Goal: Task Accomplishment & Management: Use online tool/utility

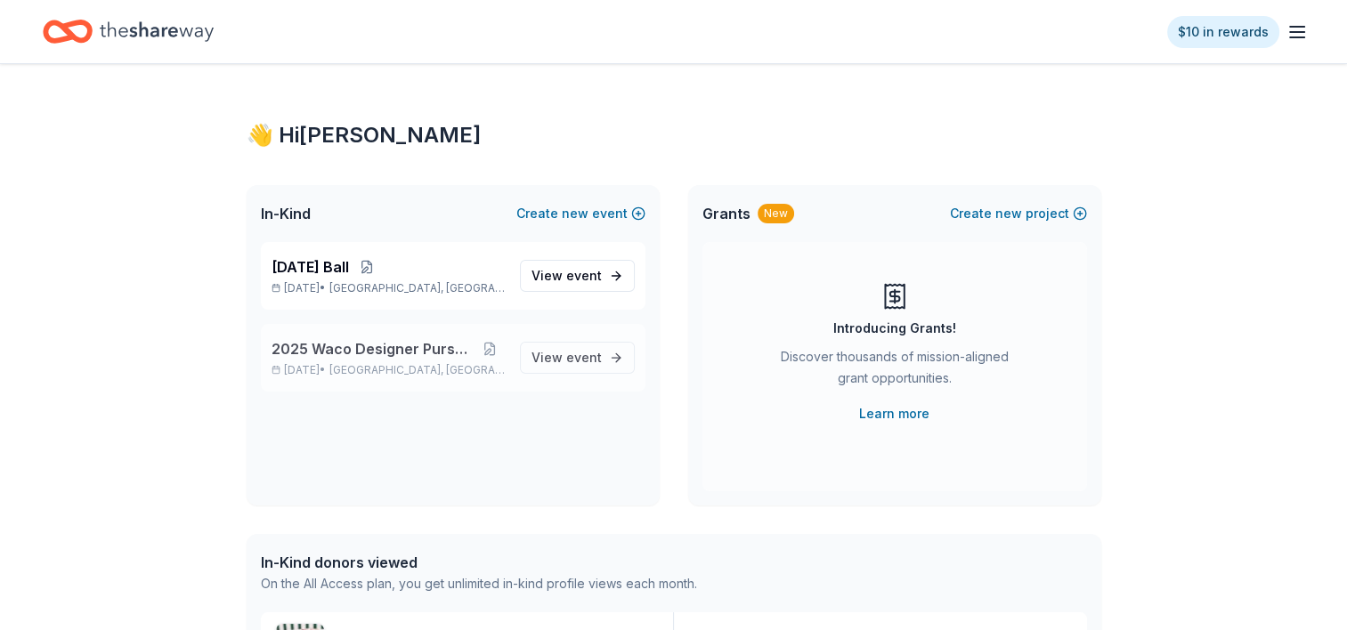
click at [330, 366] on p "[DATE] • [GEOGRAPHIC_DATA], [GEOGRAPHIC_DATA]" at bounding box center [388, 370] width 234 height 14
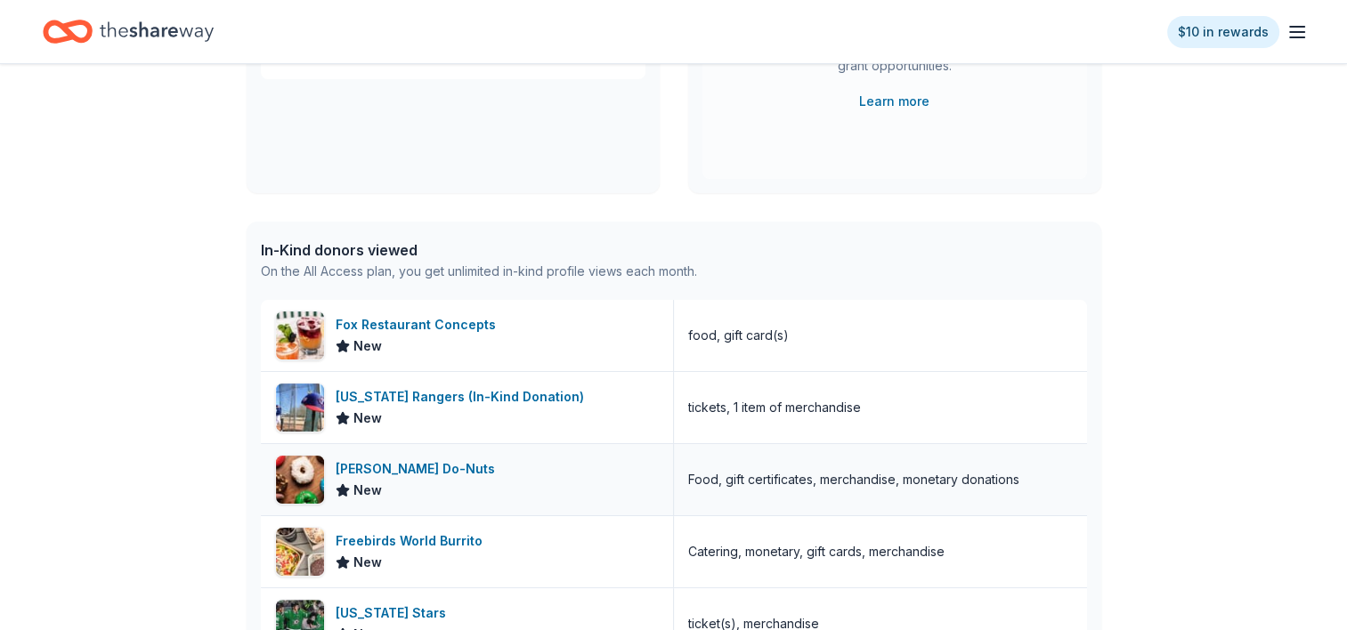
scroll to position [356, 0]
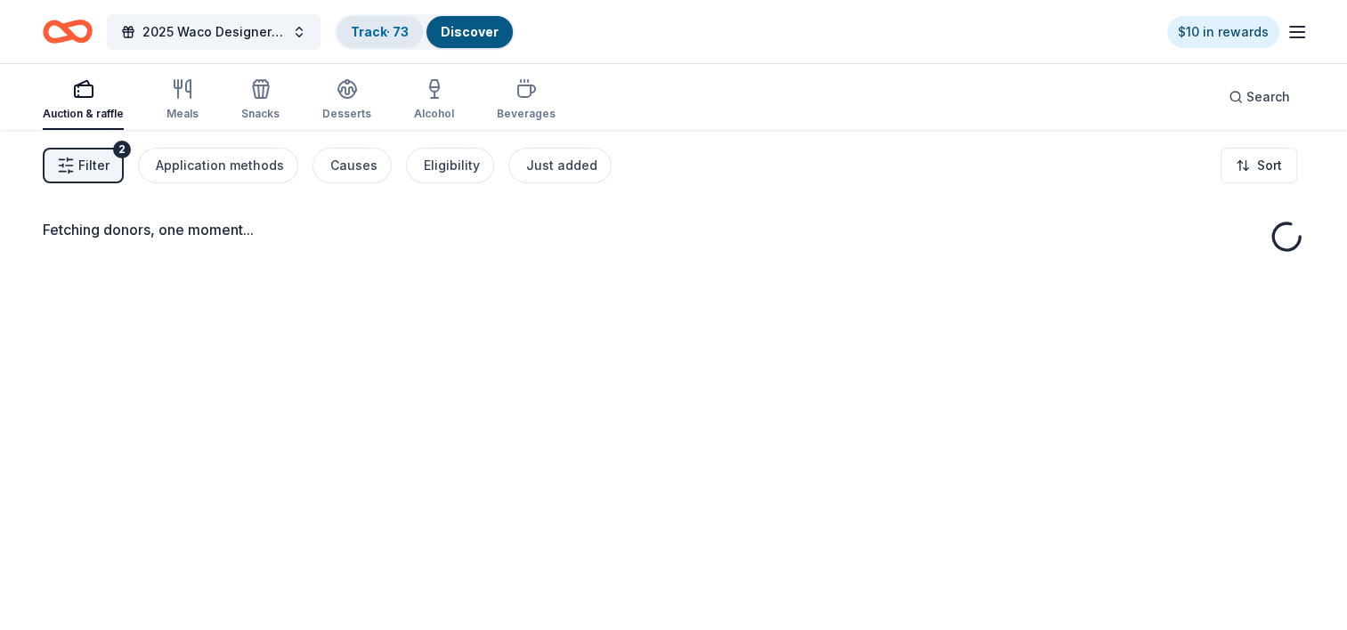
click at [399, 30] on link "Track · 73" at bounding box center [380, 31] width 58 height 15
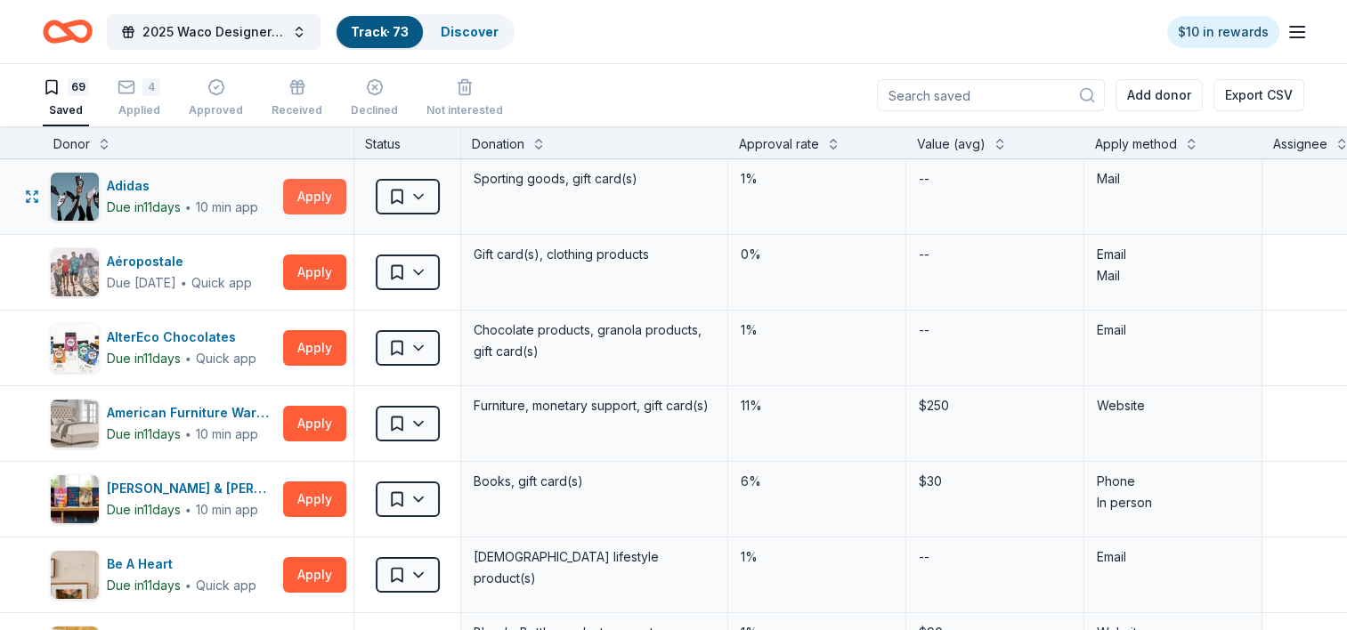
click at [308, 196] on button "Apply" at bounding box center [314, 197] width 63 height 36
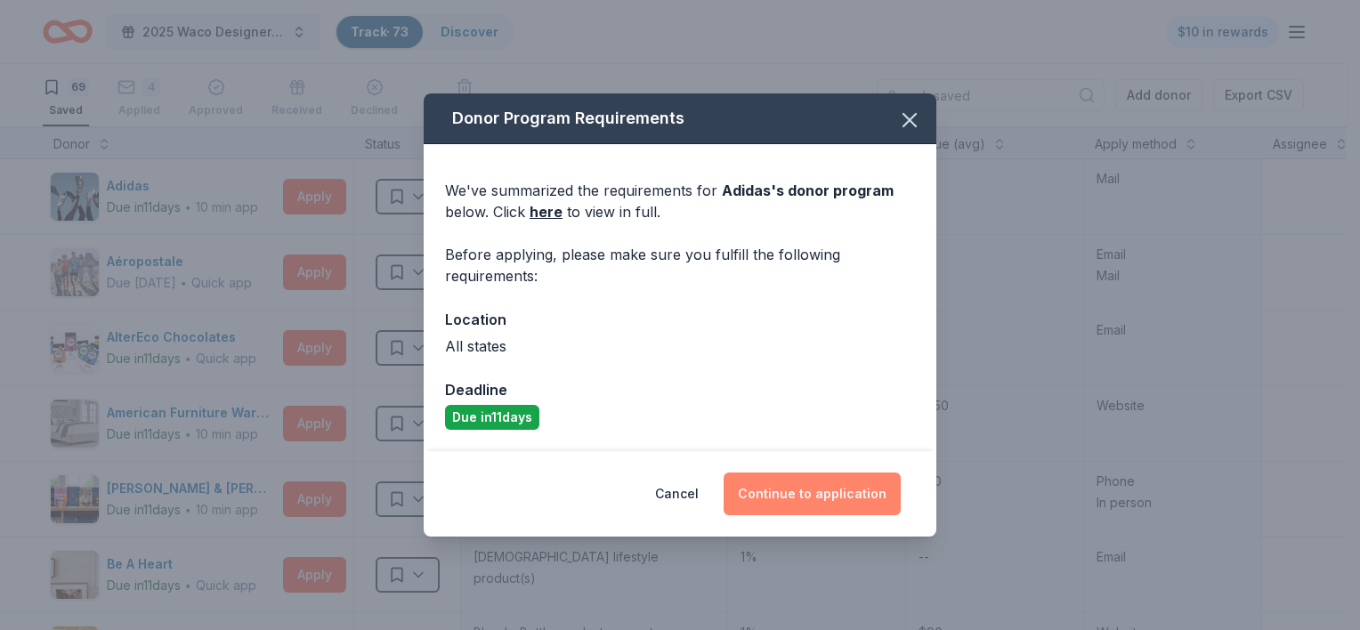
click at [812, 498] on button "Continue to application" at bounding box center [812, 494] width 177 height 43
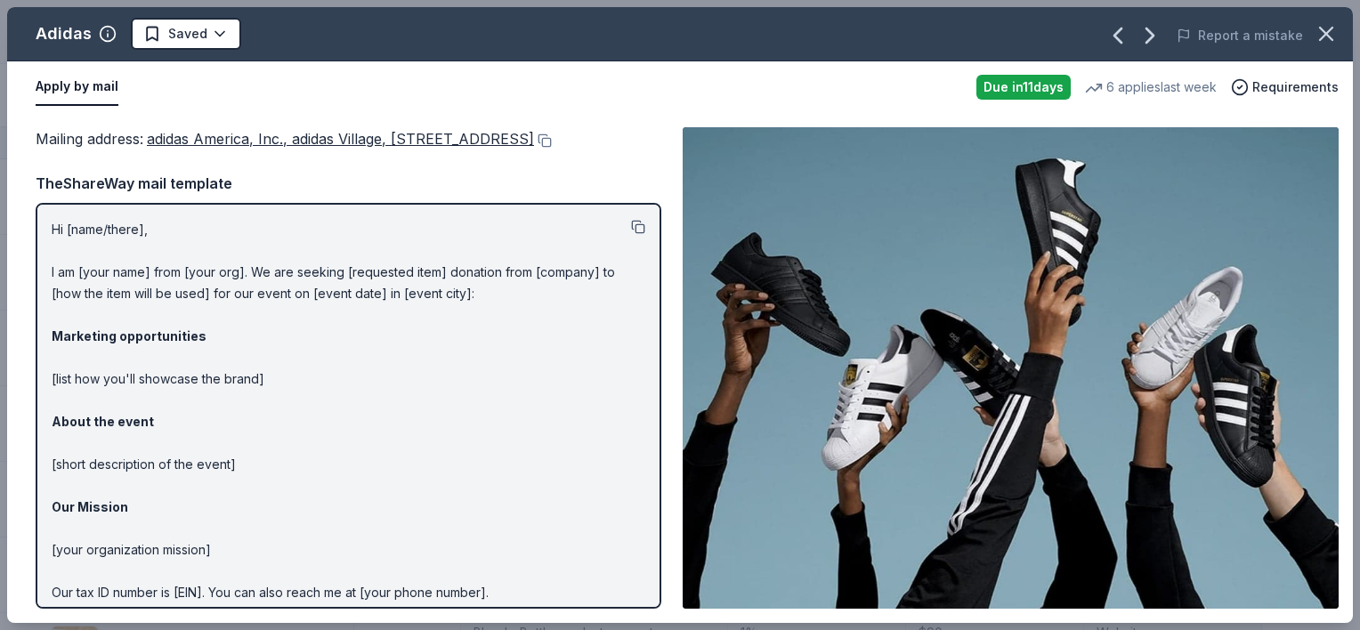
click at [631, 234] on button at bounding box center [638, 227] width 14 height 14
click at [205, 31] on html "2025 Waco Designer Purse BIngo Track · 73 Discover $10 in rewards 69 Saved 4 Ap…" at bounding box center [680, 315] width 1360 height 630
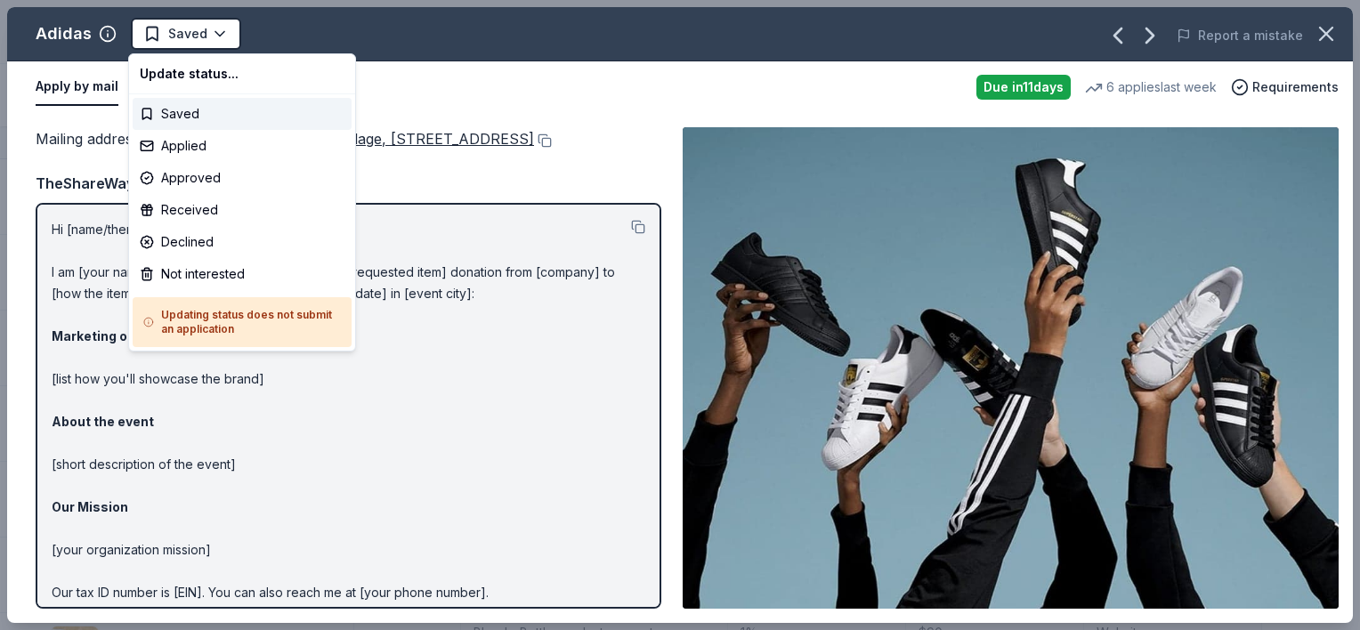
click at [314, 42] on html "2025 Waco Designer Purse BIngo Track · 73 Discover $10 in rewards 69 Saved 4 Ap…" at bounding box center [680, 315] width 1360 height 630
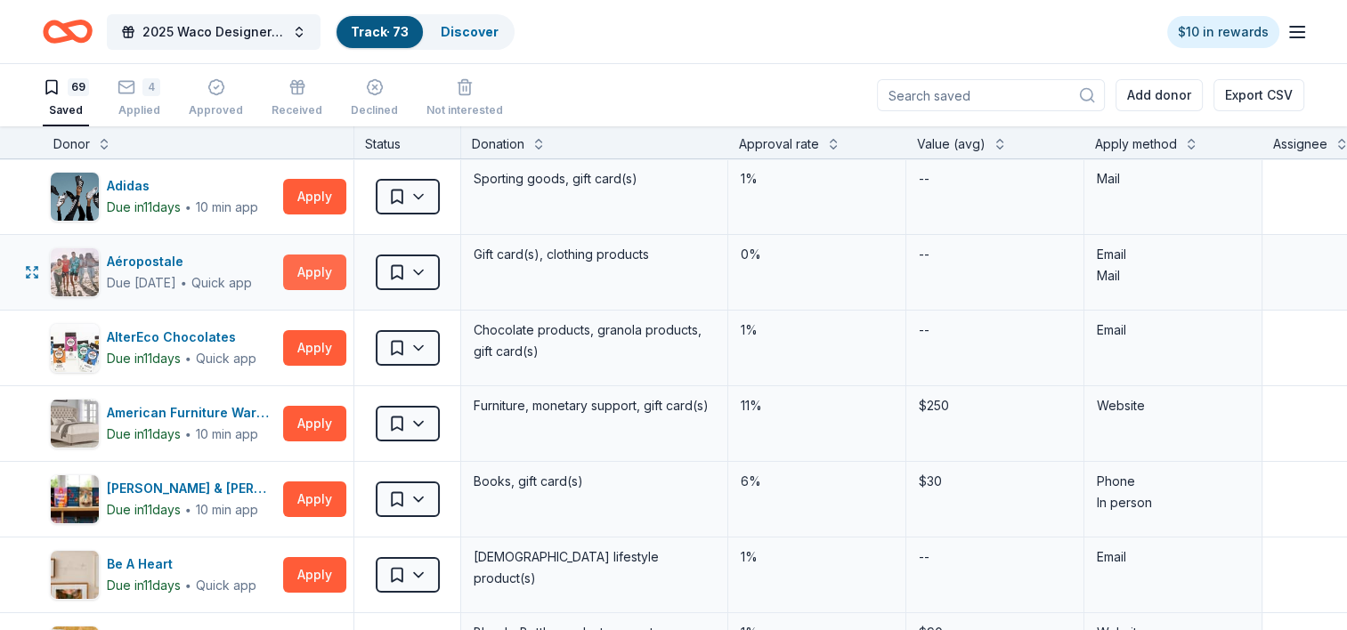
click at [328, 272] on button "Apply" at bounding box center [314, 273] width 63 height 36
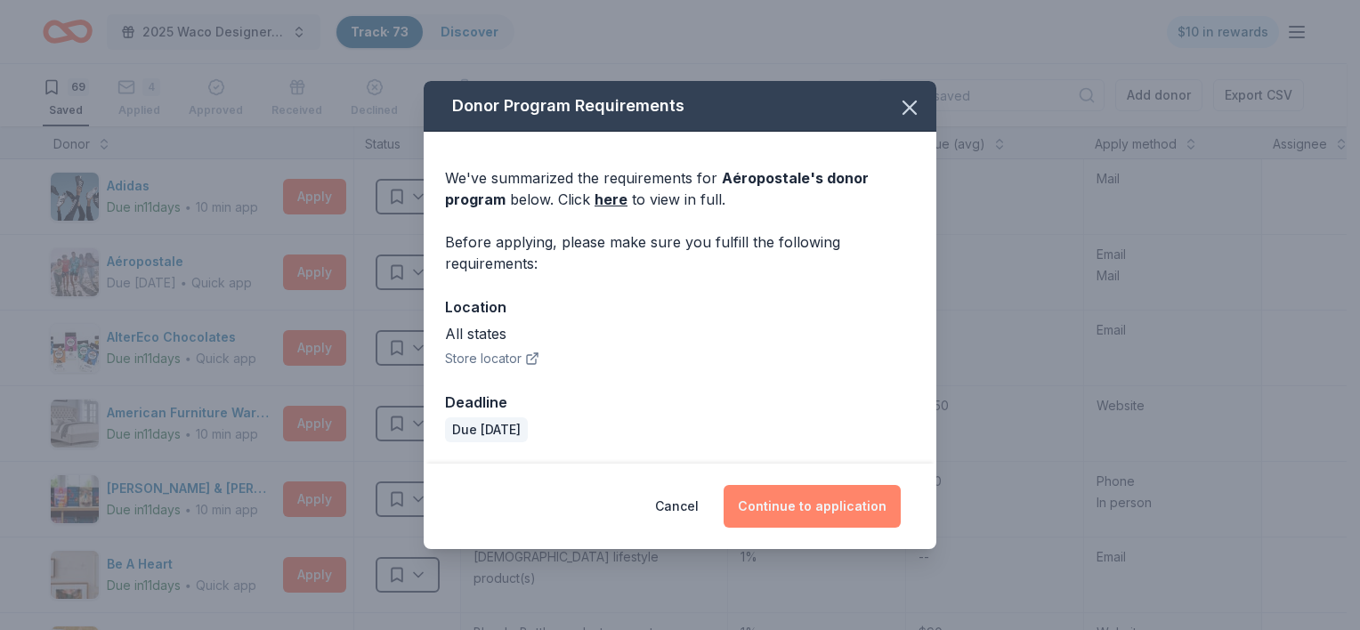
click at [826, 509] on button "Continue to application" at bounding box center [812, 506] width 177 height 43
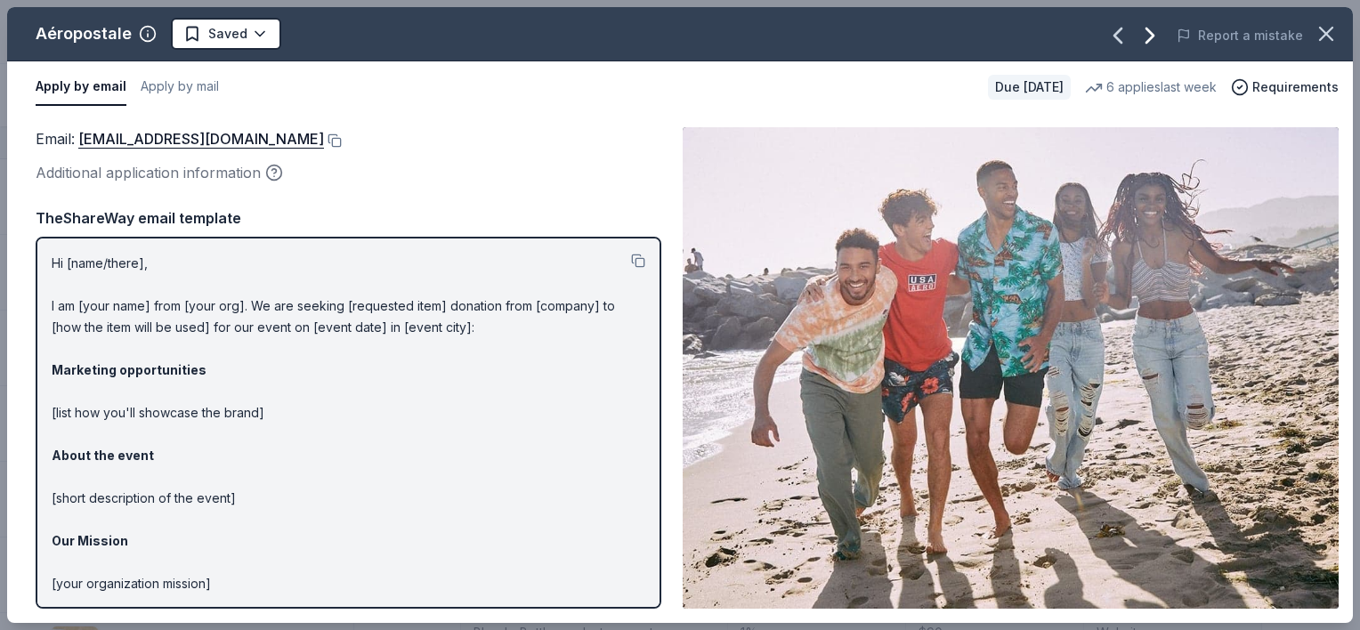
click at [1155, 33] on icon "button" at bounding box center [1150, 35] width 28 height 28
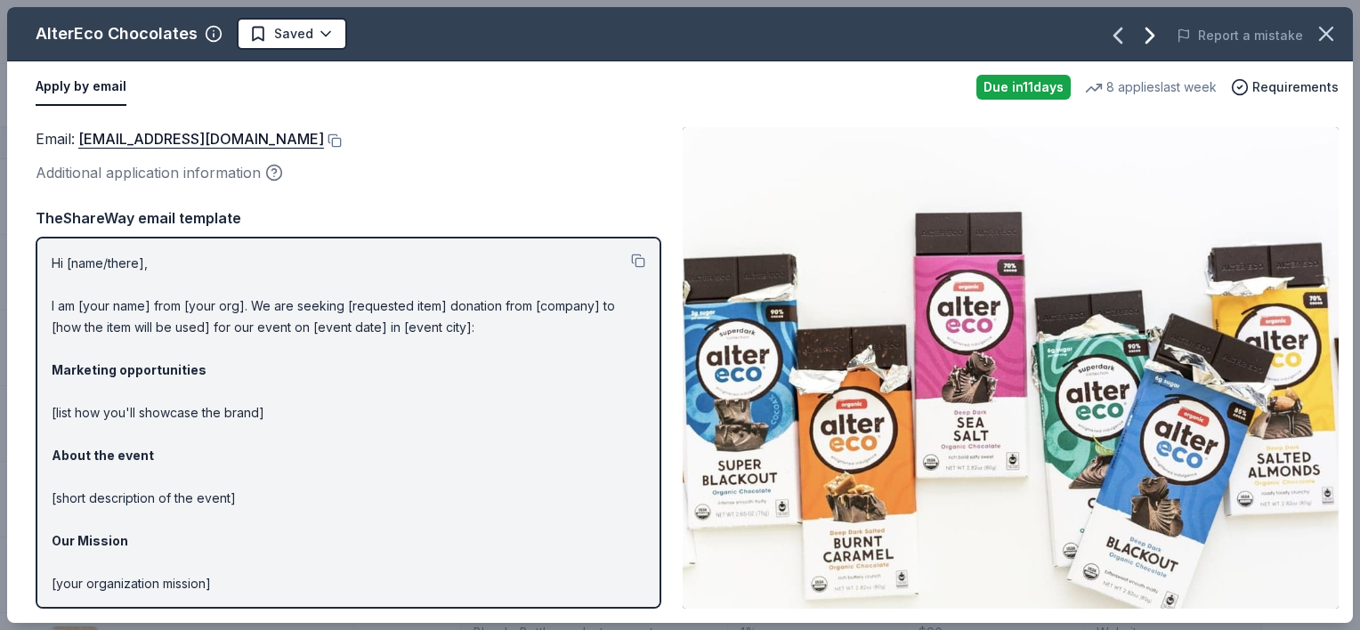
click at [1154, 32] on icon "button" at bounding box center [1149, 35] width 7 height 14
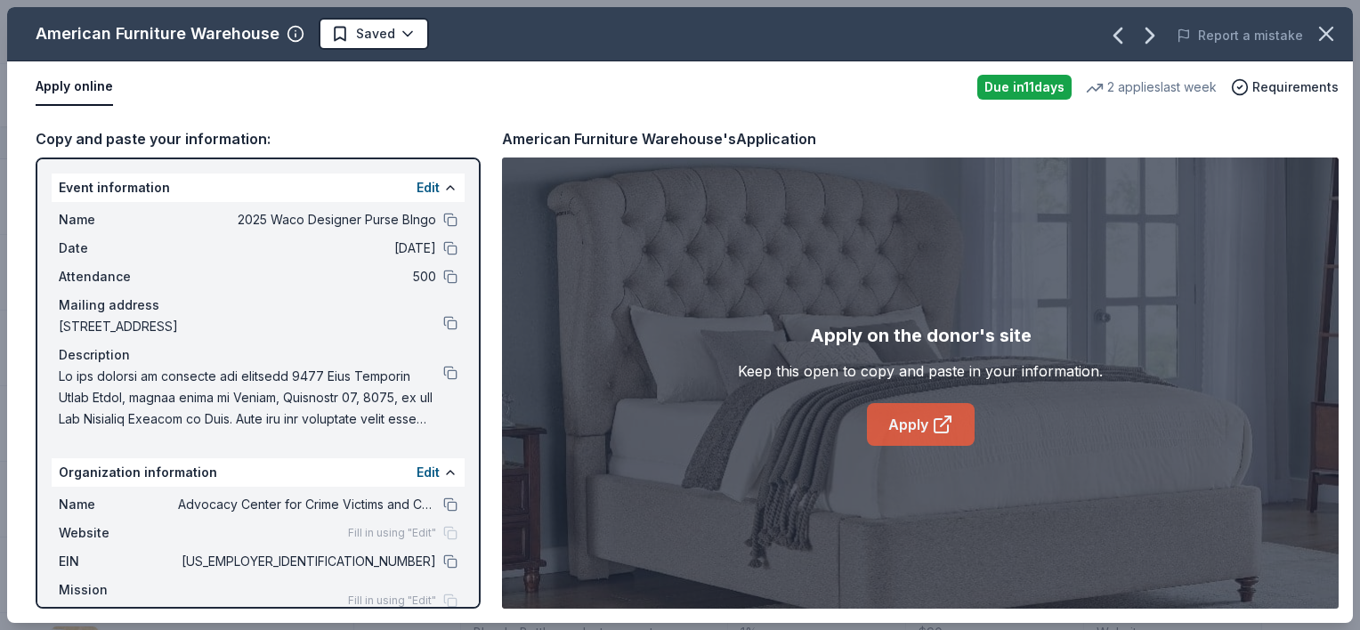
click at [911, 426] on link "Apply" at bounding box center [921, 424] width 108 height 43
click at [914, 425] on link "Apply" at bounding box center [921, 424] width 108 height 43
click at [1332, 35] on icon "button" at bounding box center [1326, 33] width 25 height 25
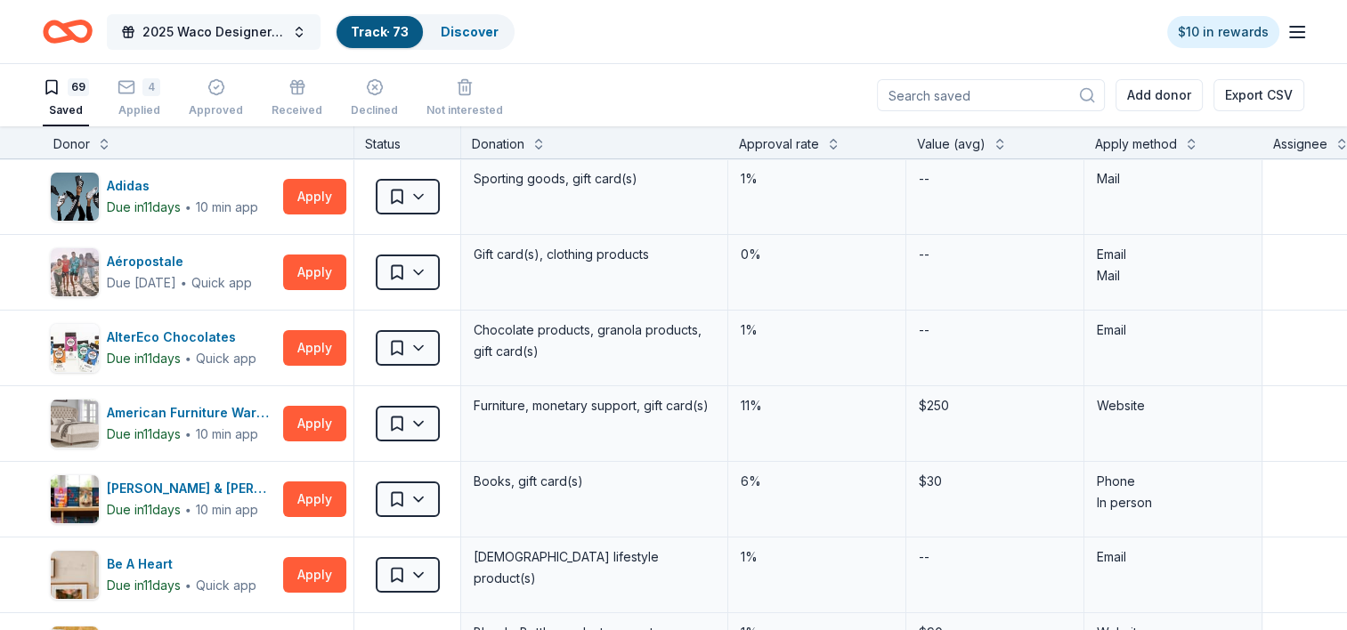
click at [293, 35] on button "2025 Waco Designer Purse BIngo" at bounding box center [214, 32] width 214 height 36
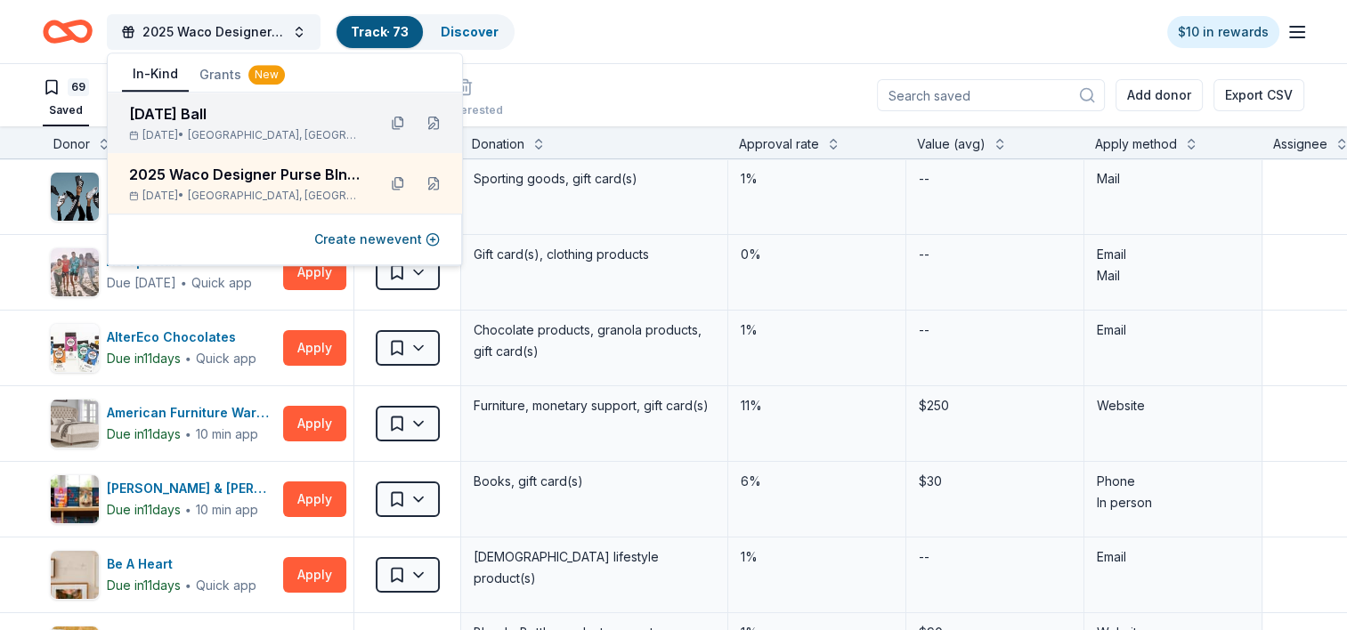
click at [213, 126] on div "[DATE] Ball [DATE] • [GEOGRAPHIC_DATA], [GEOGRAPHIC_DATA]" at bounding box center [245, 122] width 233 height 39
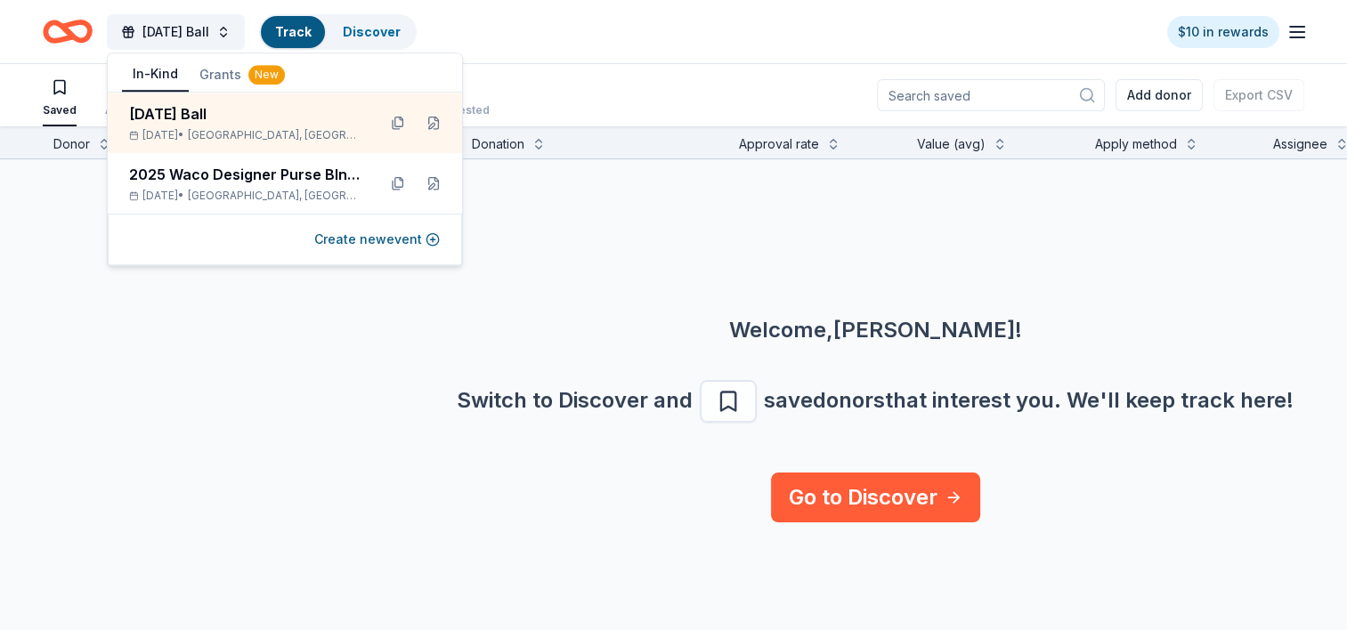
click at [311, 32] on link "Track" at bounding box center [293, 31] width 36 height 15
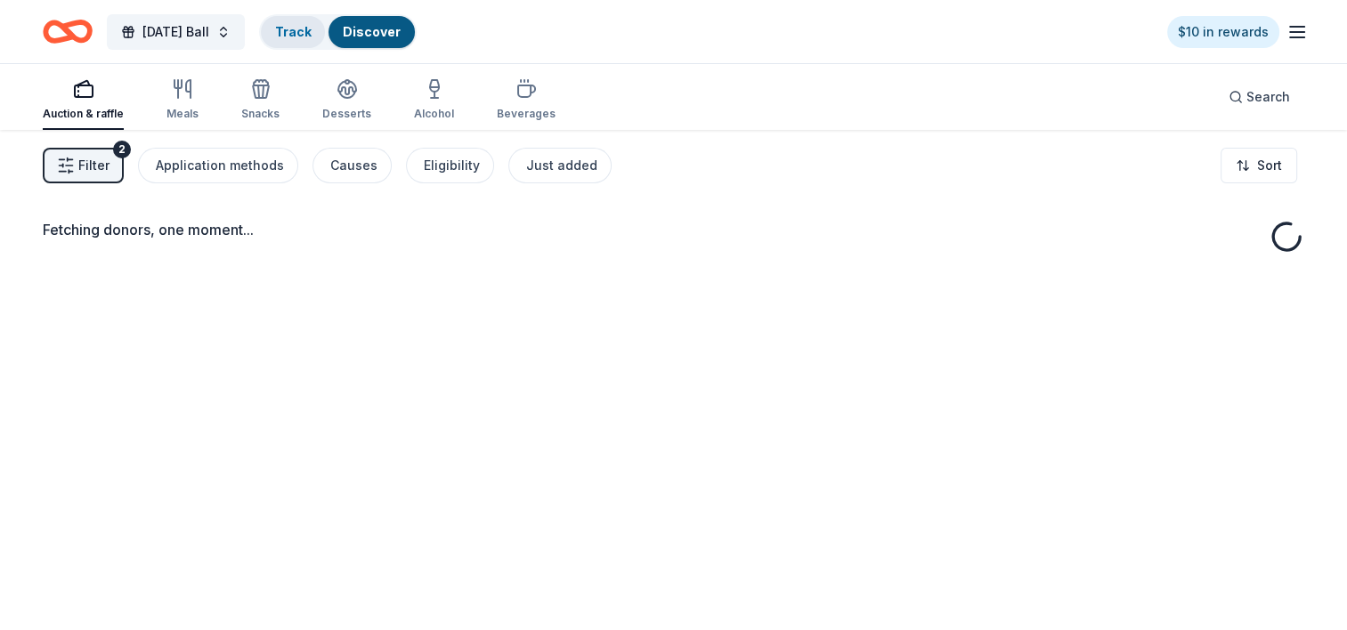
click at [311, 24] on link "Track" at bounding box center [293, 31] width 36 height 15
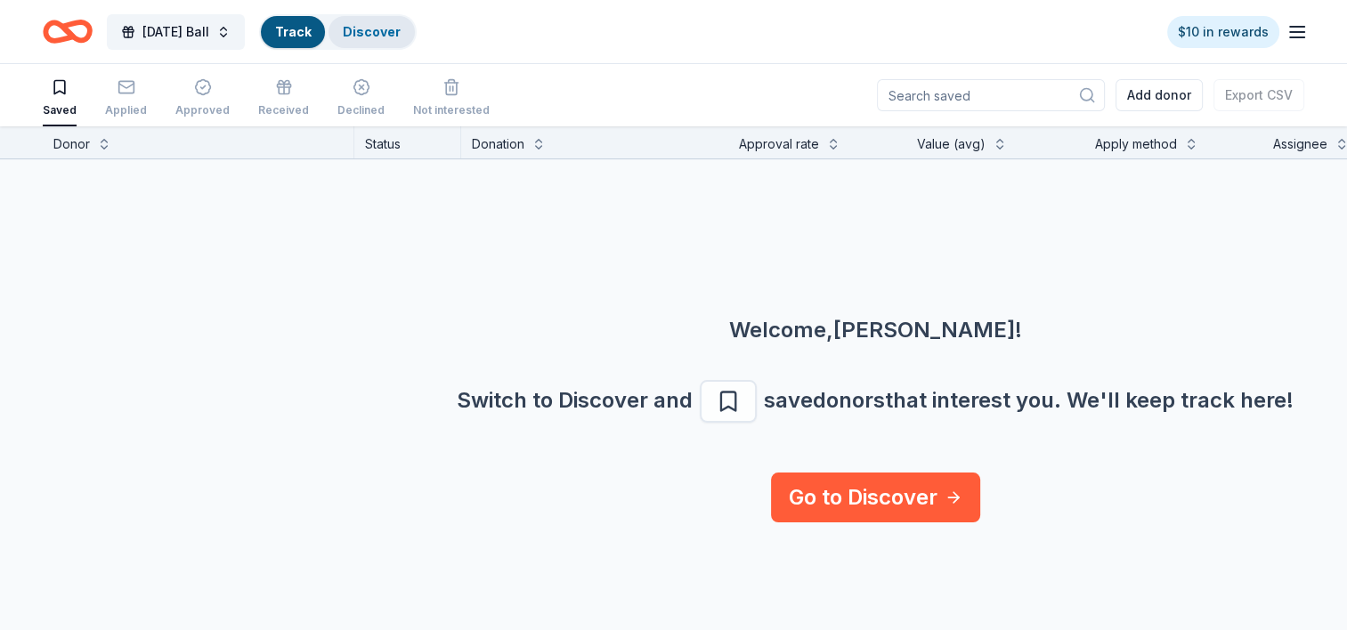
click at [401, 32] on link "Discover" at bounding box center [372, 31] width 58 height 15
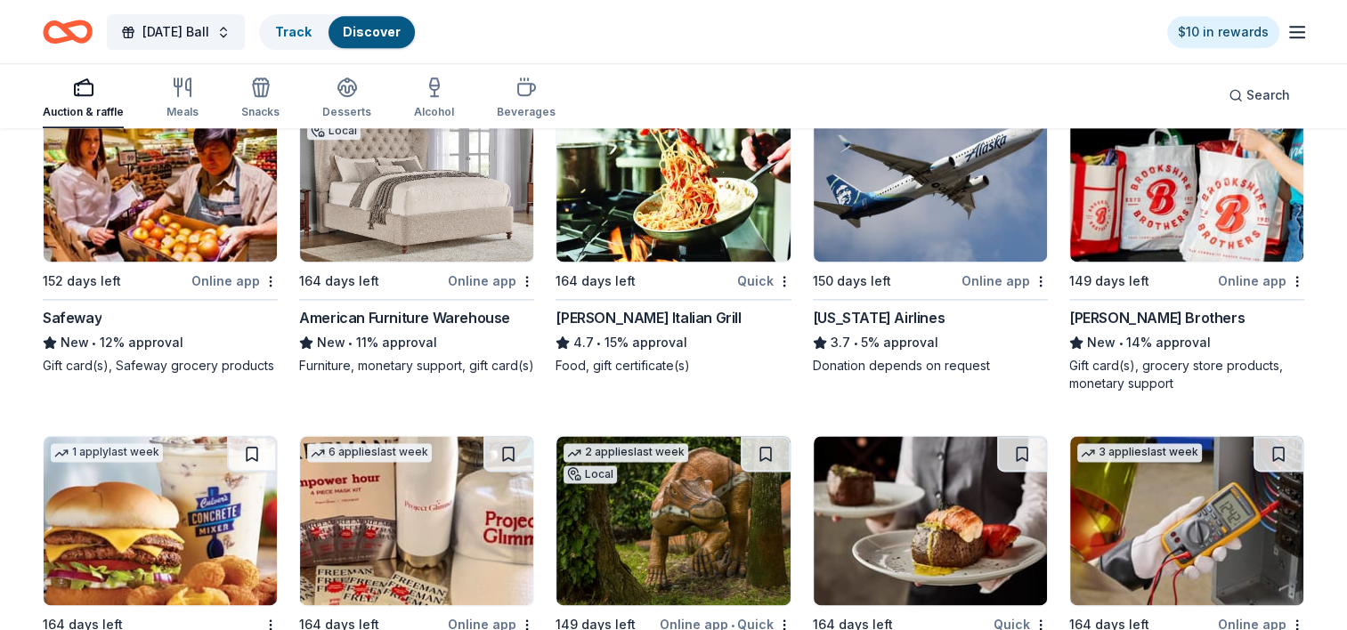
scroll to position [8920, 0]
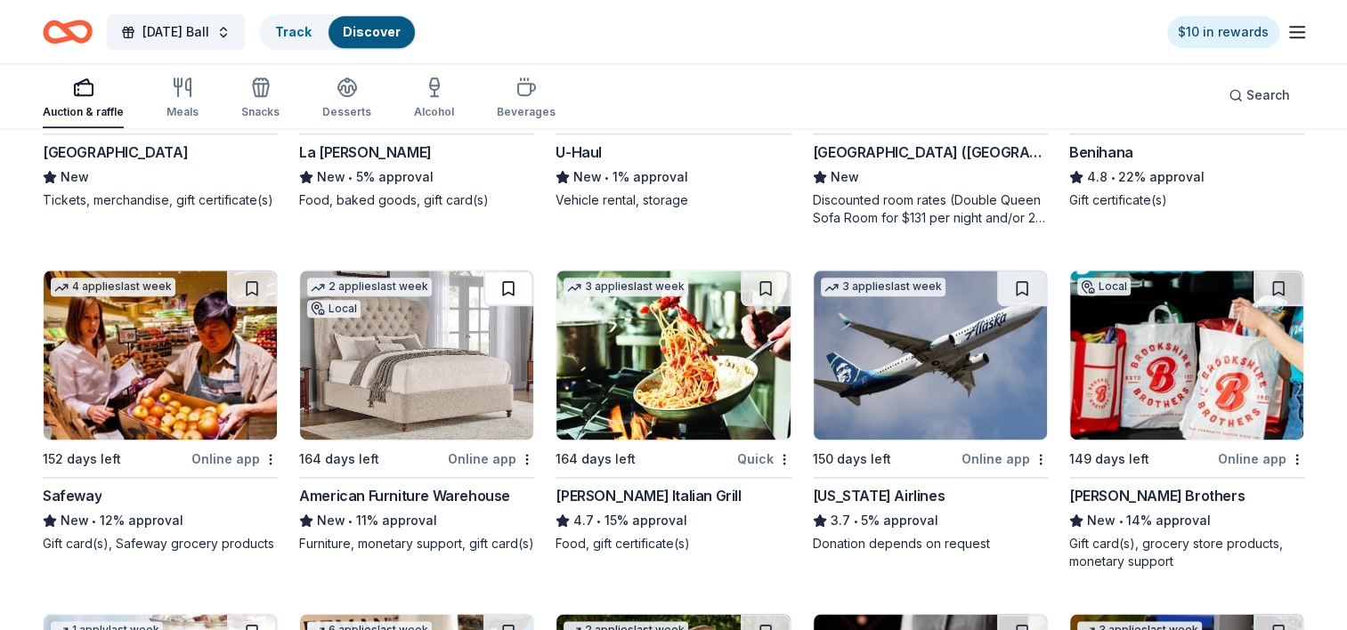
click at [509, 280] on button at bounding box center [508, 289] width 50 height 36
click at [322, 28] on link "Track · 1" at bounding box center [298, 31] width 47 height 15
click at [322, 33] on link "Track · 1" at bounding box center [298, 31] width 47 height 15
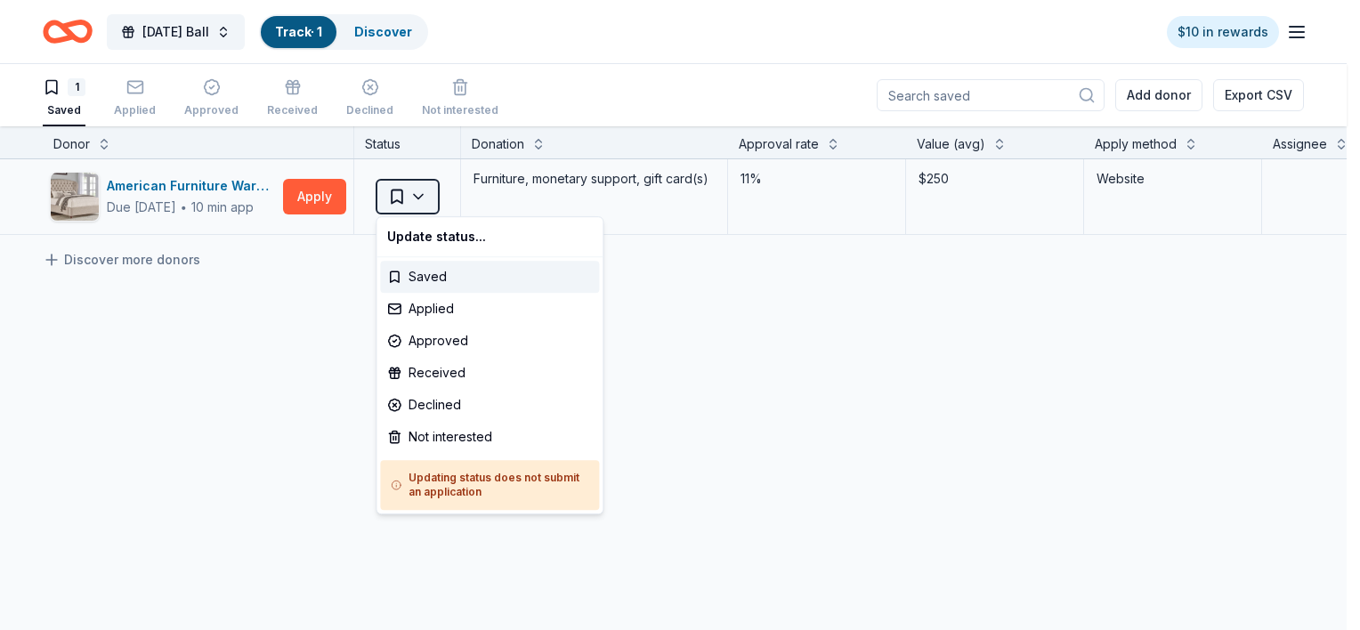
click at [401, 194] on html "[DATE] Ball Track · 1 Discover $10 in rewards 1 Saved Applied Approved Received…" at bounding box center [680, 315] width 1360 height 630
click at [425, 309] on div "Applied" at bounding box center [489, 309] width 219 height 32
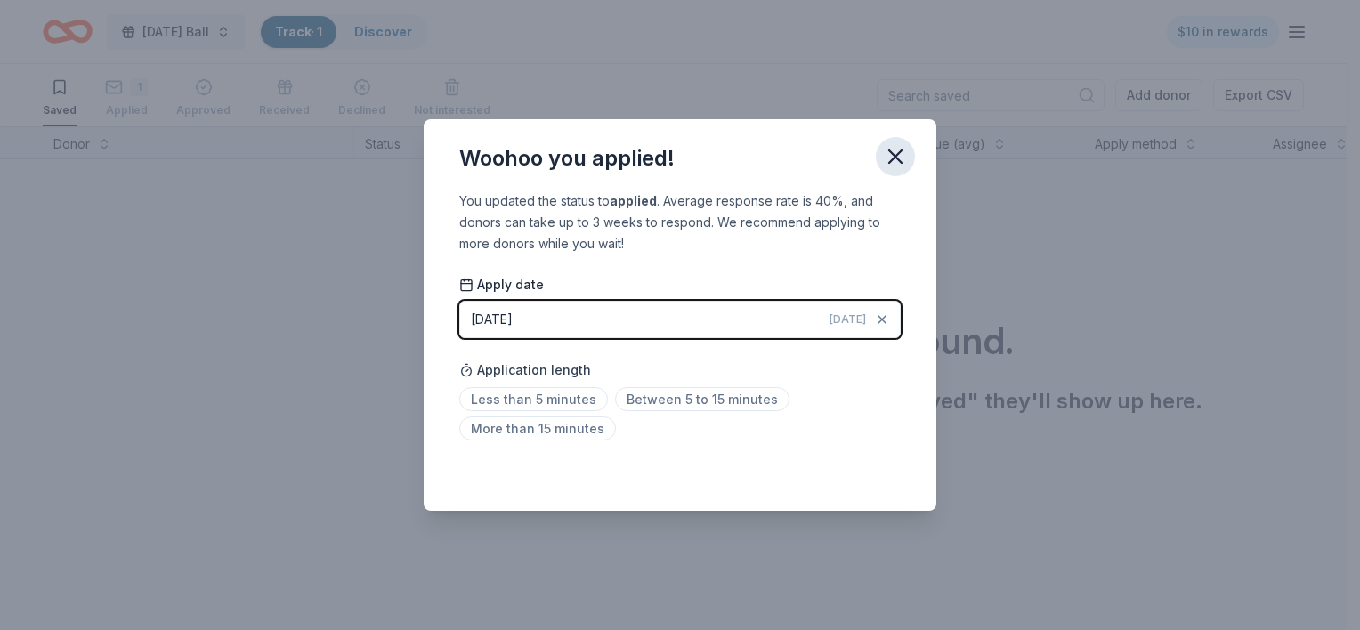
click at [898, 157] on icon "button" at bounding box center [895, 156] width 25 height 25
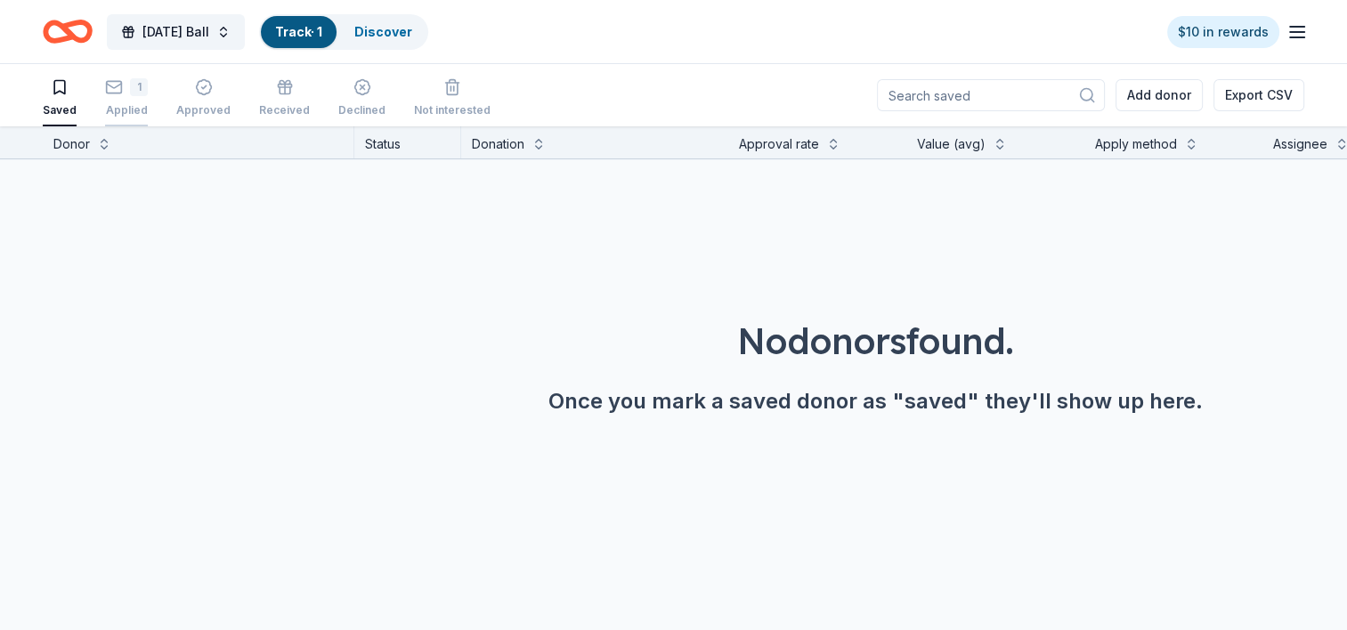
click at [121, 86] on div "1" at bounding box center [126, 78] width 43 height 18
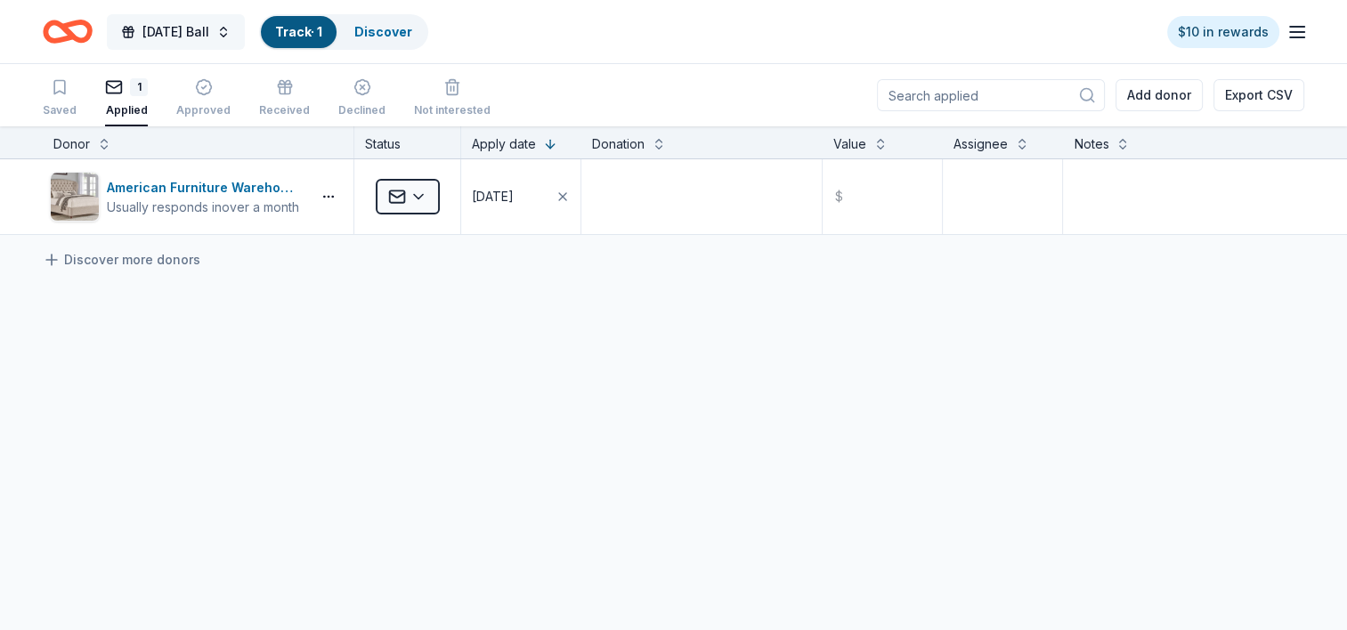
click at [209, 30] on span "[DATE] Ball" at bounding box center [175, 31] width 67 height 21
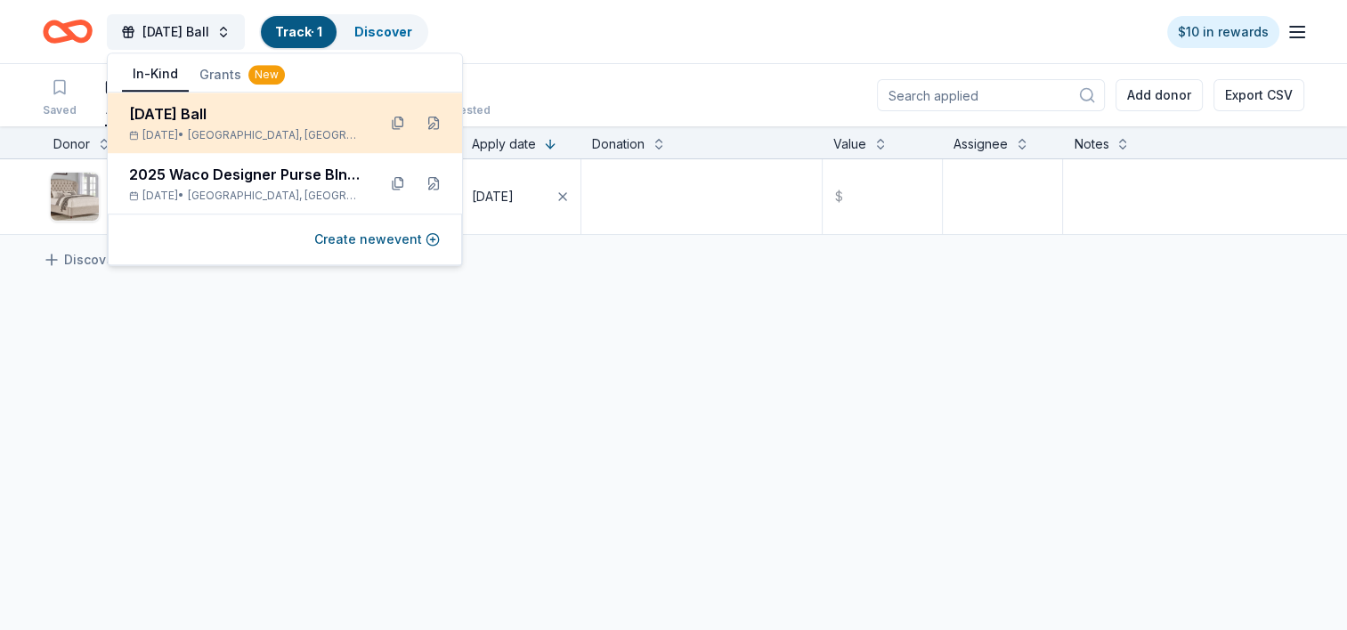
click at [209, 117] on div "[DATE] Ball" at bounding box center [245, 113] width 233 height 21
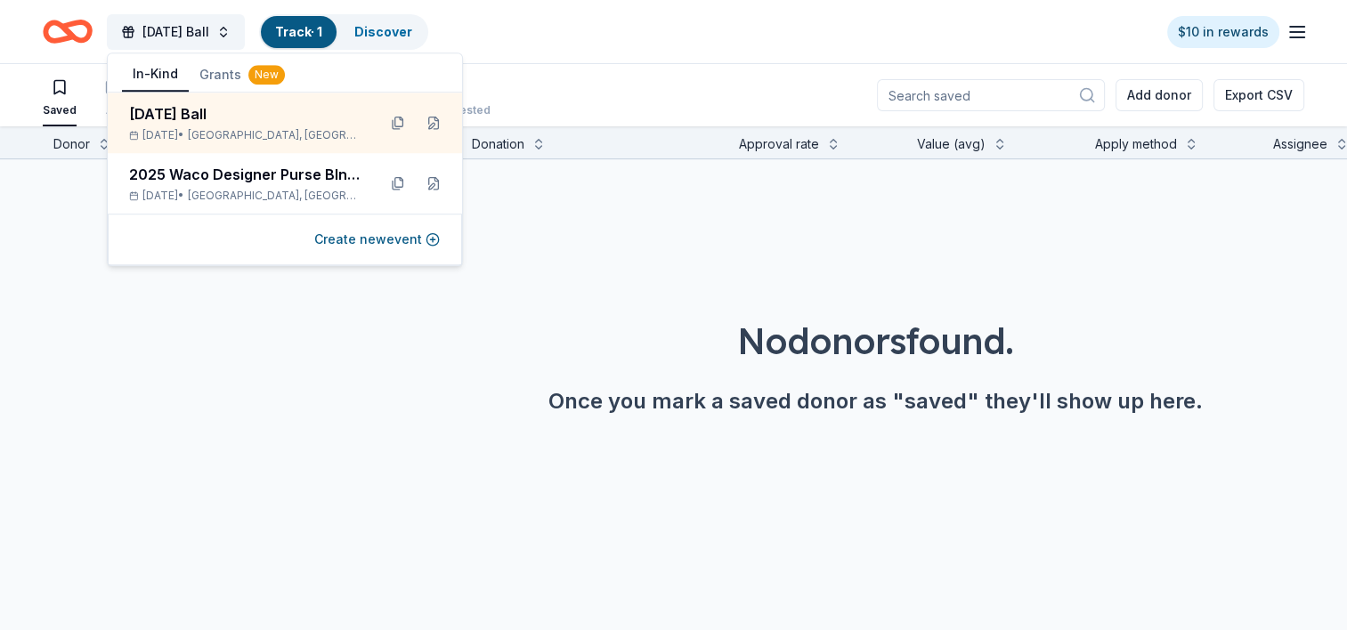
click at [648, 302] on div "No donors found. Once you mark a saved donor as "saved" they'll show up here." at bounding box center [875, 315] width 1347 height 313
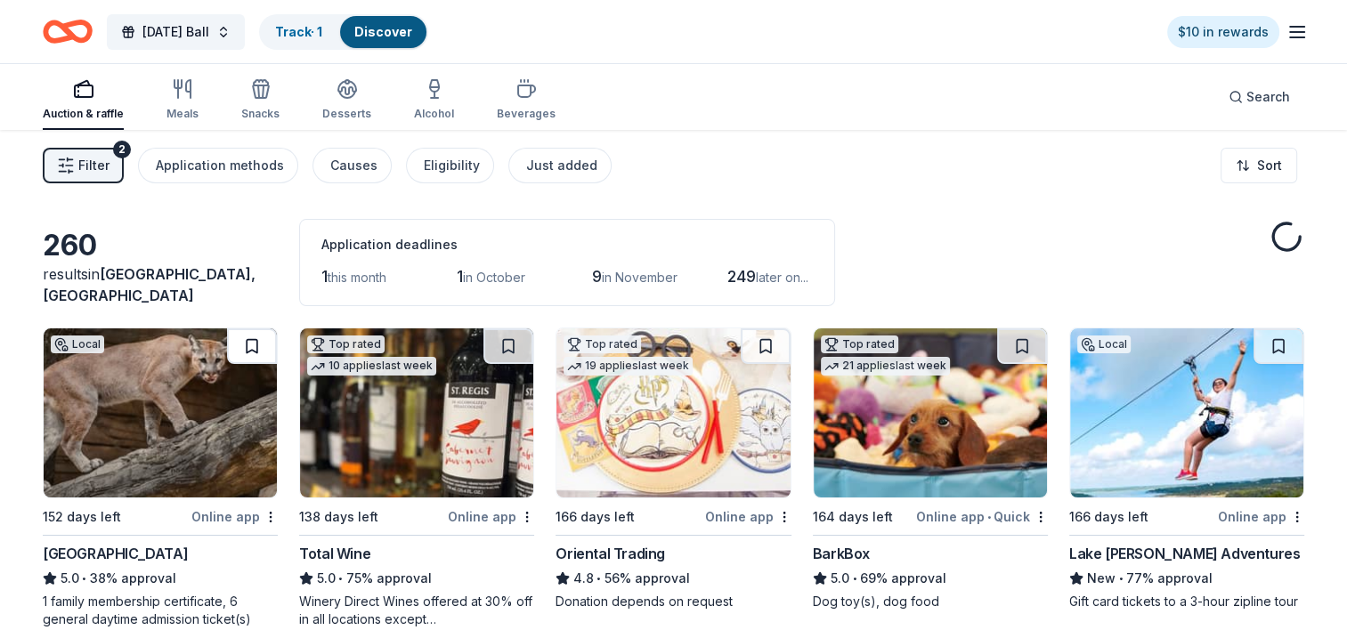
click at [245, 345] on button at bounding box center [252, 346] width 50 height 36
click at [759, 342] on button at bounding box center [766, 346] width 50 height 36
click at [1021, 342] on button at bounding box center [1022, 346] width 50 height 36
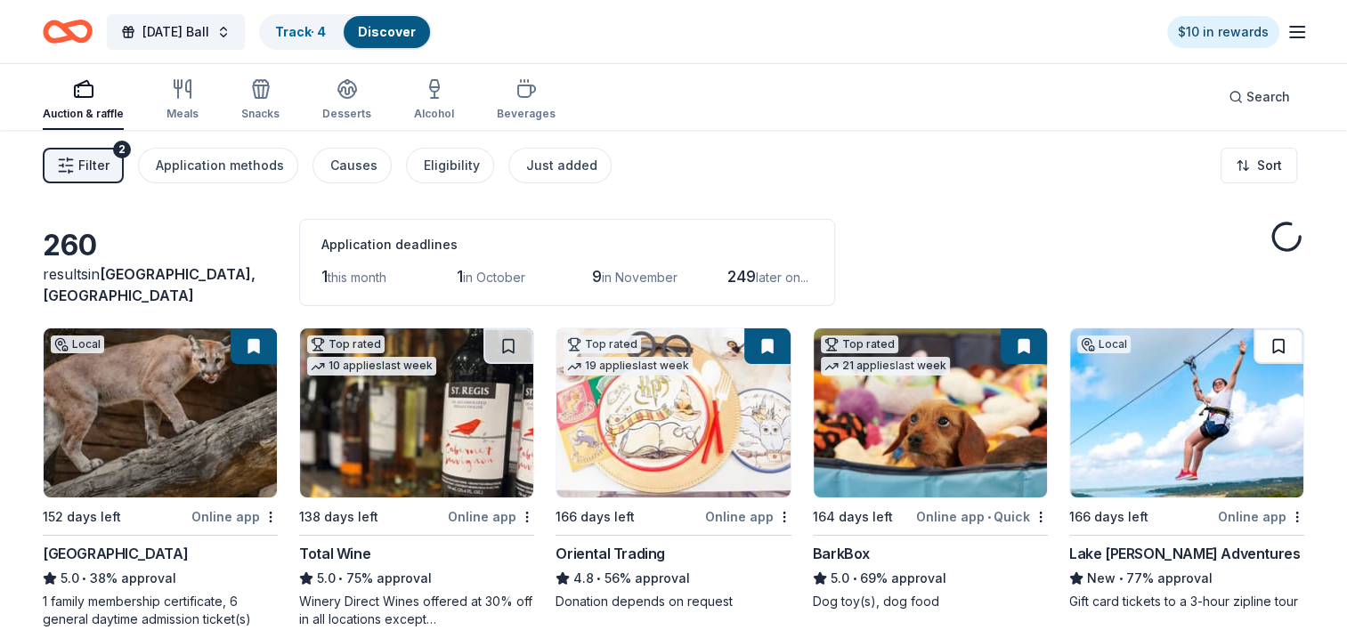
click at [1277, 342] on button at bounding box center [1278, 346] width 50 height 36
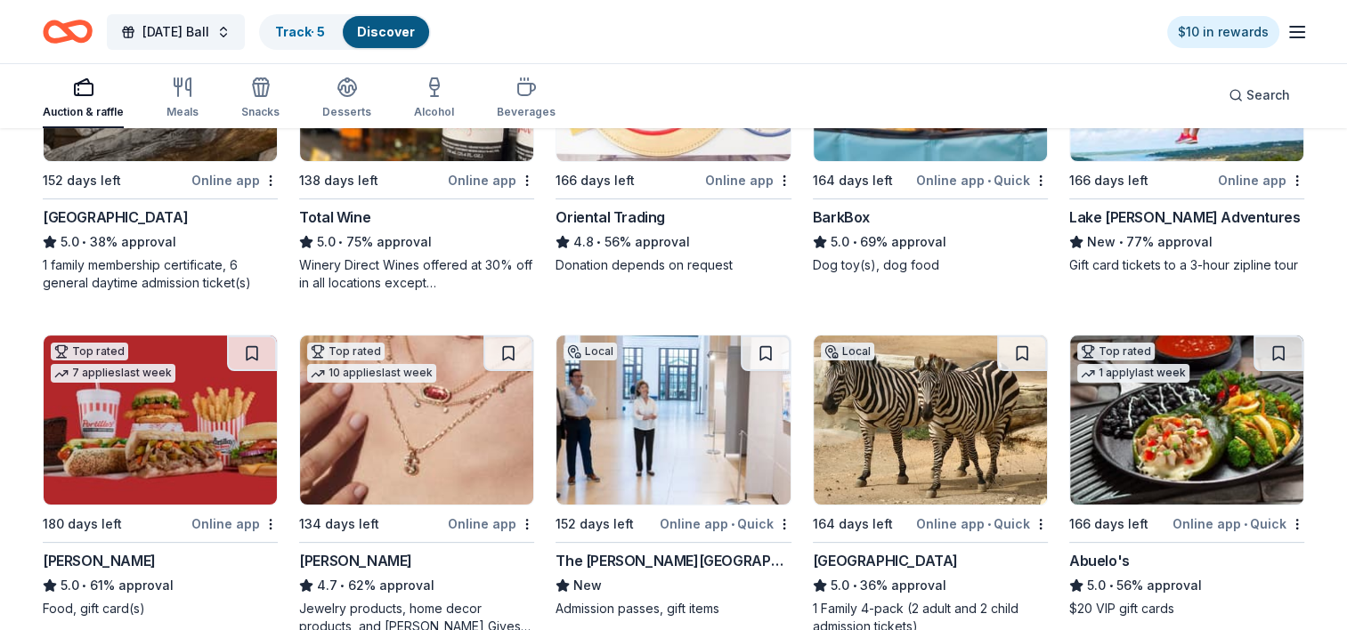
scroll to position [356, 0]
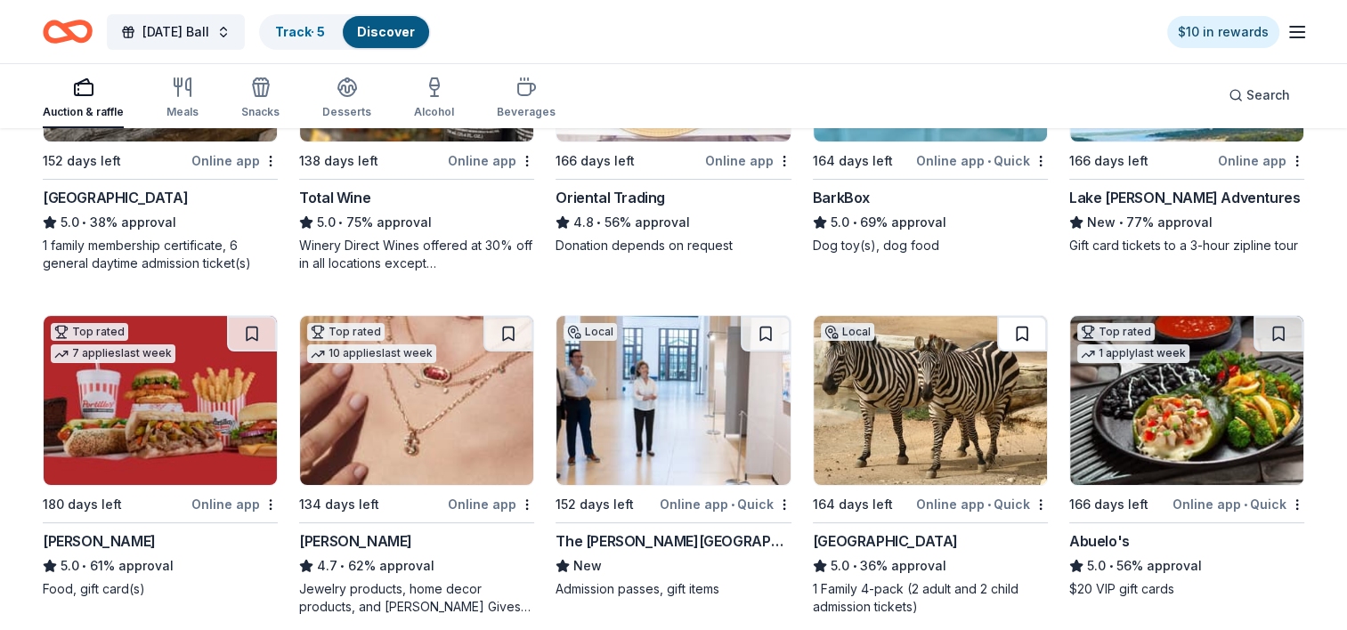
click at [1019, 331] on button at bounding box center [1022, 334] width 50 height 36
click at [766, 331] on button at bounding box center [766, 334] width 50 height 36
click at [253, 336] on button at bounding box center [252, 334] width 50 height 36
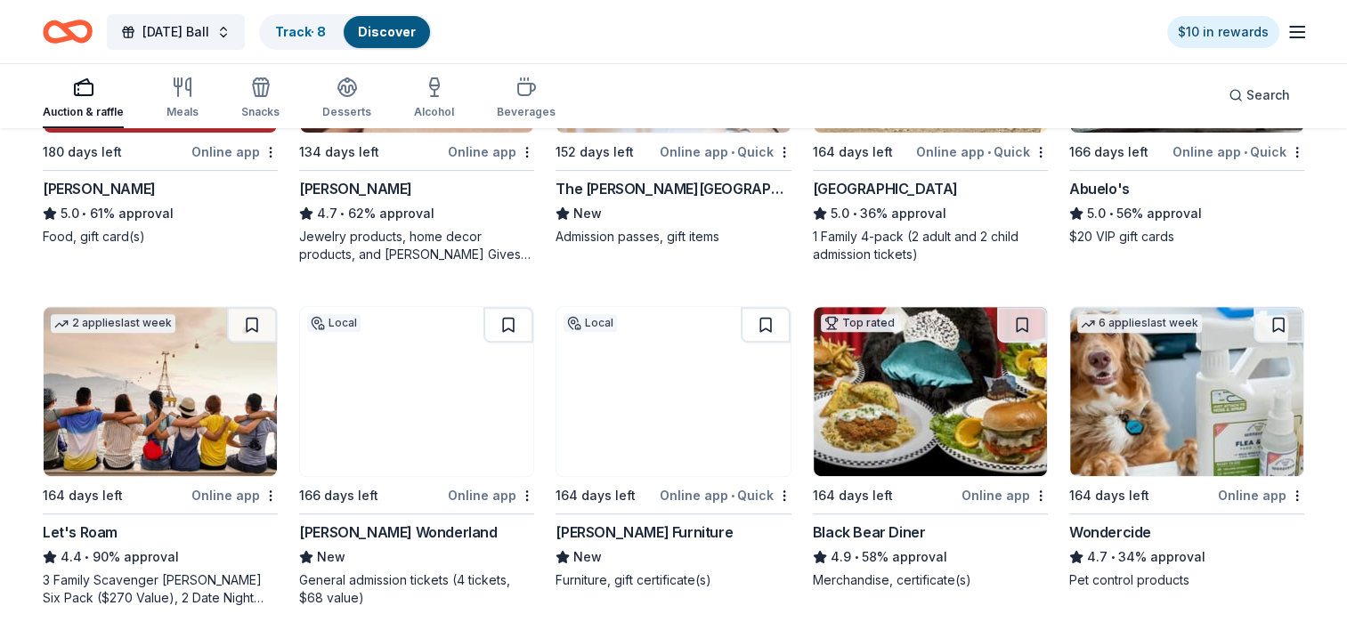
scroll to position [712, 0]
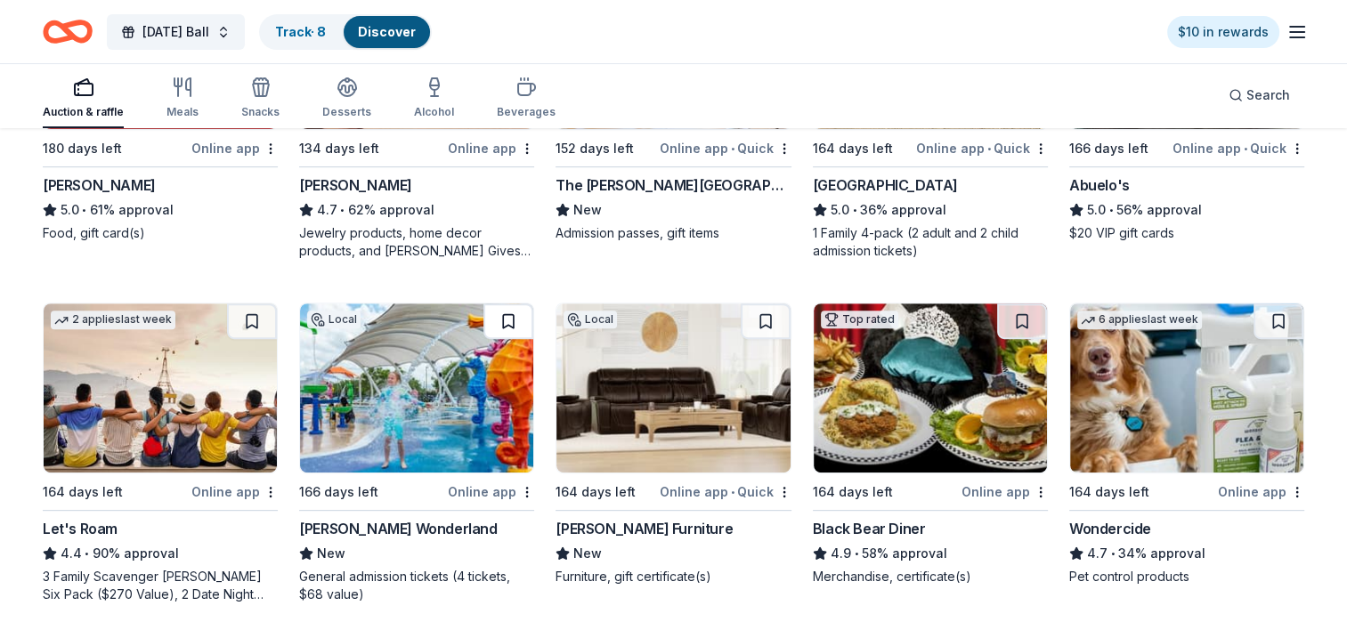
click at [507, 322] on button at bounding box center [508, 322] width 50 height 36
click at [762, 321] on button at bounding box center [766, 322] width 50 height 36
click at [1017, 317] on button at bounding box center [1022, 322] width 50 height 36
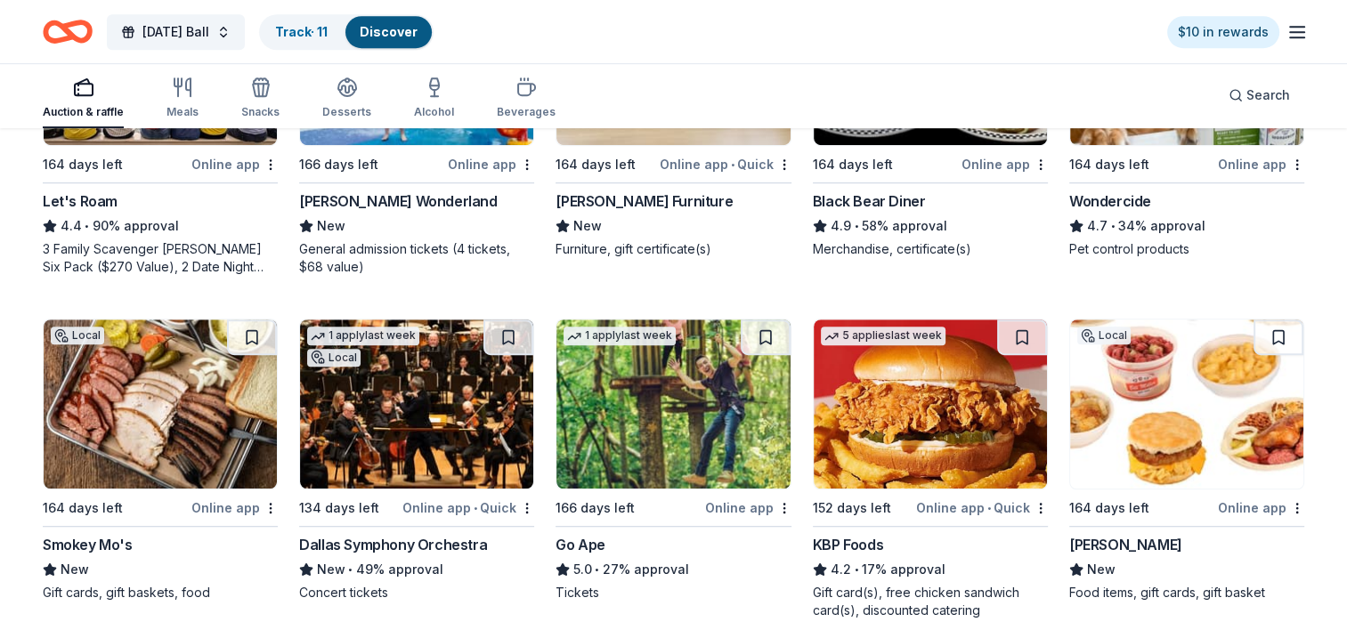
scroll to position [1068, 0]
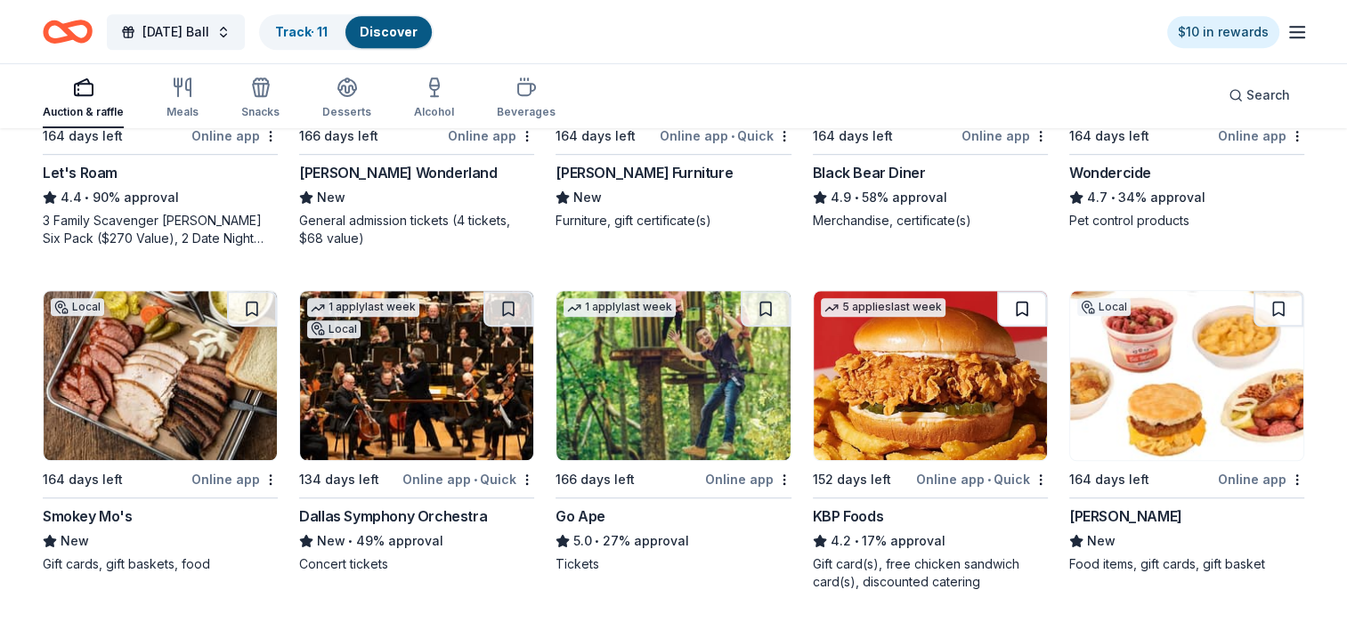
click at [1016, 308] on button at bounding box center [1022, 309] width 50 height 36
click at [506, 303] on button at bounding box center [508, 309] width 50 height 36
click at [253, 308] on button at bounding box center [252, 309] width 50 height 36
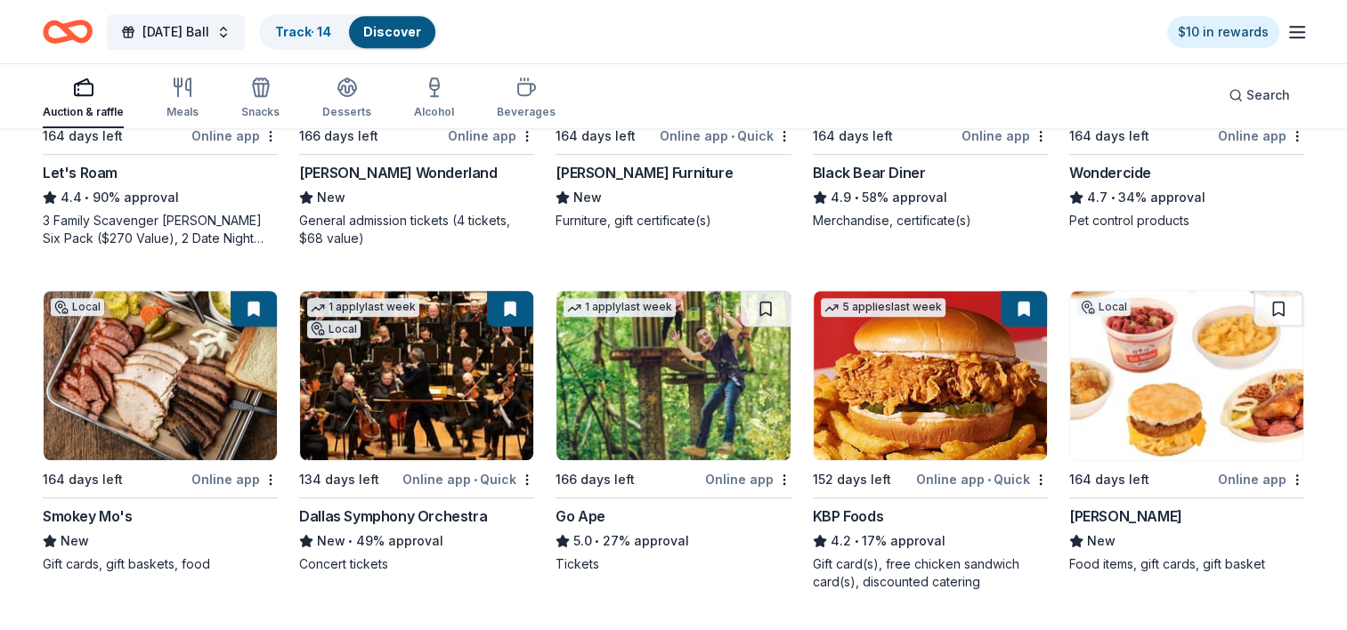
click at [253, 305] on button at bounding box center [254, 309] width 46 height 36
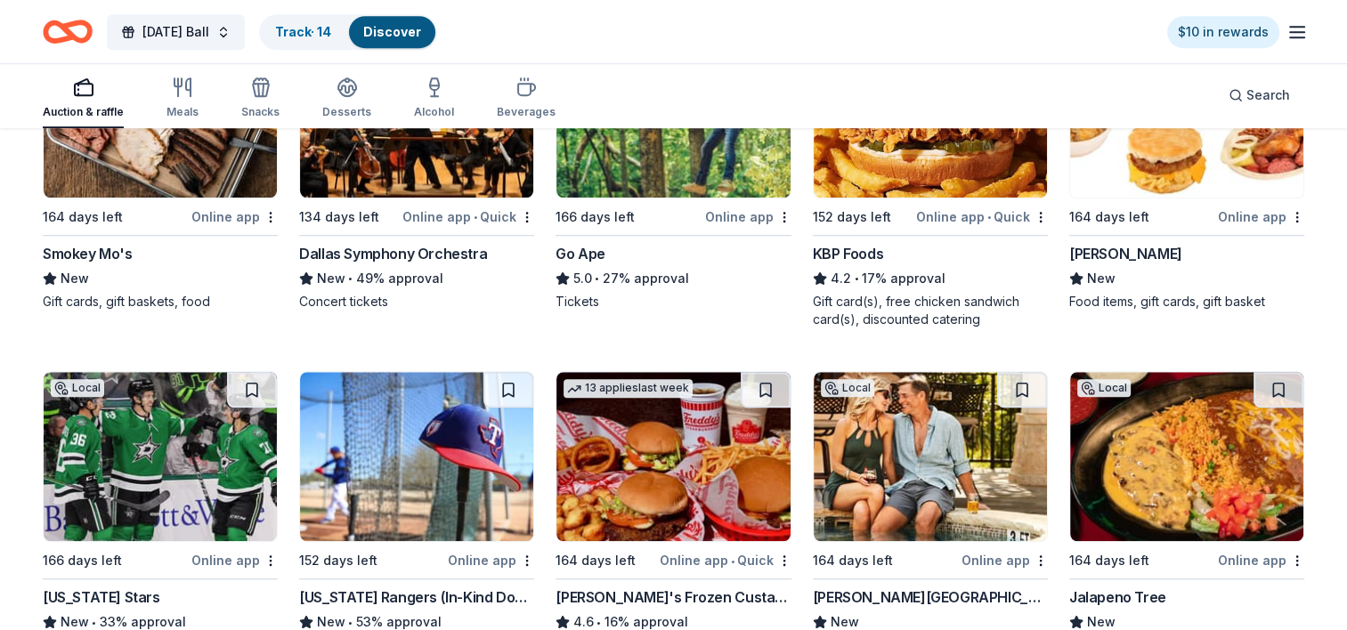
scroll to position [1335, 0]
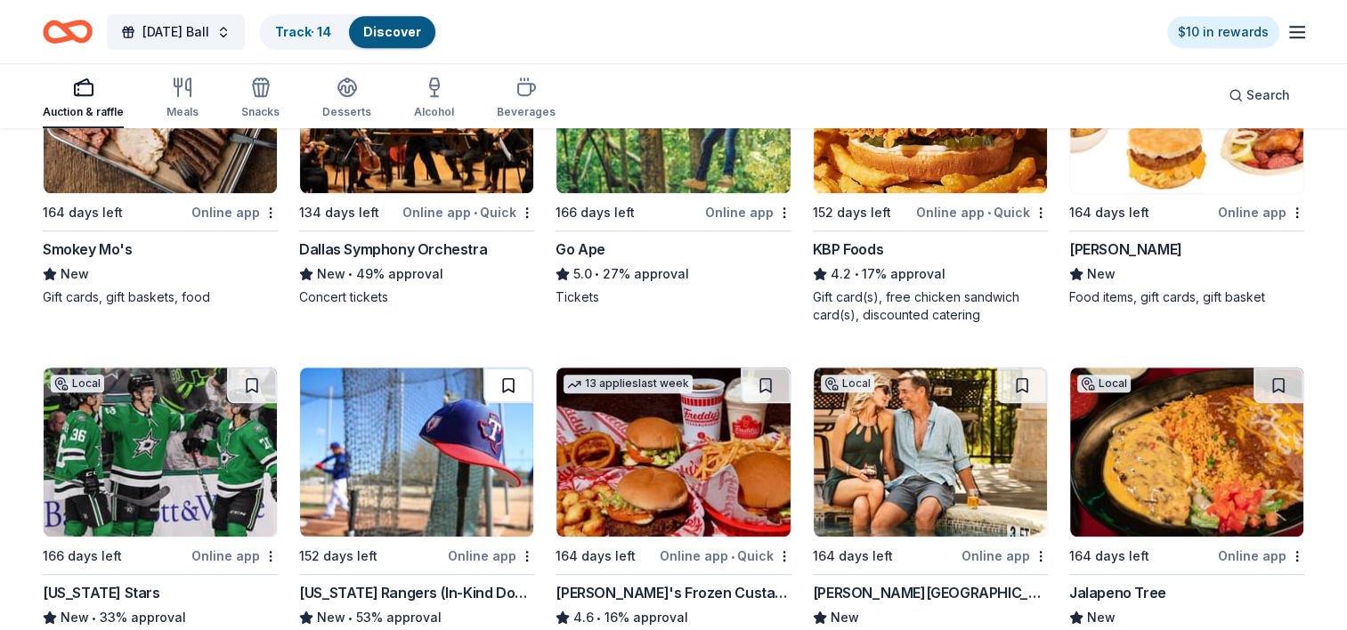
click at [506, 385] on button at bounding box center [508, 386] width 50 height 36
click at [766, 384] on button at bounding box center [766, 386] width 50 height 36
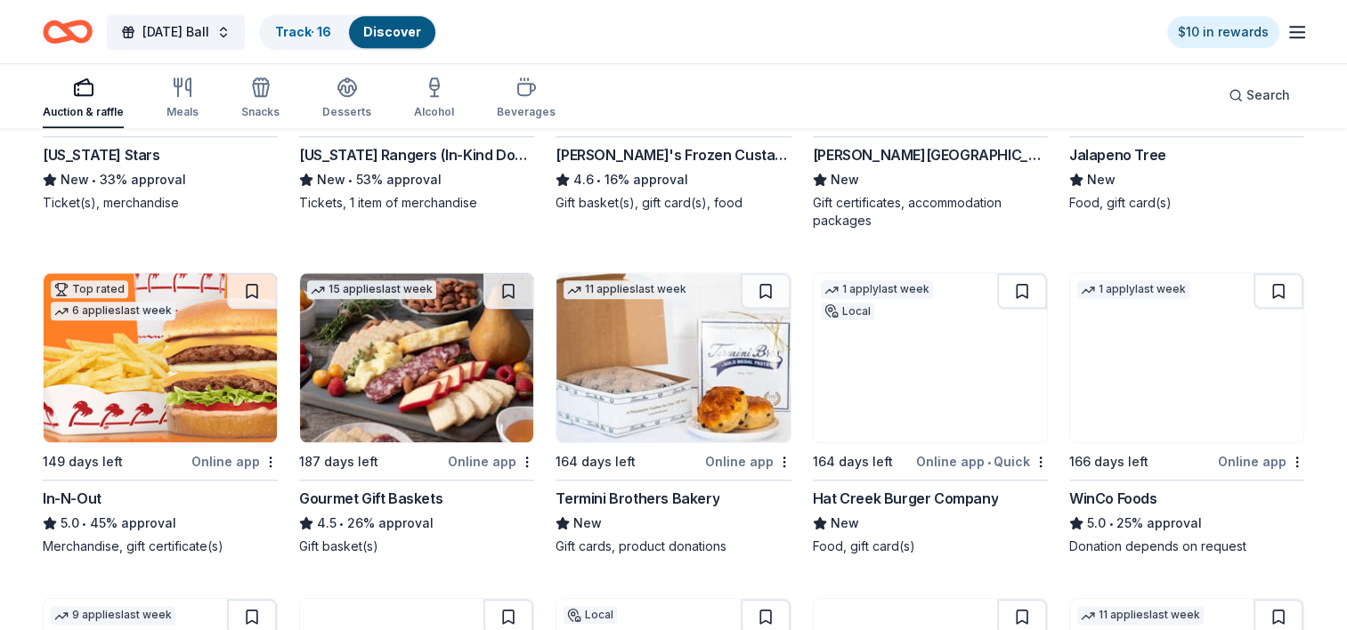
scroll to position [1780, 0]
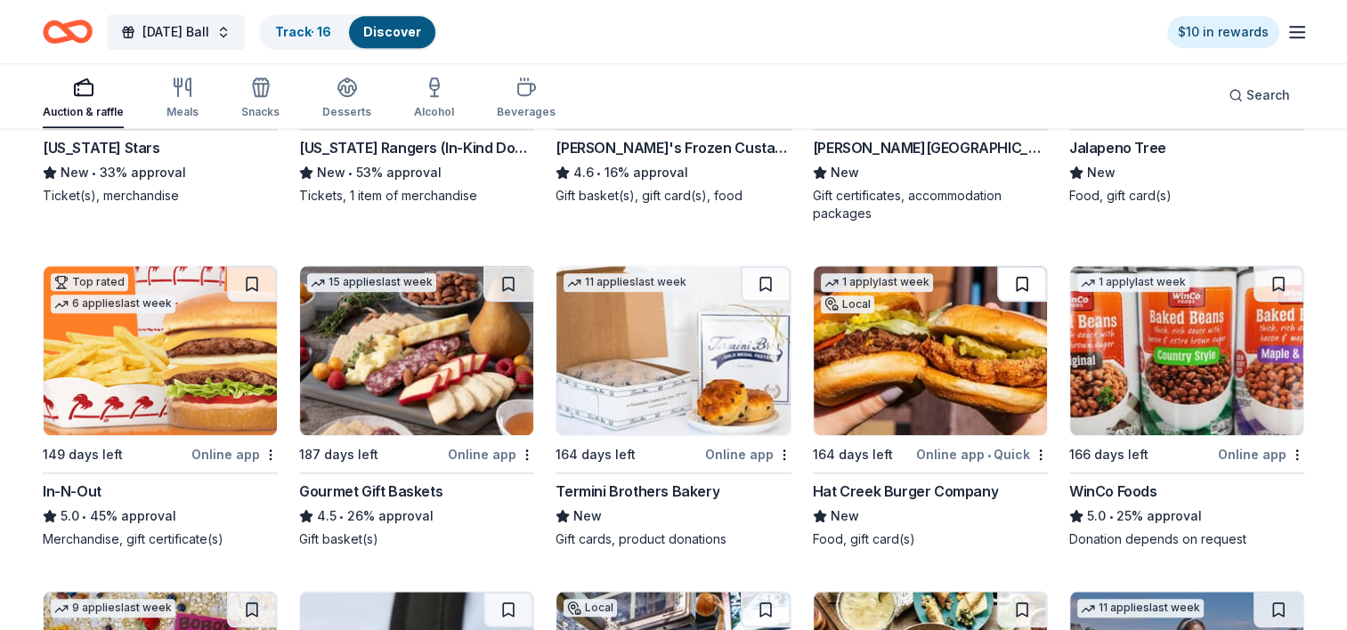
click at [1015, 281] on button at bounding box center [1022, 284] width 50 height 36
click at [508, 281] on button at bounding box center [508, 284] width 50 height 36
click at [247, 283] on button at bounding box center [252, 284] width 50 height 36
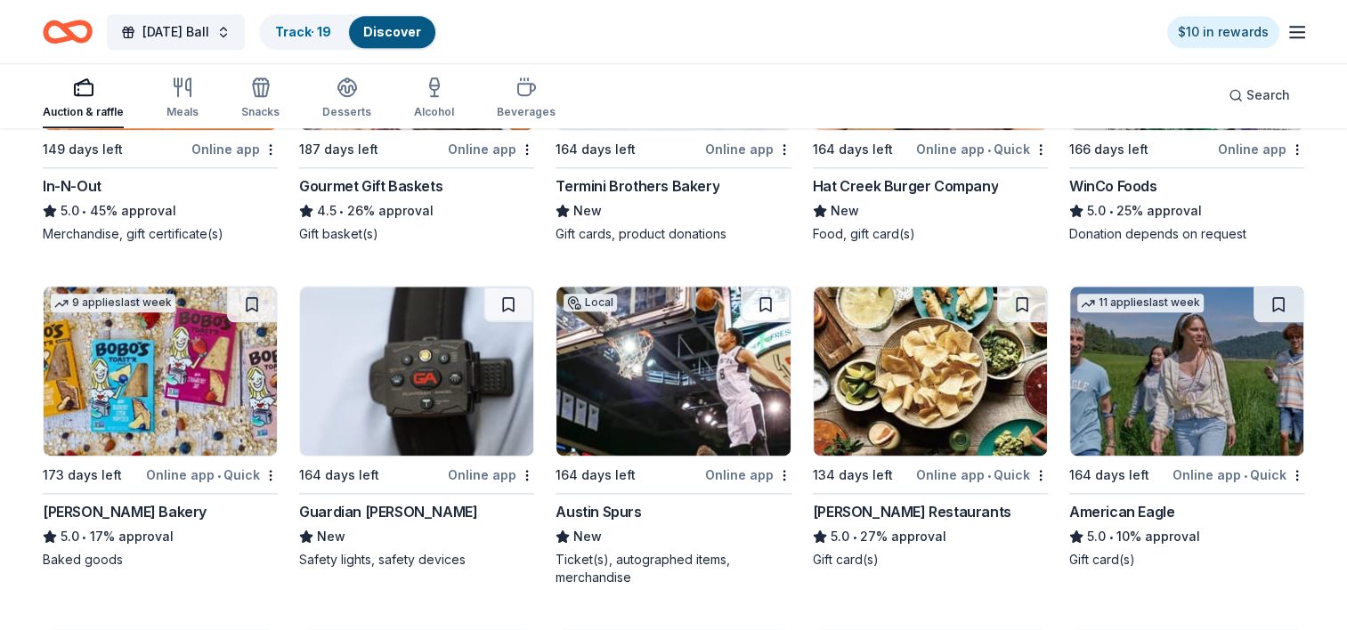
scroll to position [2136, 0]
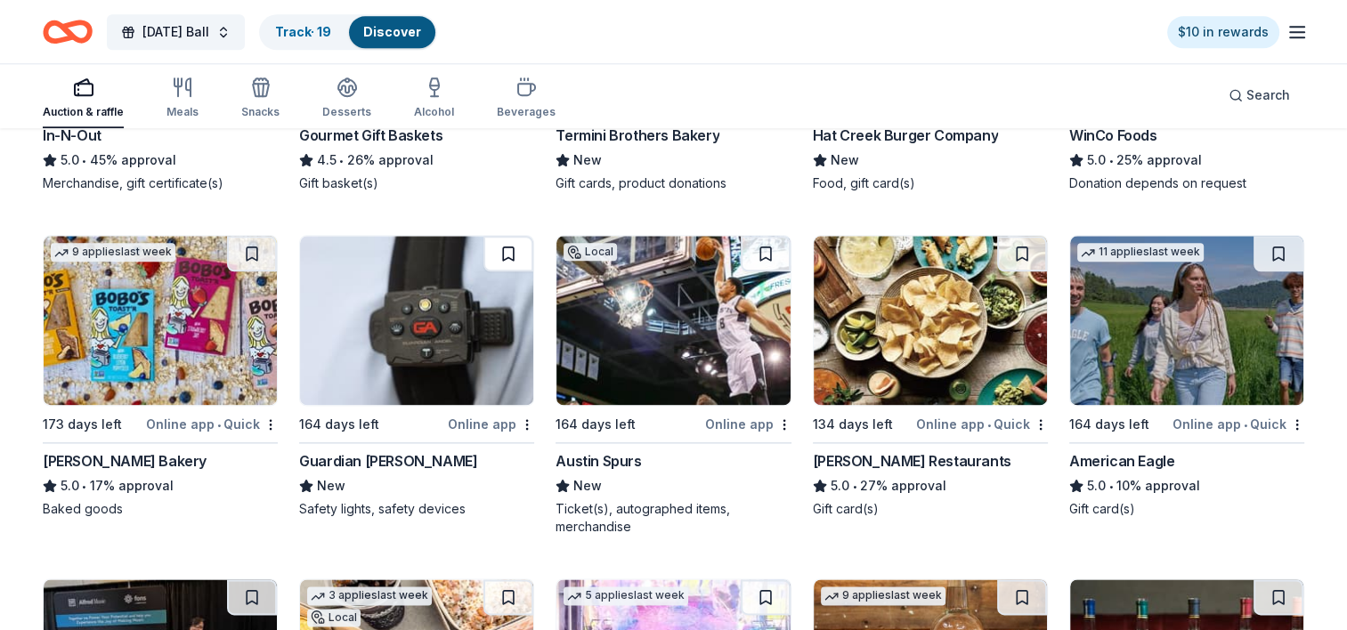
click at [504, 253] on button at bounding box center [508, 254] width 50 height 36
click at [763, 251] on button at bounding box center [766, 254] width 50 height 36
click at [1018, 248] on button at bounding box center [1022, 254] width 50 height 36
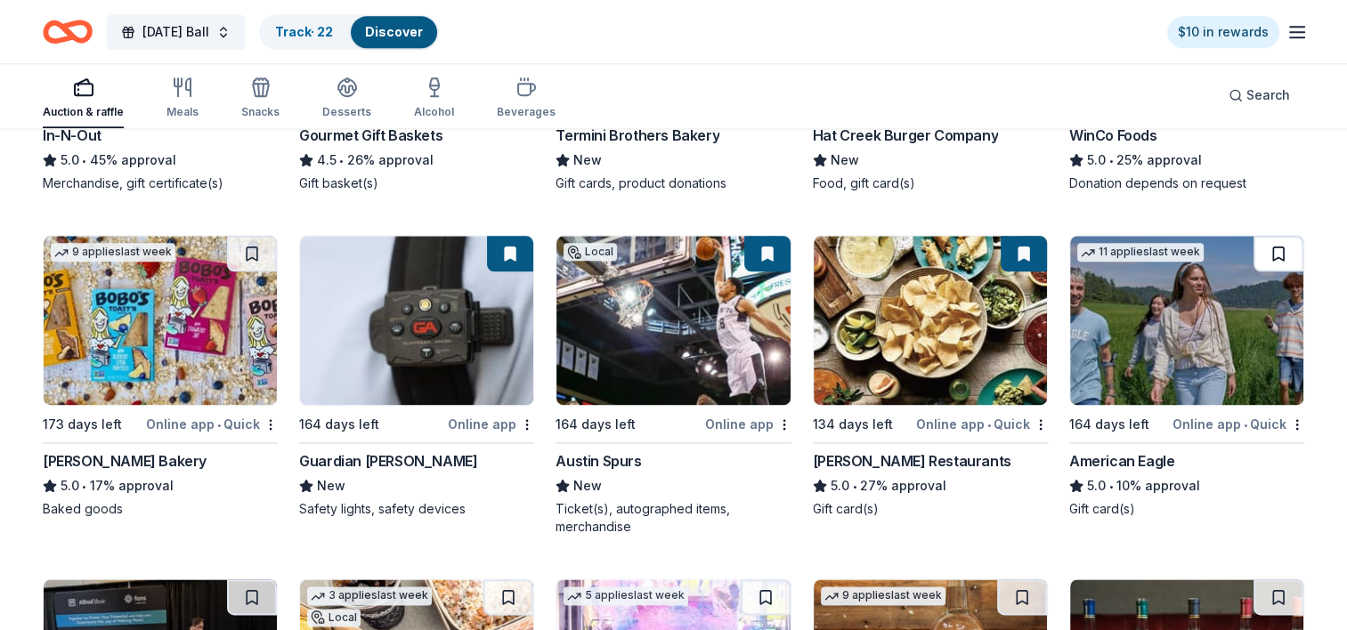
click at [1275, 248] on button at bounding box center [1278, 254] width 50 height 36
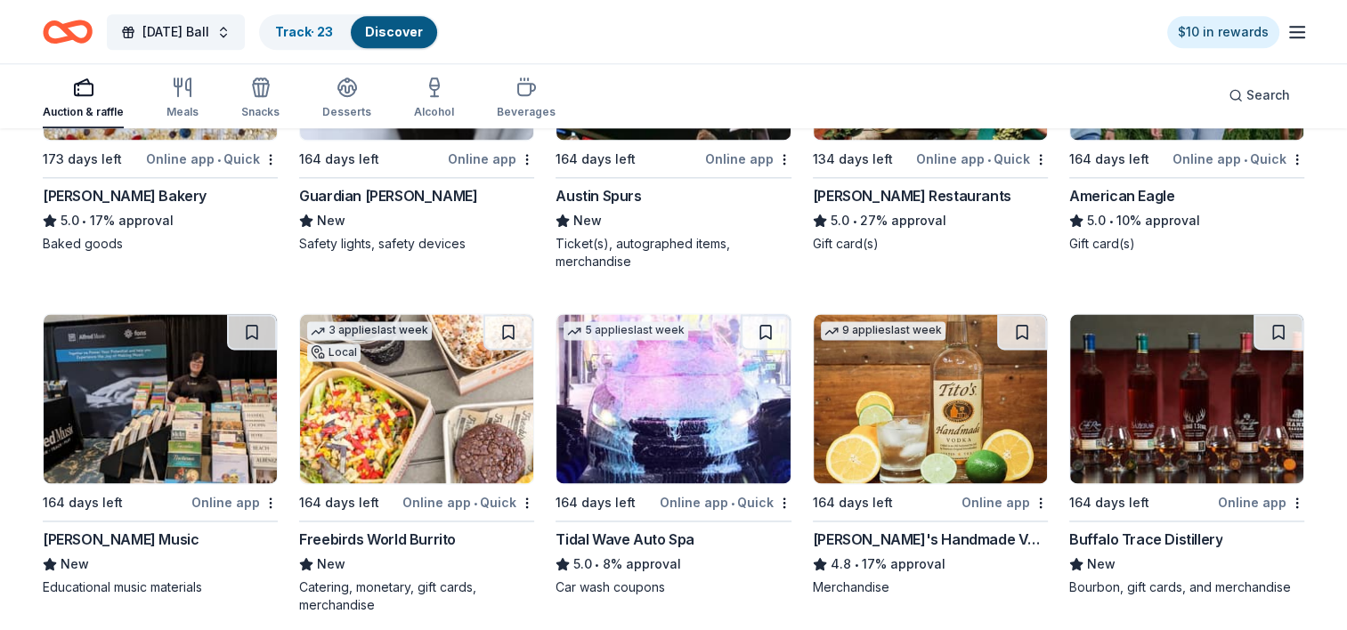
scroll to position [2403, 0]
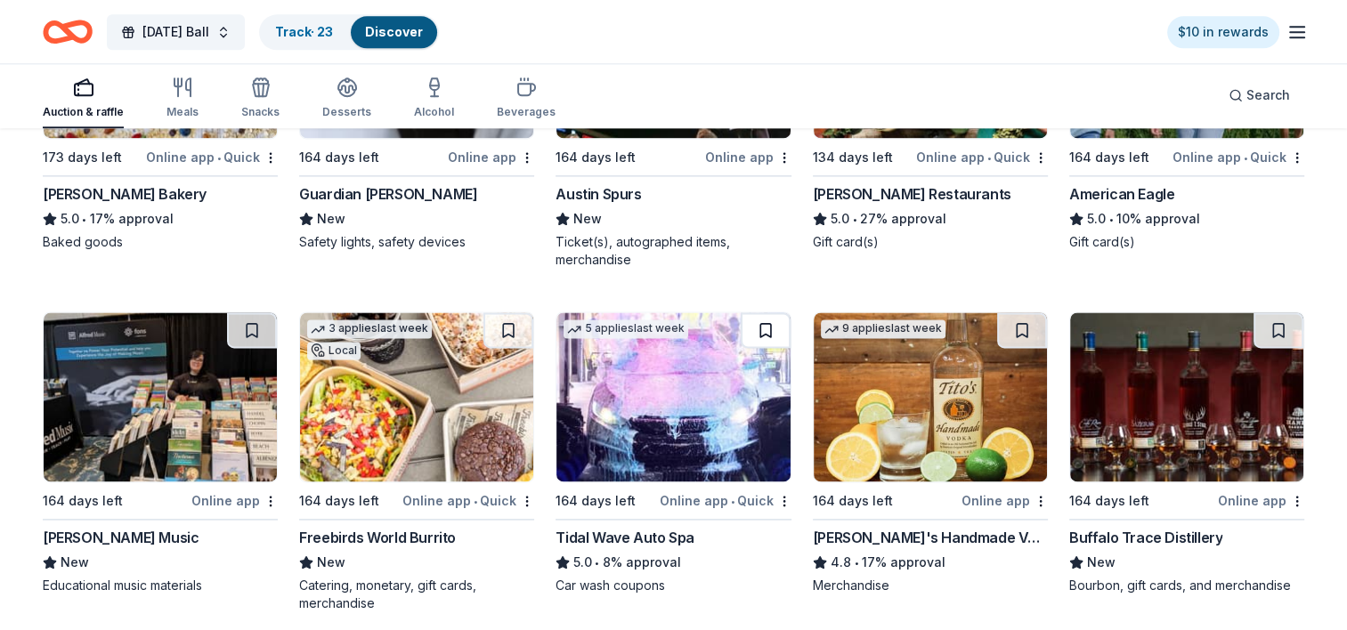
click at [762, 324] on button at bounding box center [766, 330] width 50 height 36
click at [513, 322] on button at bounding box center [508, 330] width 50 height 36
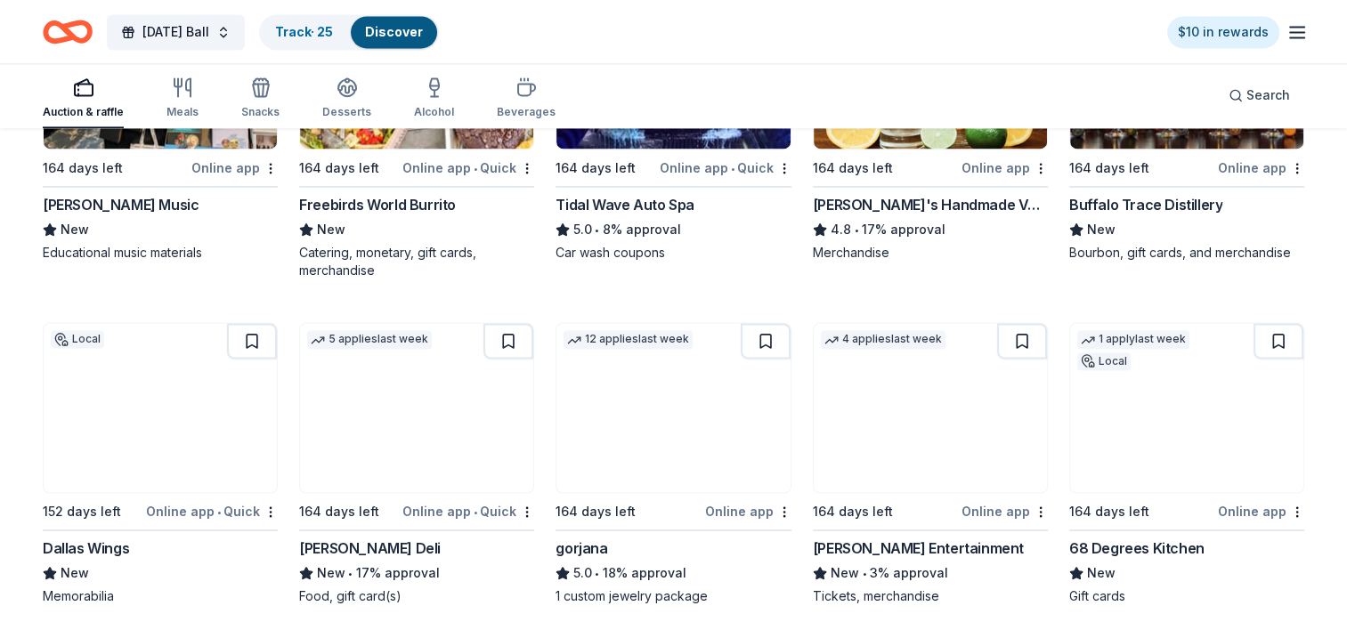
scroll to position [2759, 0]
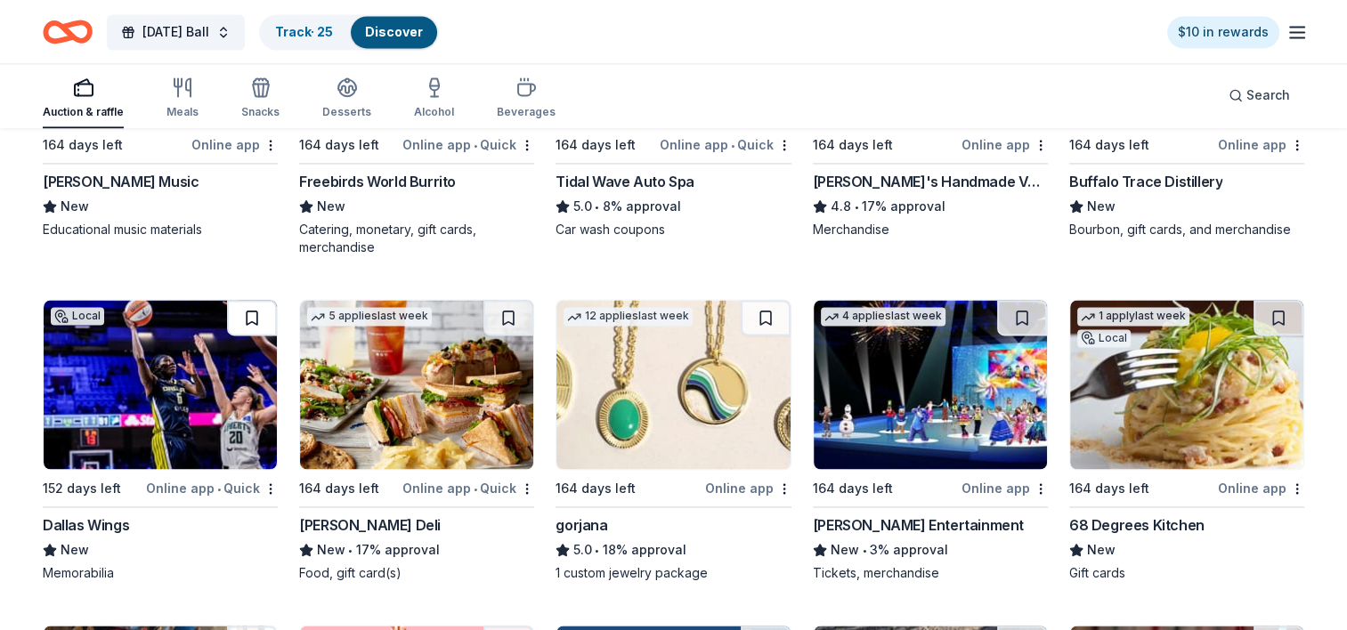
click at [247, 317] on button at bounding box center [252, 318] width 50 height 36
click at [505, 310] on button at bounding box center [508, 318] width 50 height 36
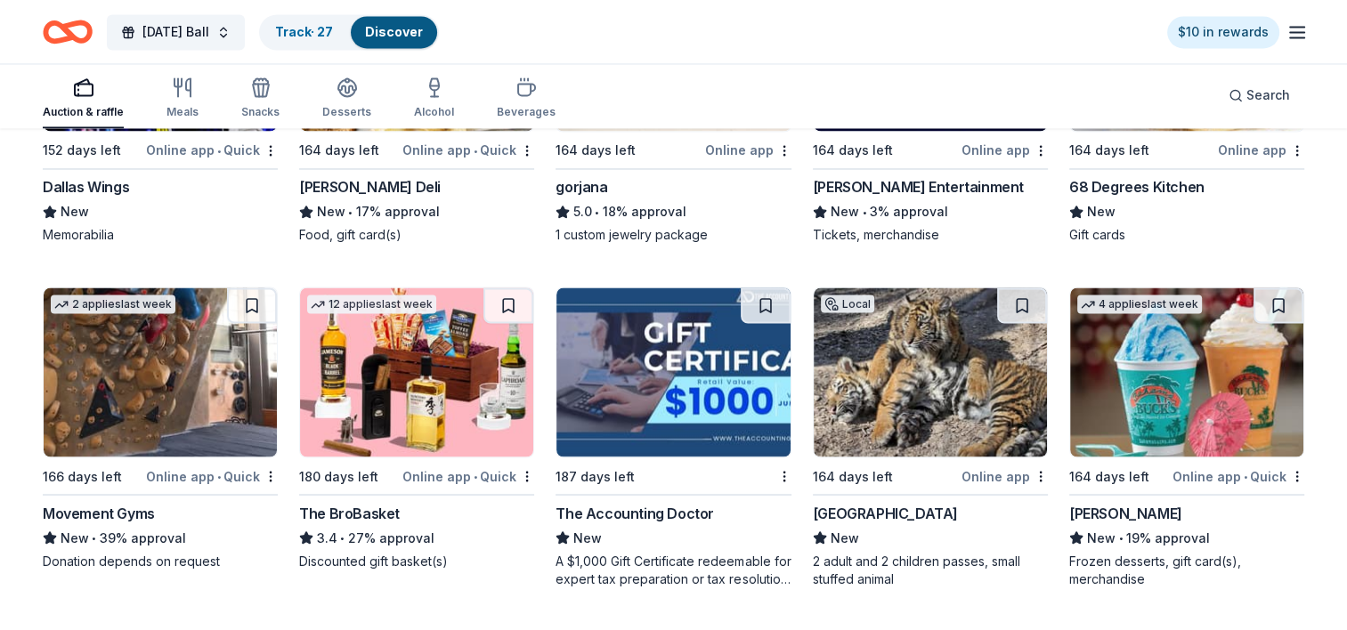
scroll to position [3115, 0]
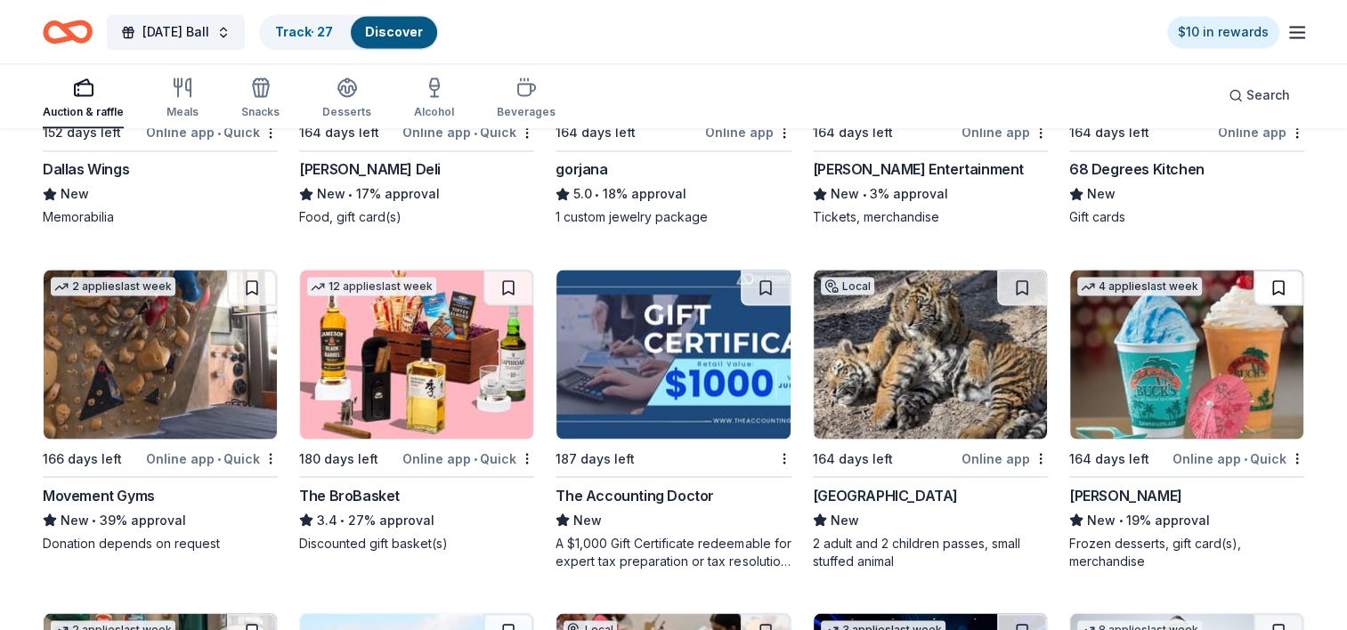
click at [1276, 282] on button at bounding box center [1278, 288] width 50 height 36
click at [1017, 286] on button at bounding box center [1022, 288] width 50 height 36
click at [504, 282] on button at bounding box center [508, 288] width 50 height 36
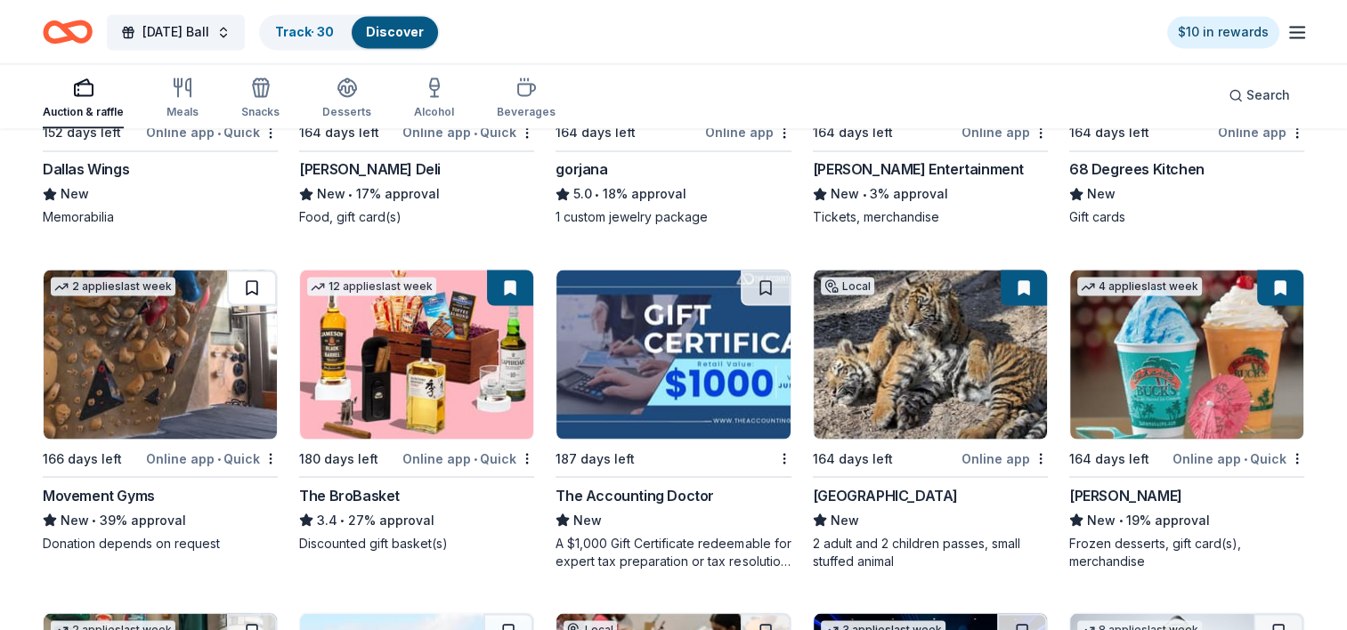
click at [251, 283] on button at bounding box center [252, 288] width 50 height 36
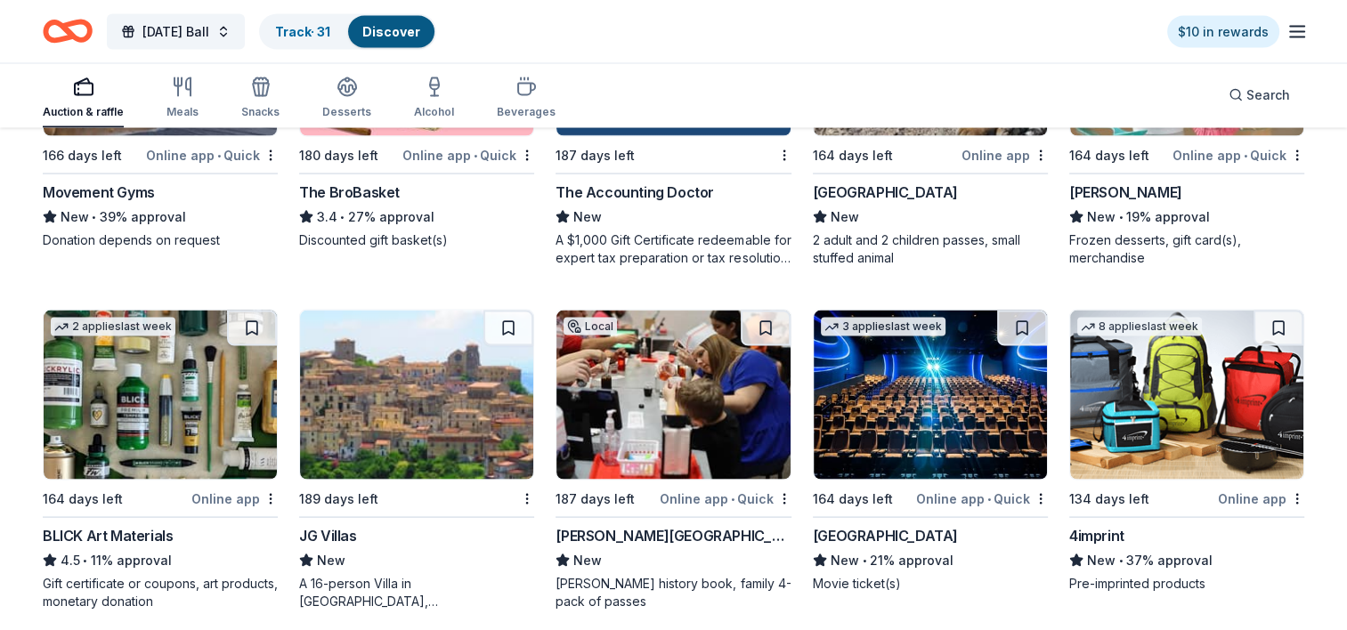
scroll to position [3472, 0]
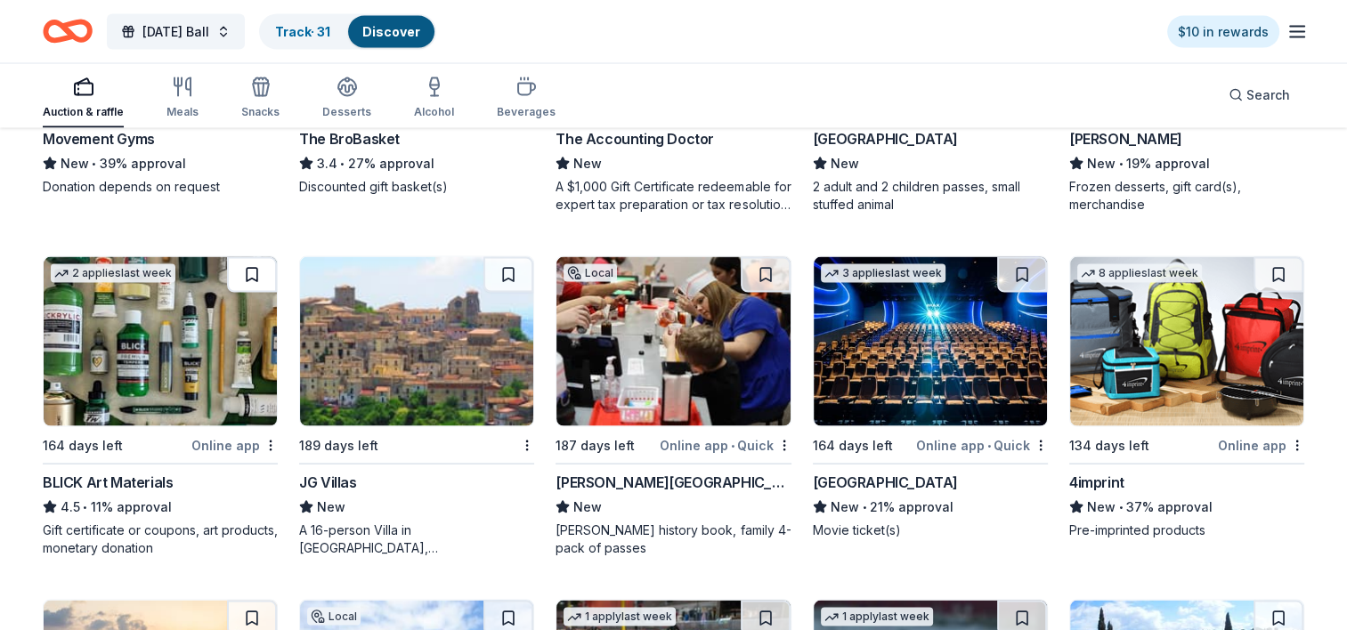
click at [251, 272] on button at bounding box center [252, 275] width 50 height 36
click at [1017, 267] on button at bounding box center [1022, 275] width 50 height 36
click at [1273, 271] on button at bounding box center [1278, 275] width 50 height 36
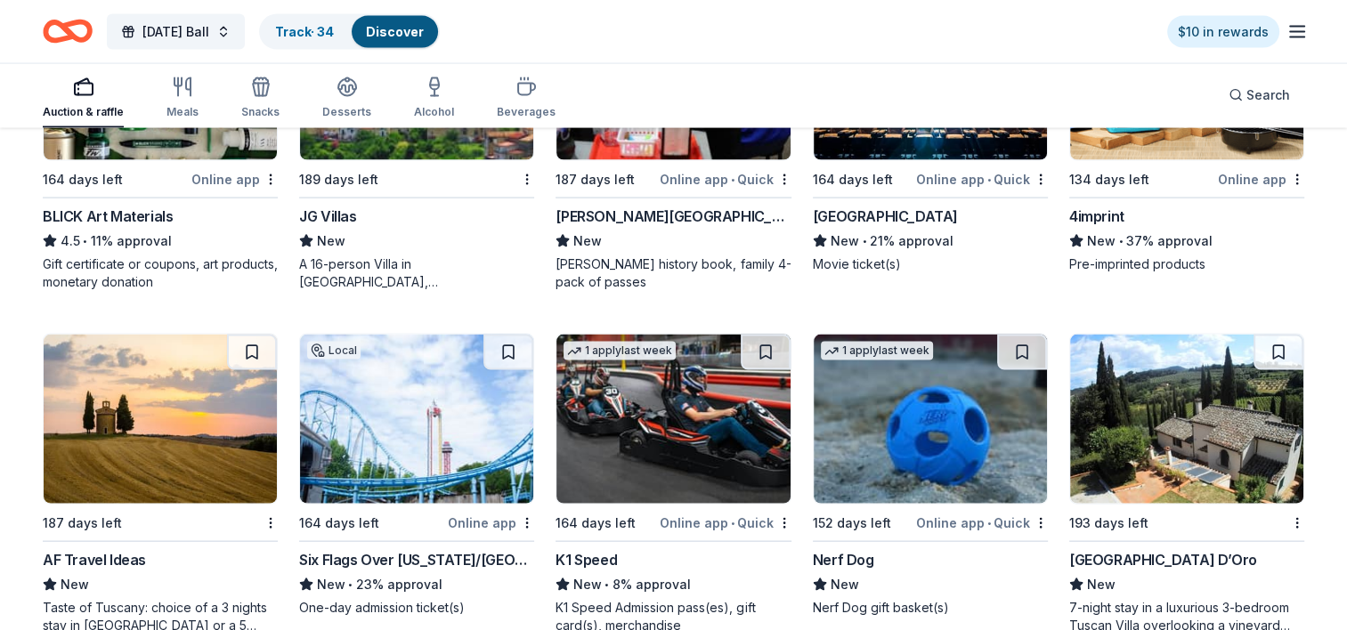
scroll to position [3828, 0]
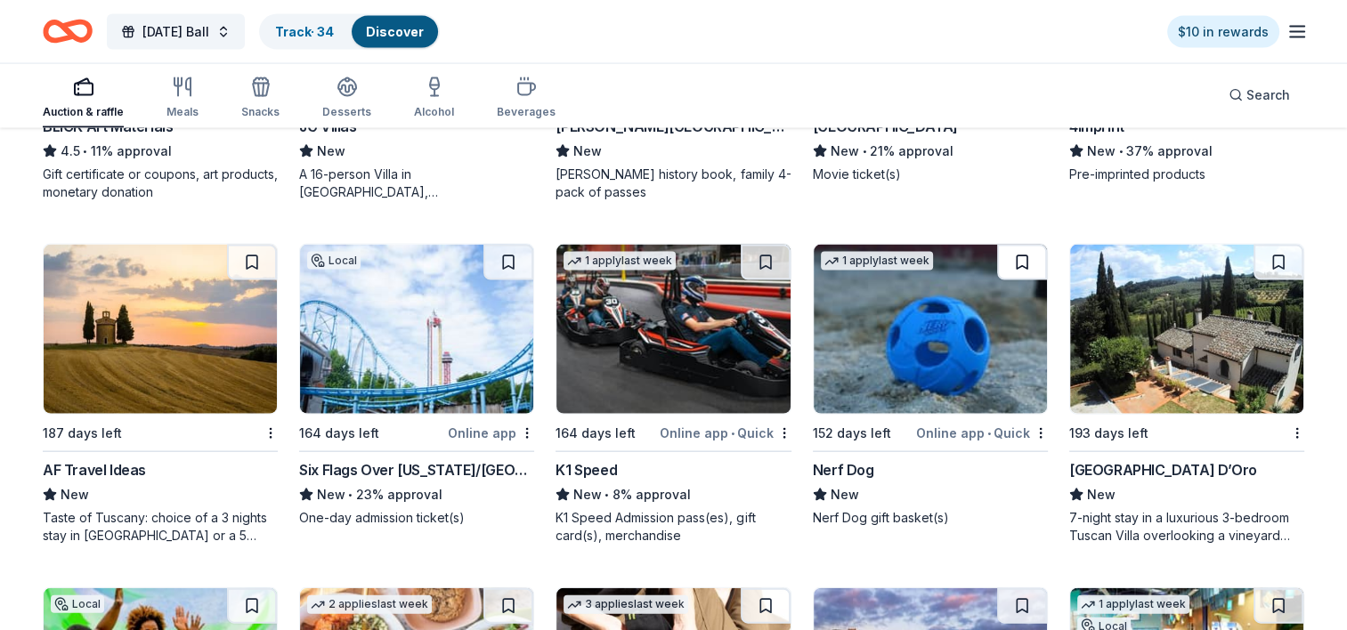
click at [1018, 257] on button at bounding box center [1022, 263] width 50 height 36
click at [761, 260] on button at bounding box center [766, 263] width 50 height 36
click at [514, 262] on button at bounding box center [508, 263] width 50 height 36
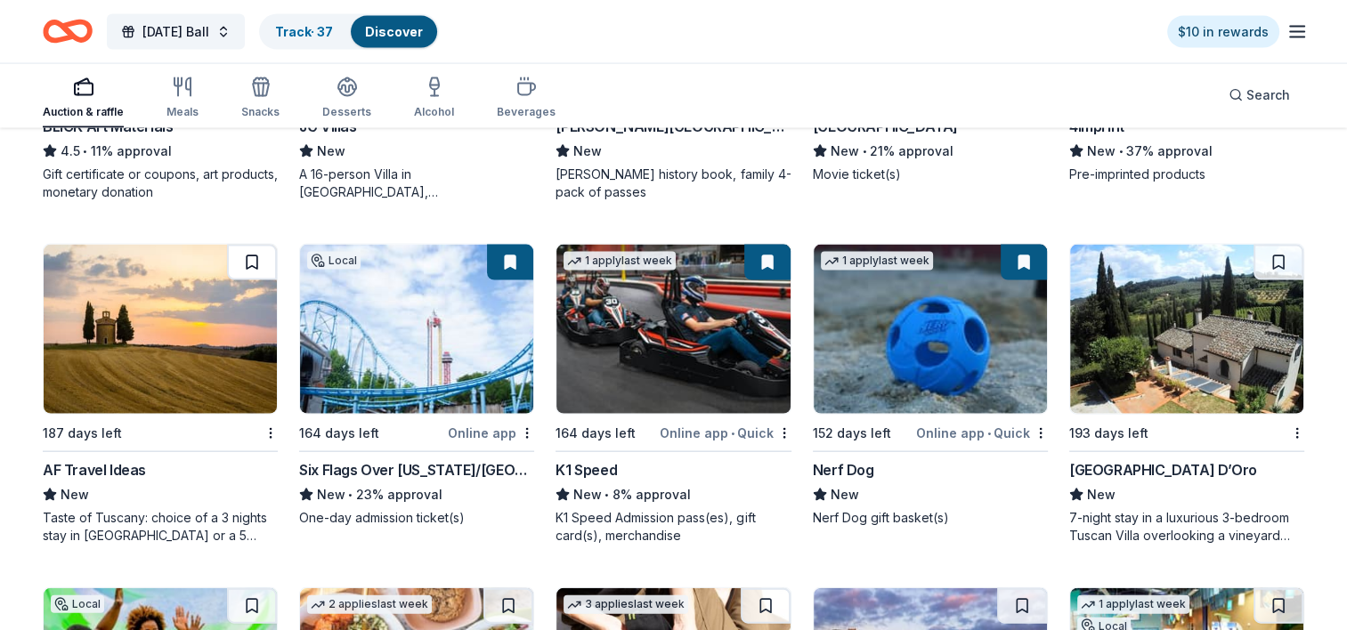
click at [249, 256] on button at bounding box center [252, 263] width 50 height 36
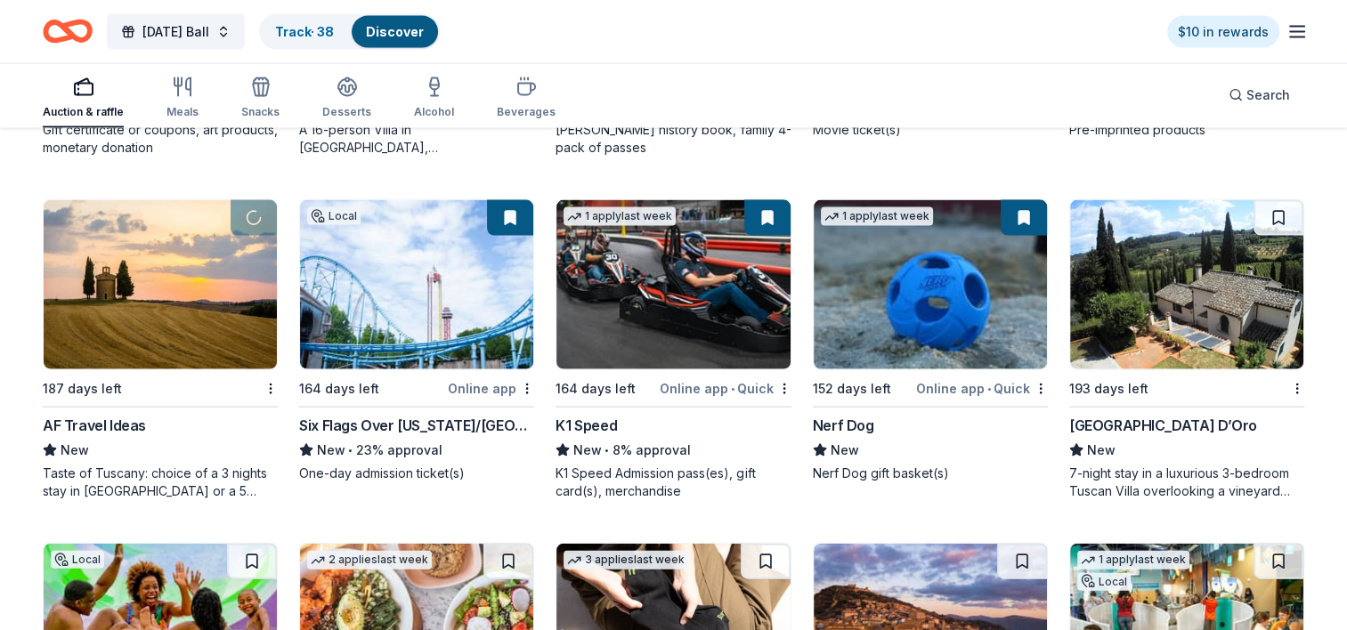
scroll to position [4095, 0]
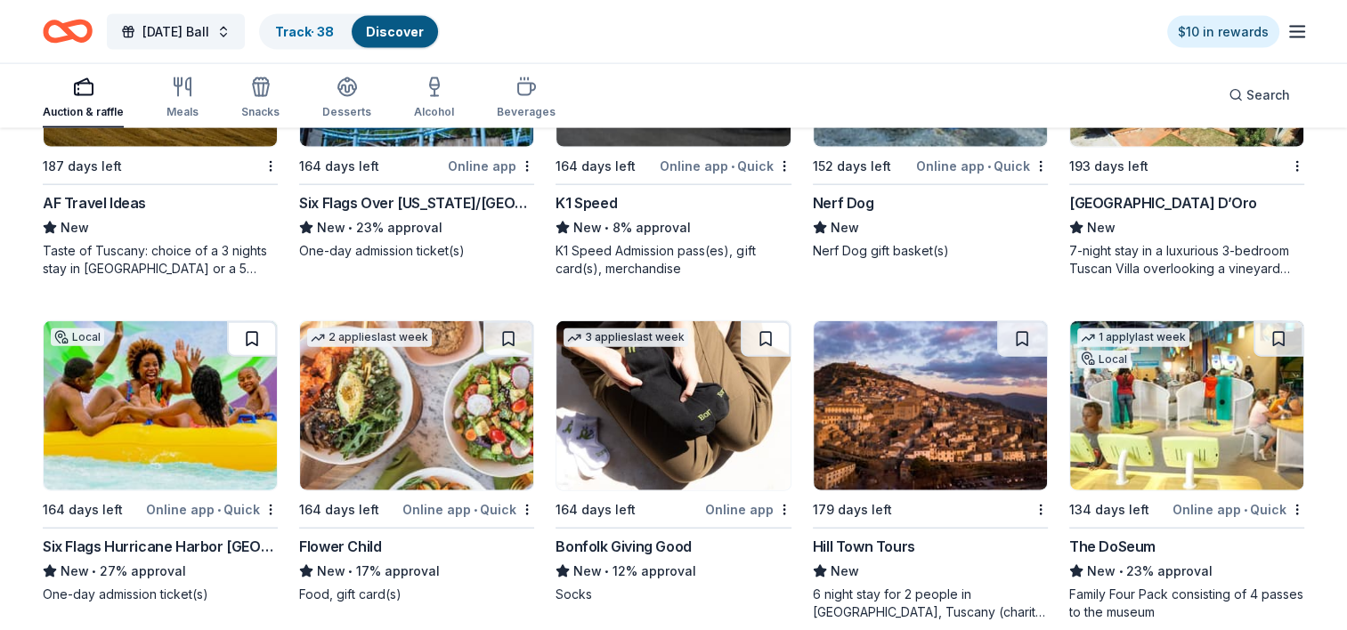
click at [251, 328] on button at bounding box center [252, 339] width 50 height 36
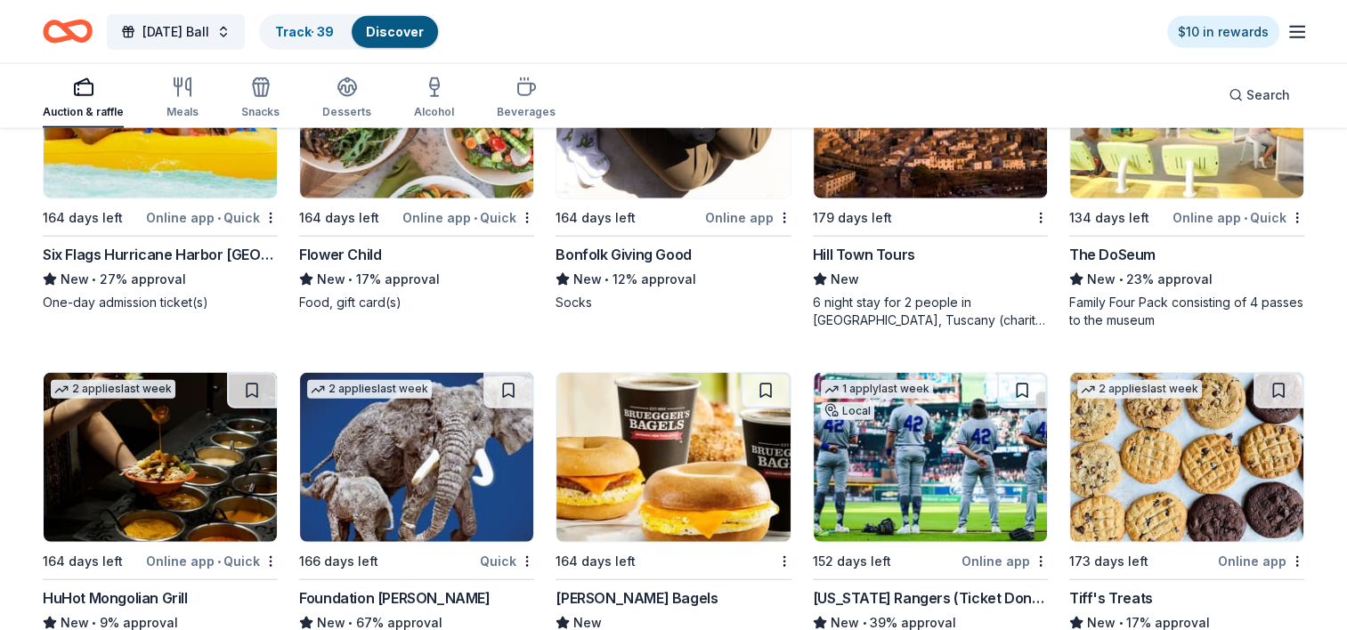
scroll to position [4451, 0]
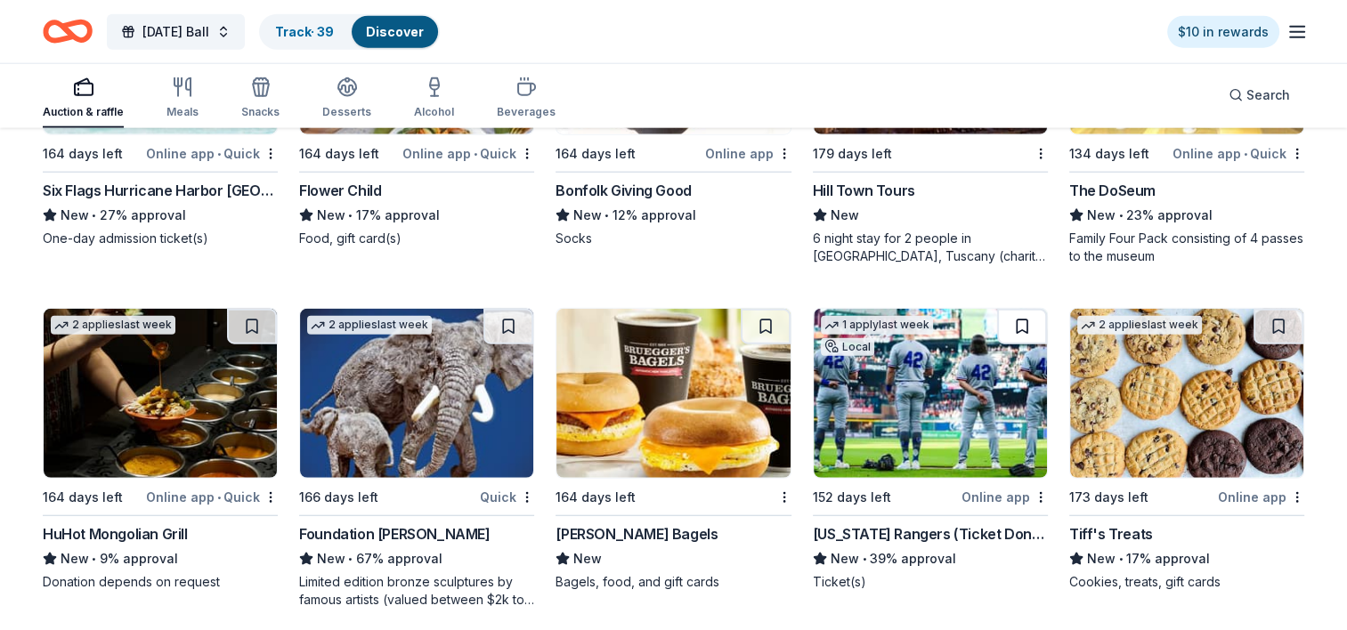
click at [1019, 324] on button at bounding box center [1022, 327] width 50 height 36
click at [512, 322] on button at bounding box center [508, 327] width 50 height 36
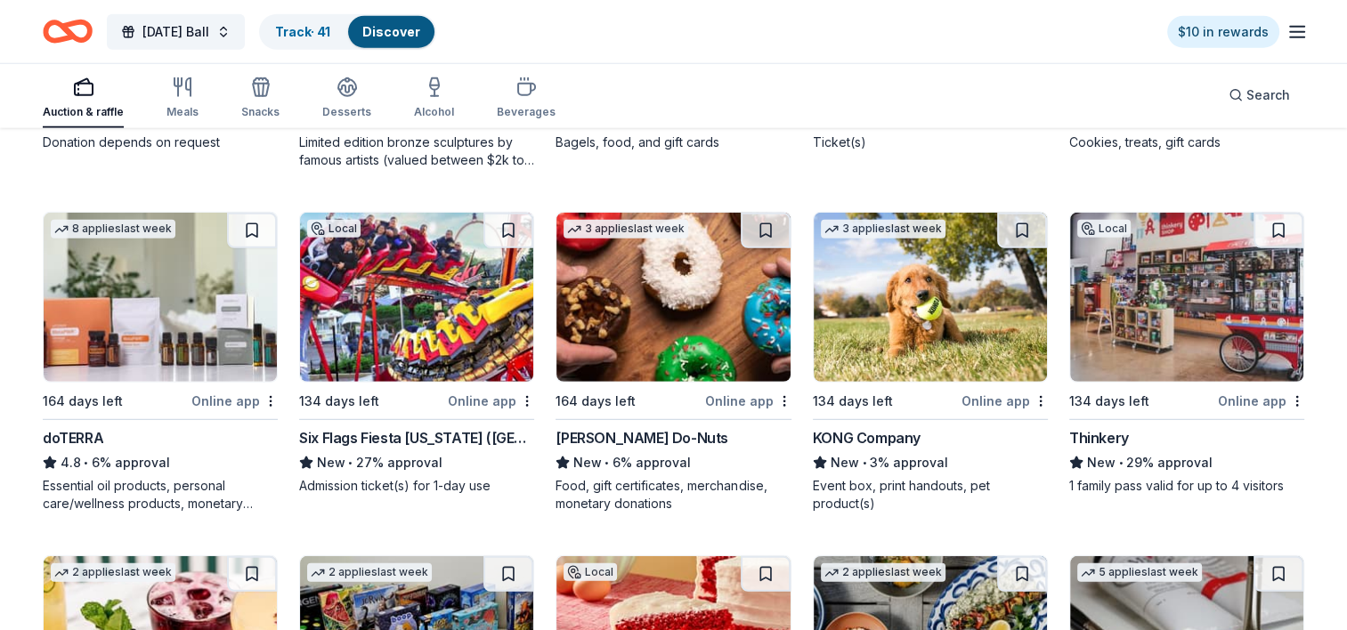
scroll to position [4896, 0]
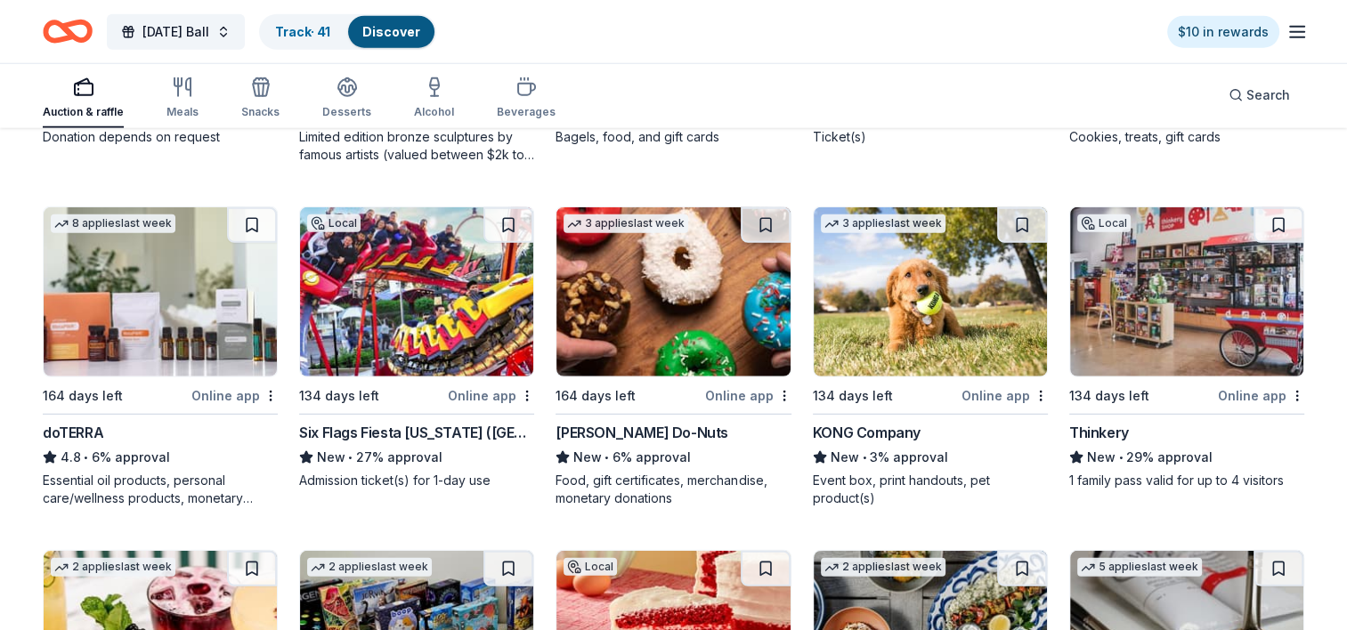
click at [249, 221] on button at bounding box center [252, 225] width 50 height 36
click at [513, 215] on button at bounding box center [508, 225] width 50 height 36
click at [762, 221] on button at bounding box center [766, 225] width 50 height 36
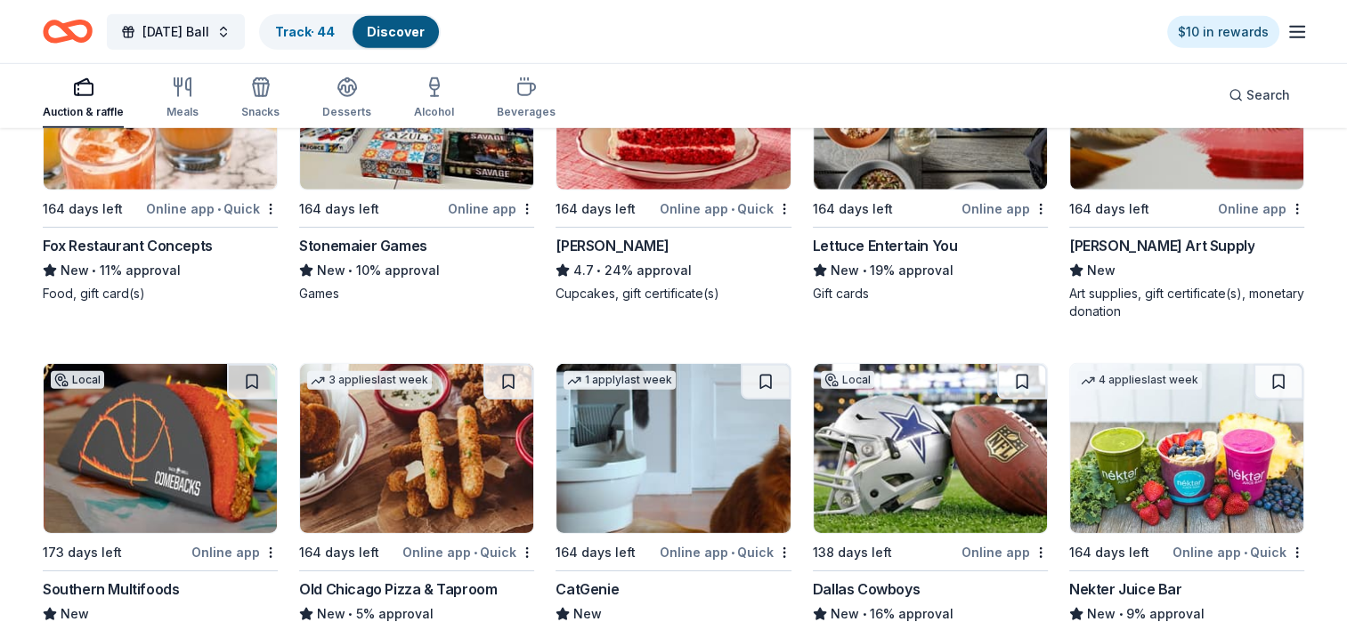
scroll to position [5430, 0]
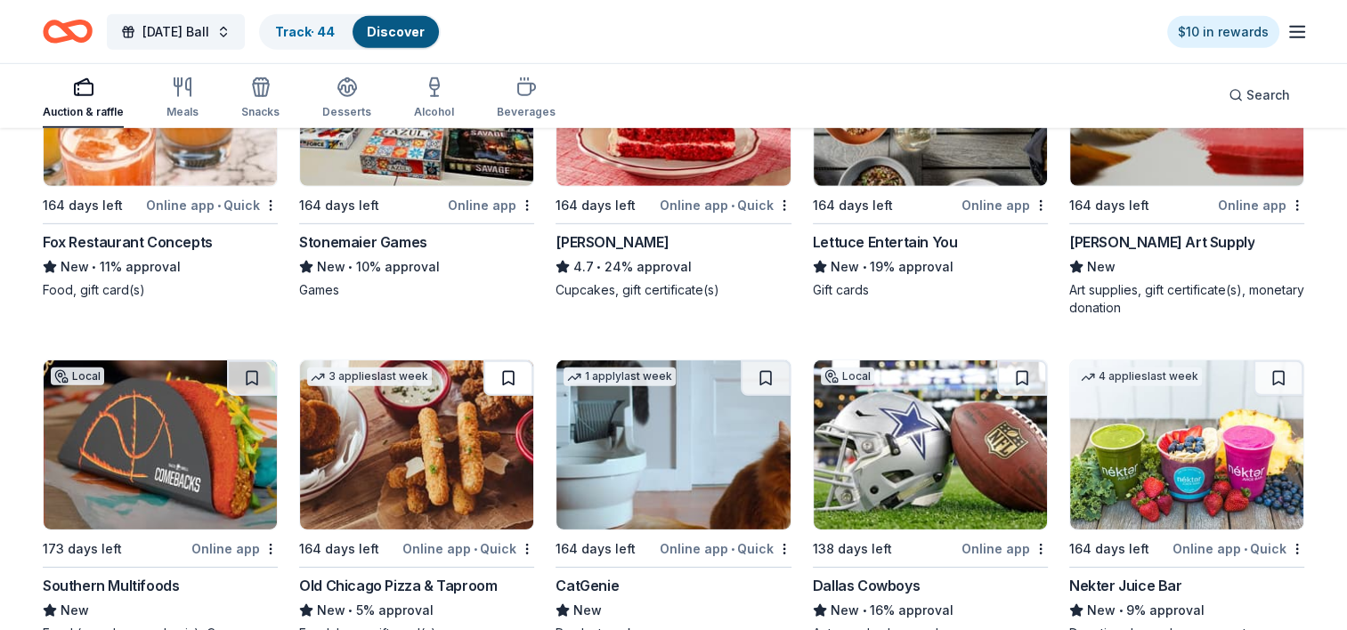
click at [502, 374] on button at bounding box center [508, 379] width 50 height 36
drag, startPoint x: 1022, startPoint y: 373, endPoint x: 1107, endPoint y: 379, distance: 85.7
click at [1025, 373] on button at bounding box center [1022, 379] width 50 height 36
drag, startPoint x: 1280, startPoint y: 372, endPoint x: 1207, endPoint y: 372, distance: 73.0
click at [1278, 372] on button at bounding box center [1278, 379] width 50 height 36
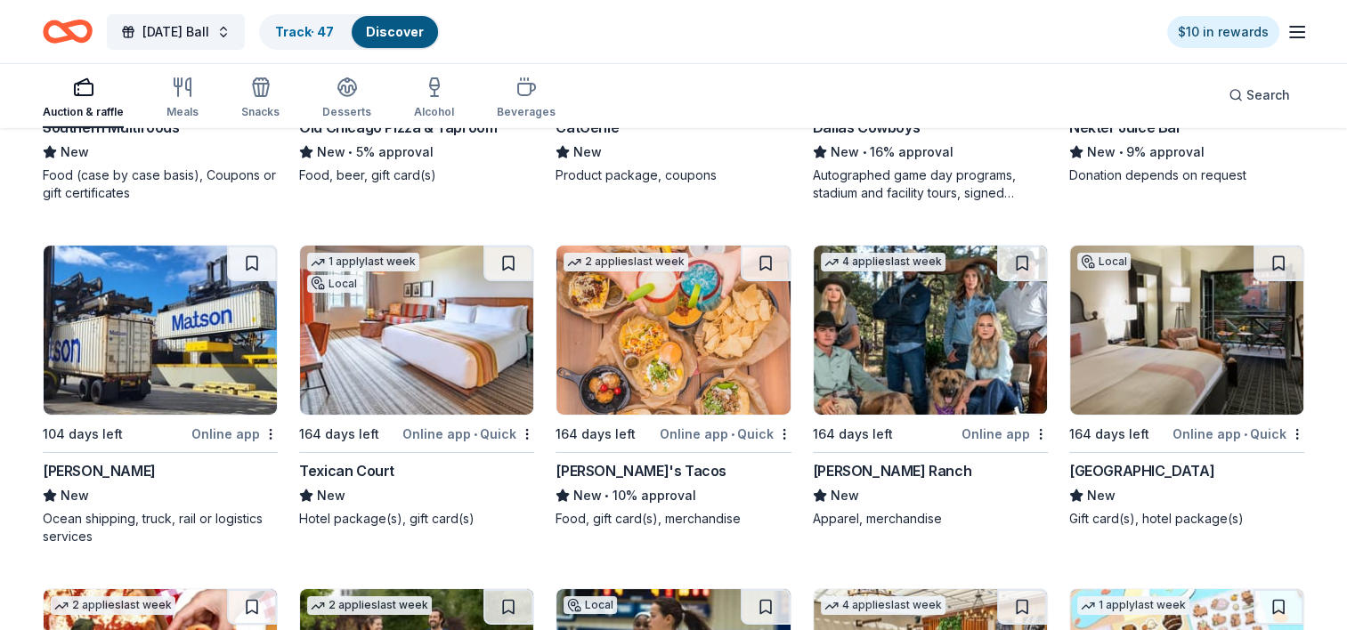
scroll to position [5964, 0]
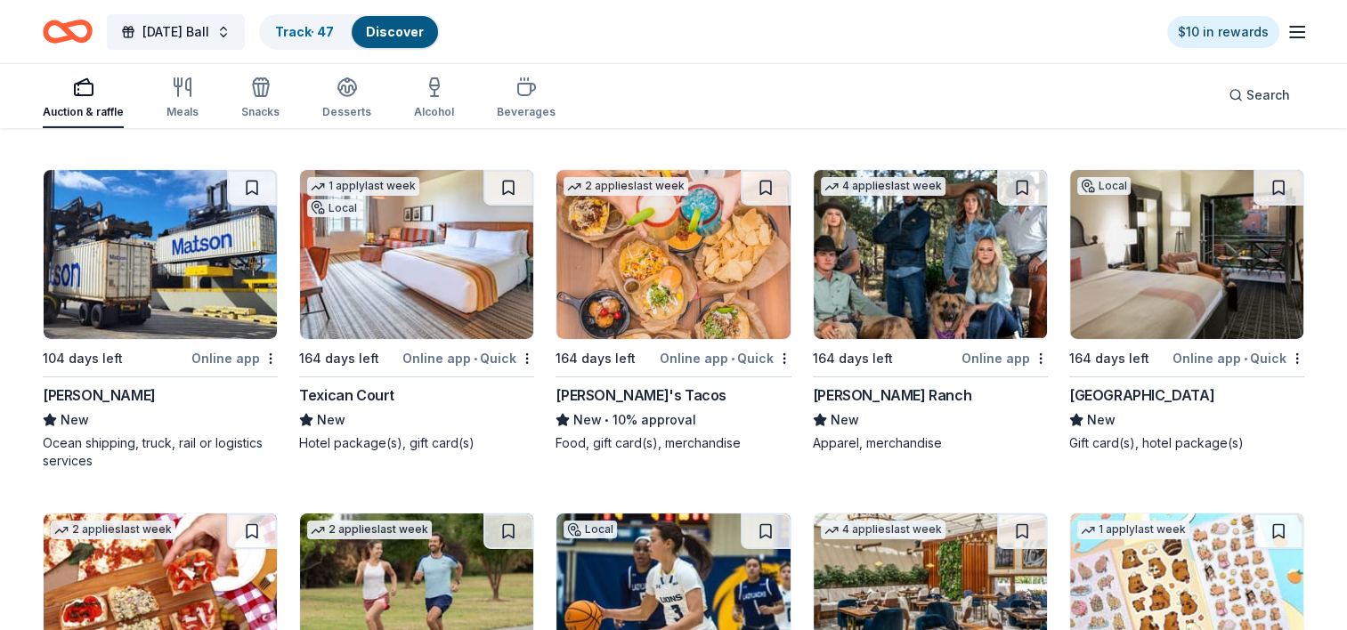
drag, startPoint x: 1281, startPoint y: 184, endPoint x: 1253, endPoint y: 185, distance: 27.6
click at [1281, 183] on button at bounding box center [1278, 188] width 50 height 36
click at [1017, 182] on button at bounding box center [1022, 188] width 50 height 36
click at [766, 183] on button at bounding box center [766, 188] width 50 height 36
click at [506, 182] on button at bounding box center [508, 188] width 50 height 36
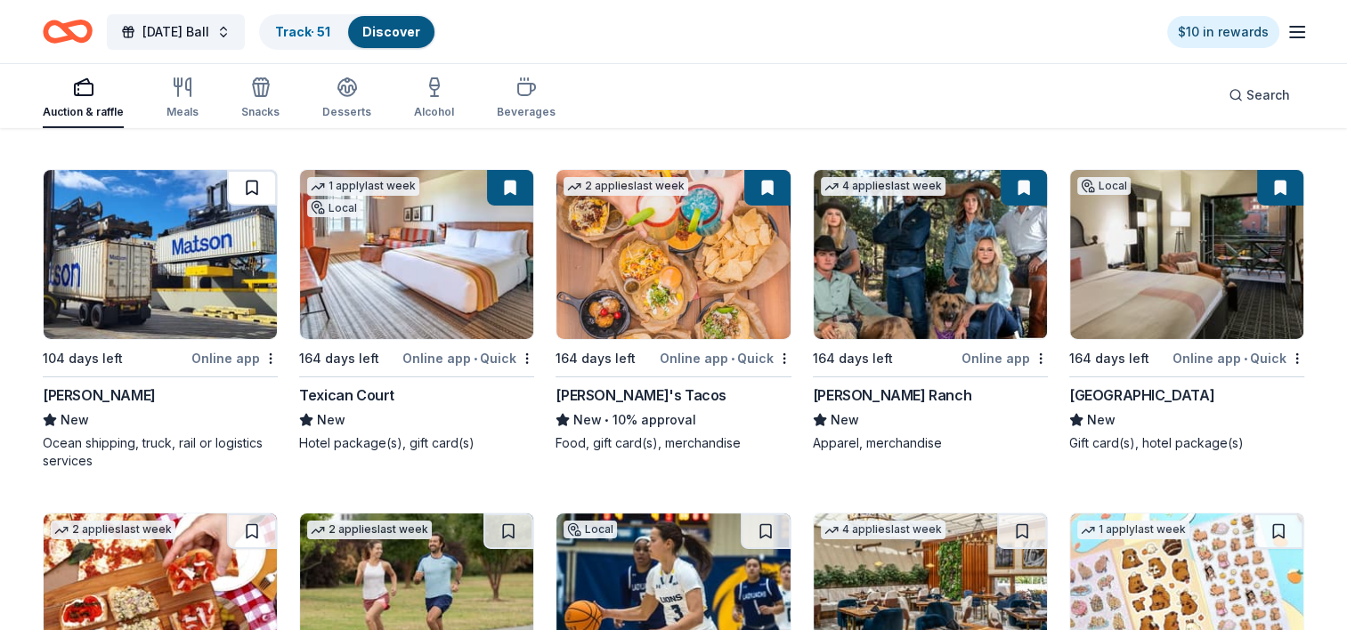
click at [254, 178] on button at bounding box center [252, 188] width 50 height 36
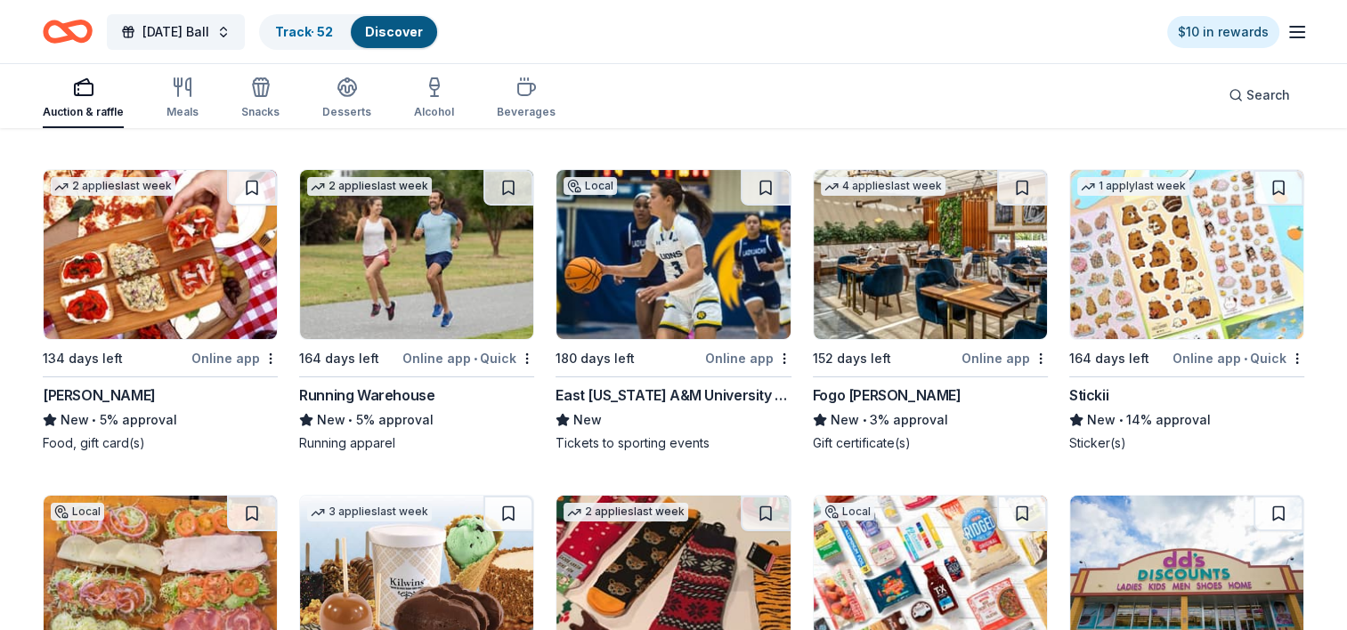
scroll to position [6320, 0]
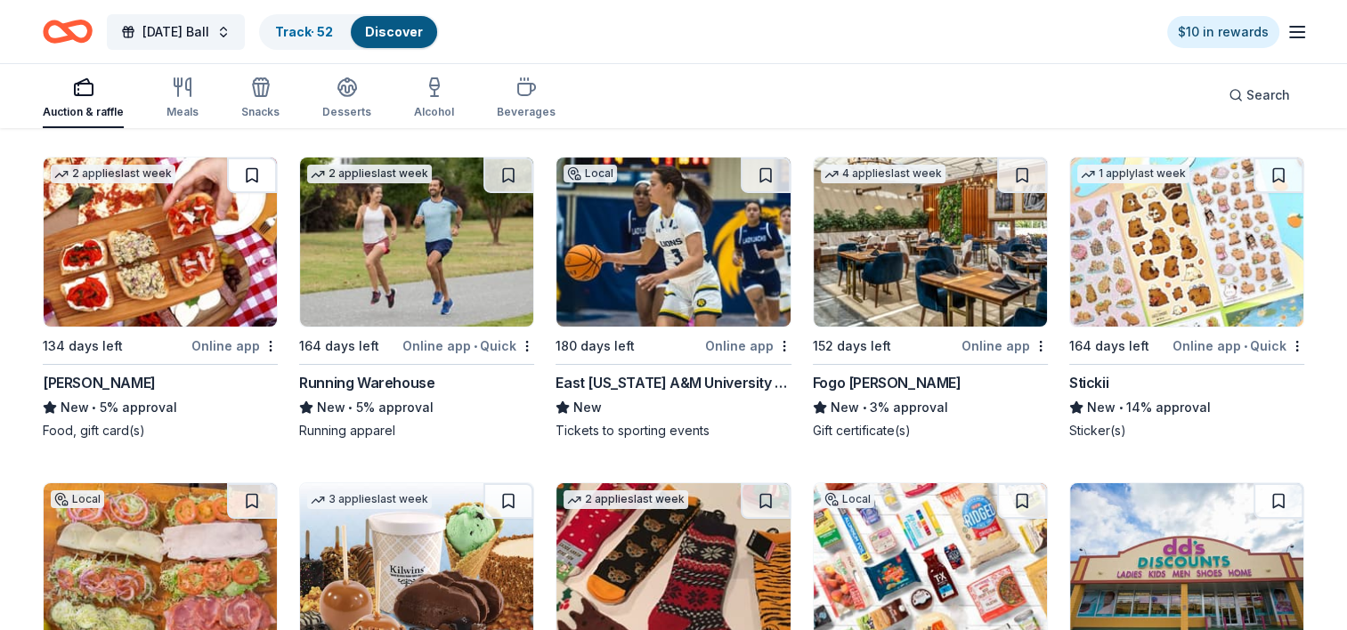
click at [251, 173] on button at bounding box center [252, 176] width 50 height 36
click at [1018, 170] on button at bounding box center [1022, 176] width 50 height 36
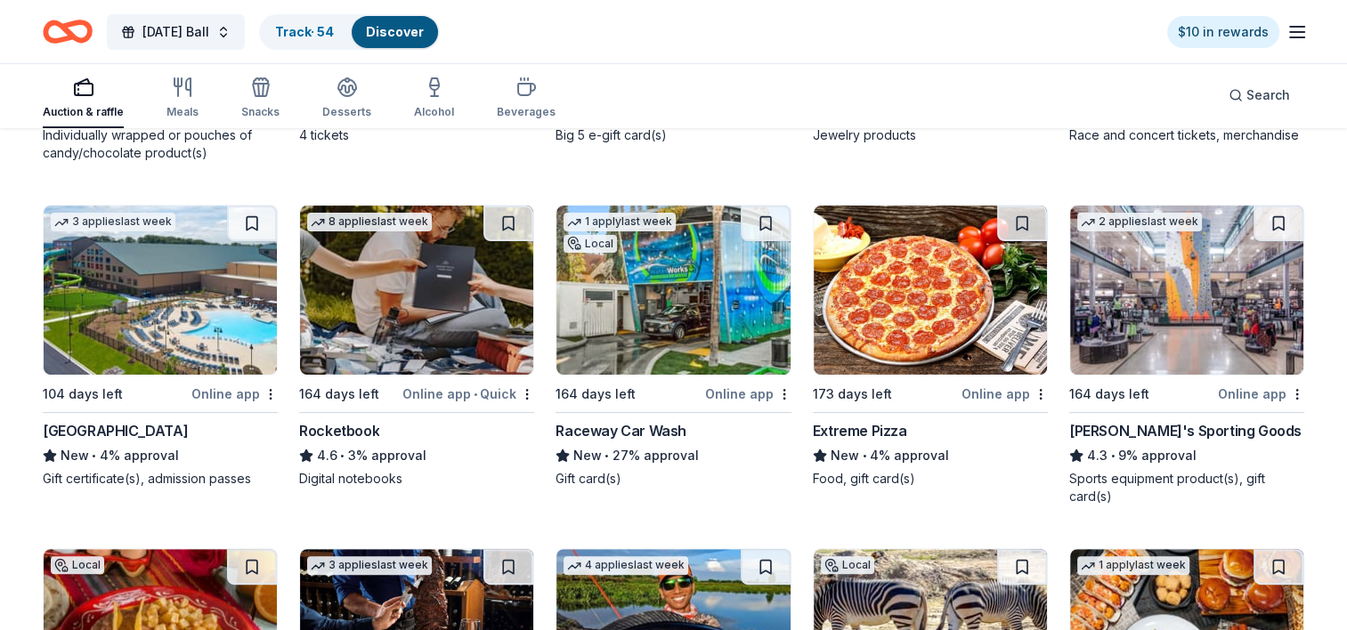
scroll to position [7299, 0]
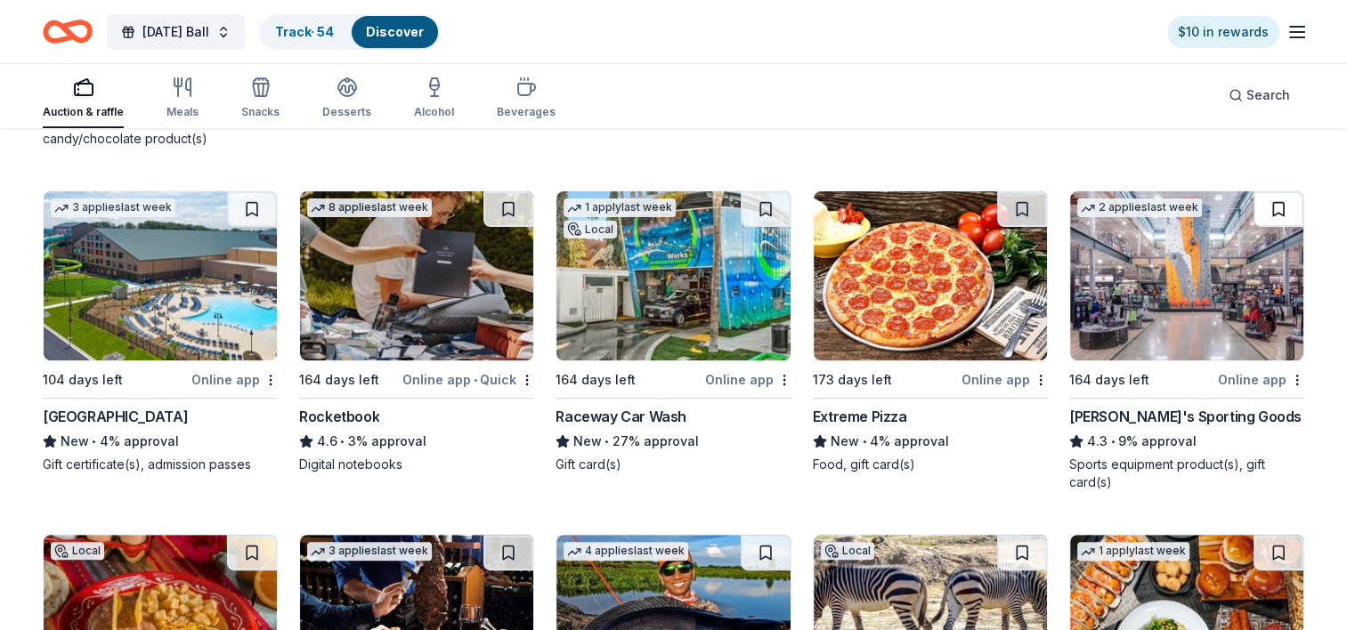
click at [1276, 205] on button at bounding box center [1278, 209] width 50 height 36
click at [502, 203] on button at bounding box center [508, 209] width 50 height 36
click at [249, 207] on button at bounding box center [252, 209] width 50 height 36
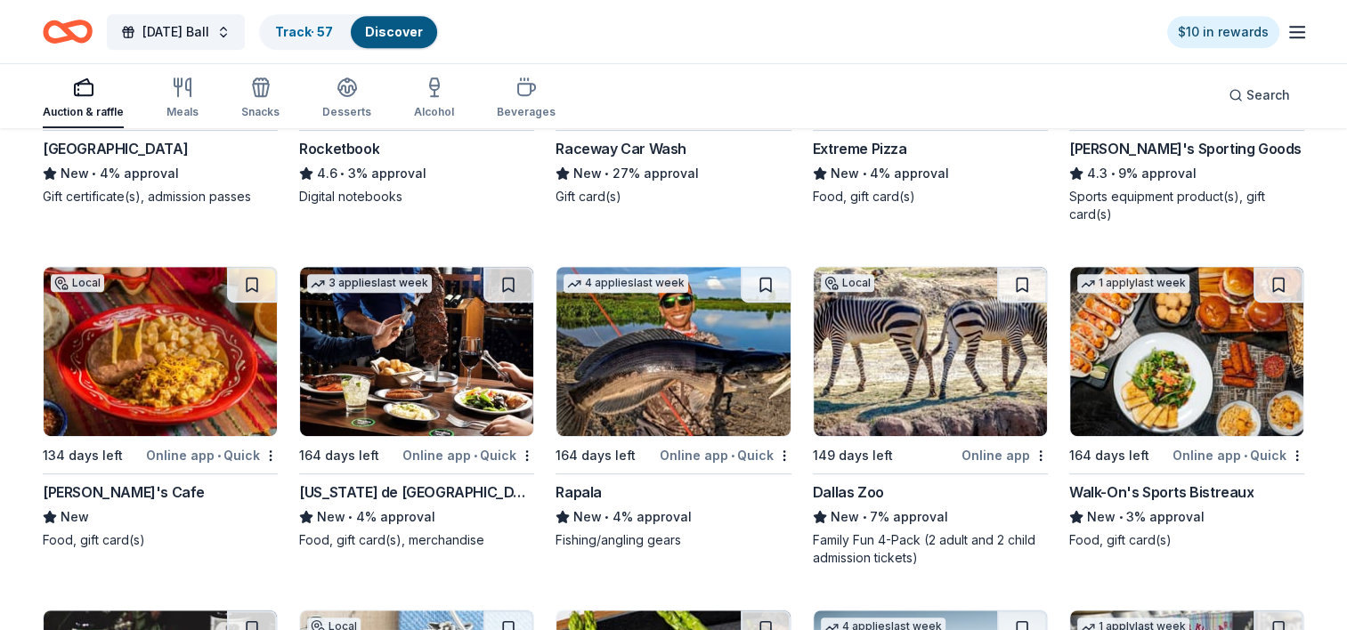
scroll to position [7655, 0]
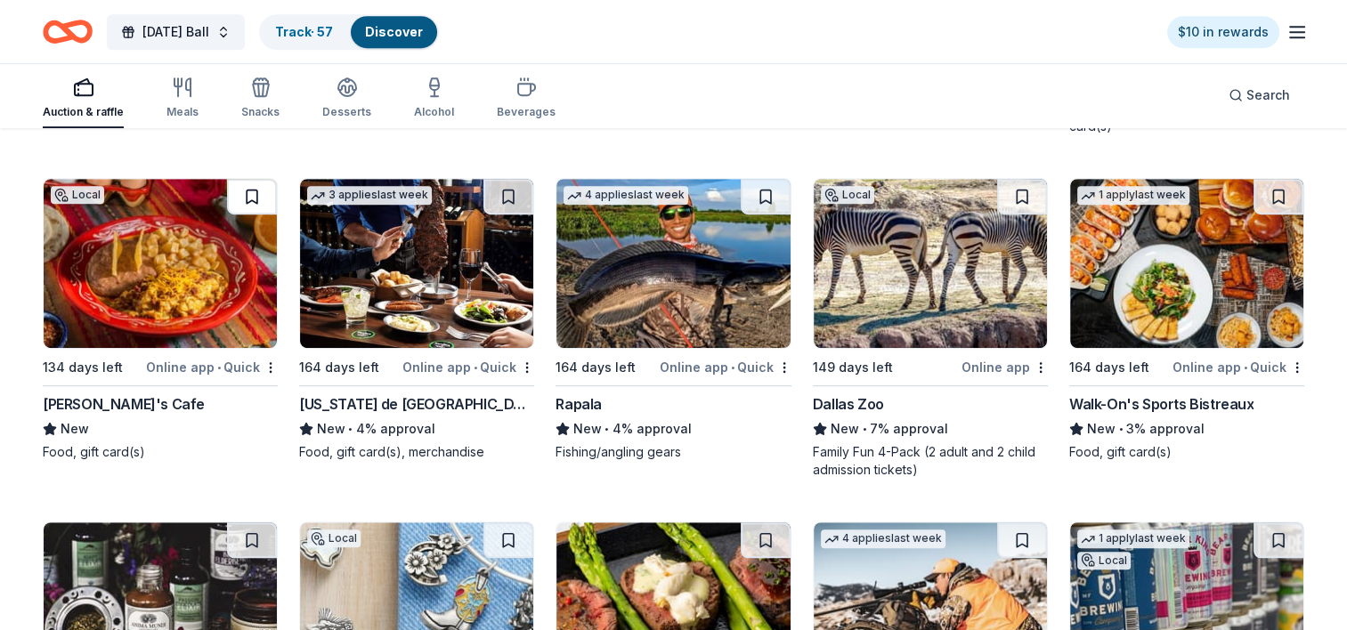
click at [249, 191] on button at bounding box center [252, 197] width 50 height 36
click at [506, 189] on button at bounding box center [508, 197] width 50 height 36
click at [1019, 189] on button at bounding box center [1022, 197] width 50 height 36
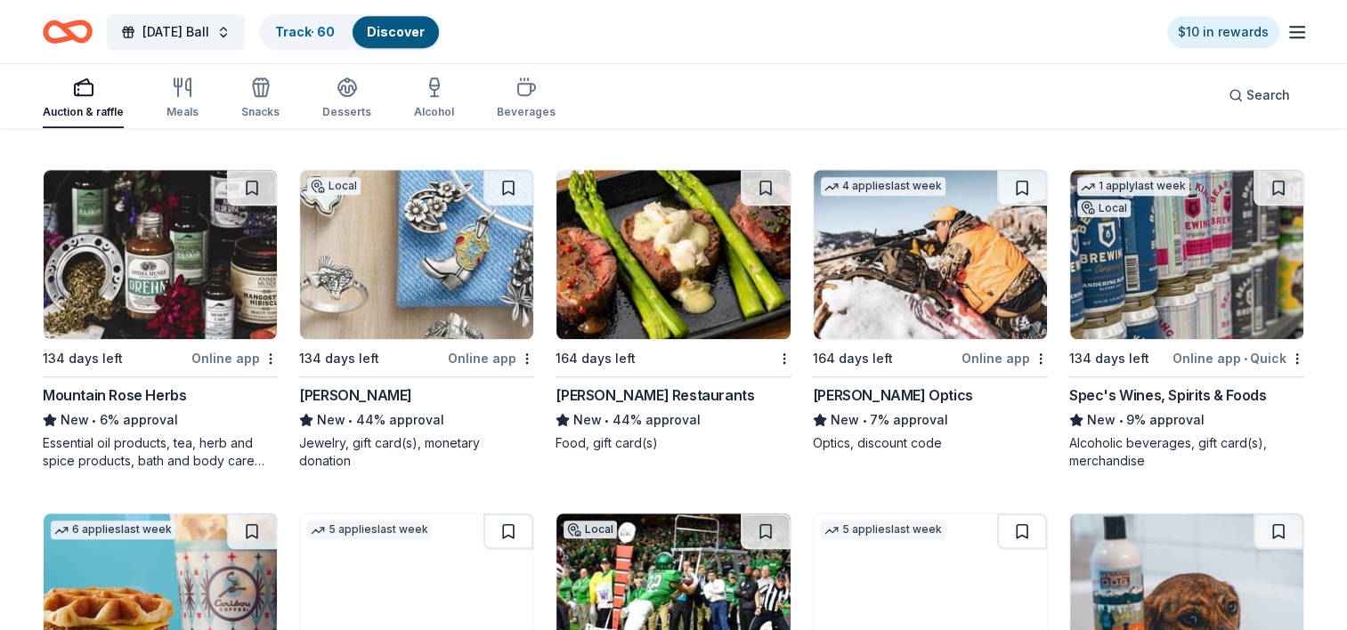
scroll to position [8011, 0]
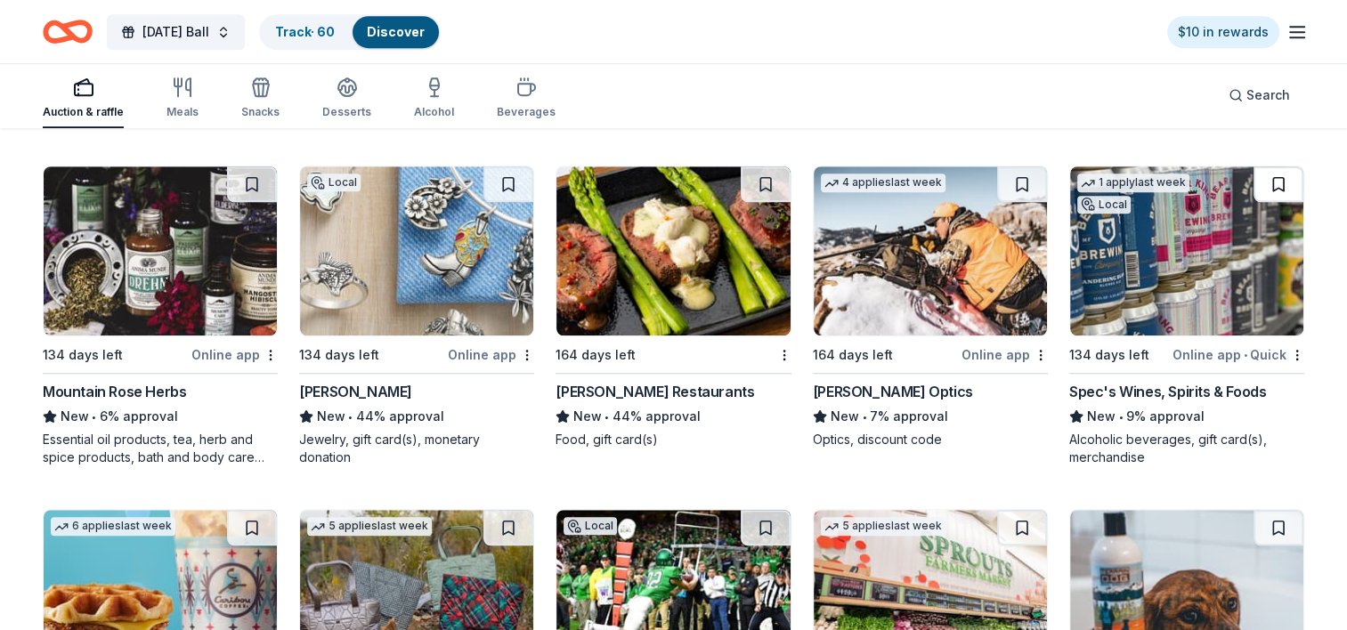
click at [1276, 179] on button at bounding box center [1278, 184] width 50 height 36
click at [761, 178] on button at bounding box center [766, 184] width 50 height 36
click at [506, 174] on button at bounding box center [508, 184] width 50 height 36
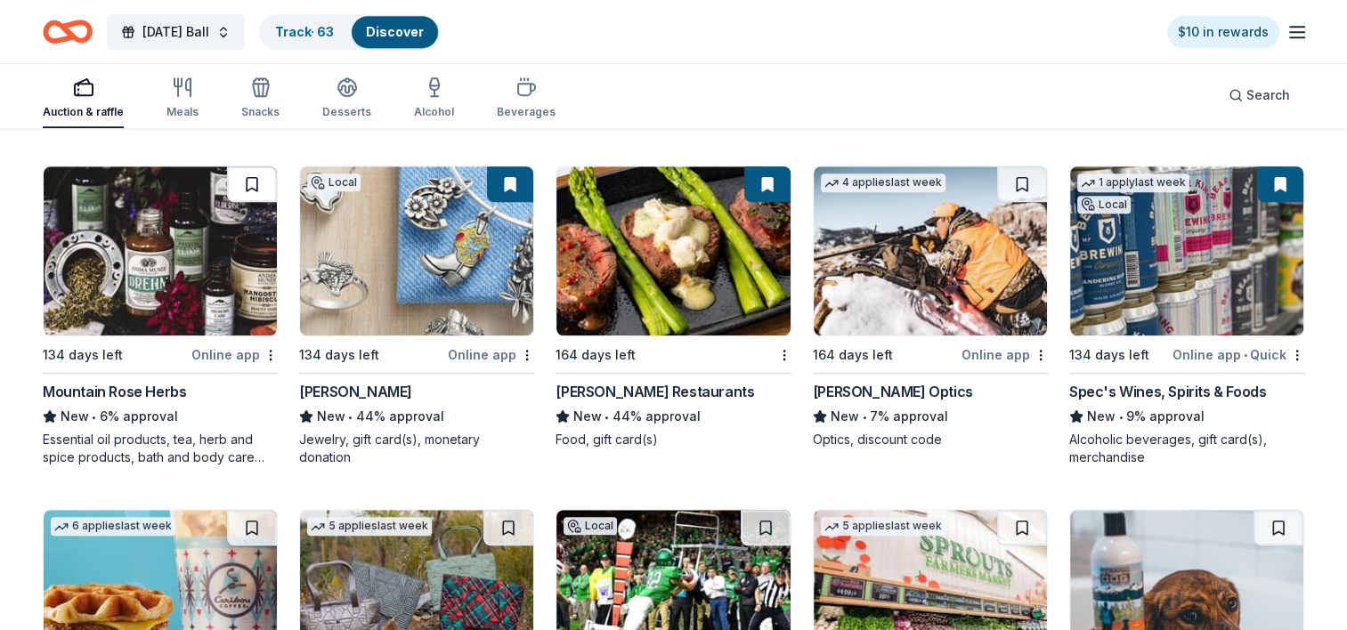
click at [249, 180] on button at bounding box center [252, 184] width 50 height 36
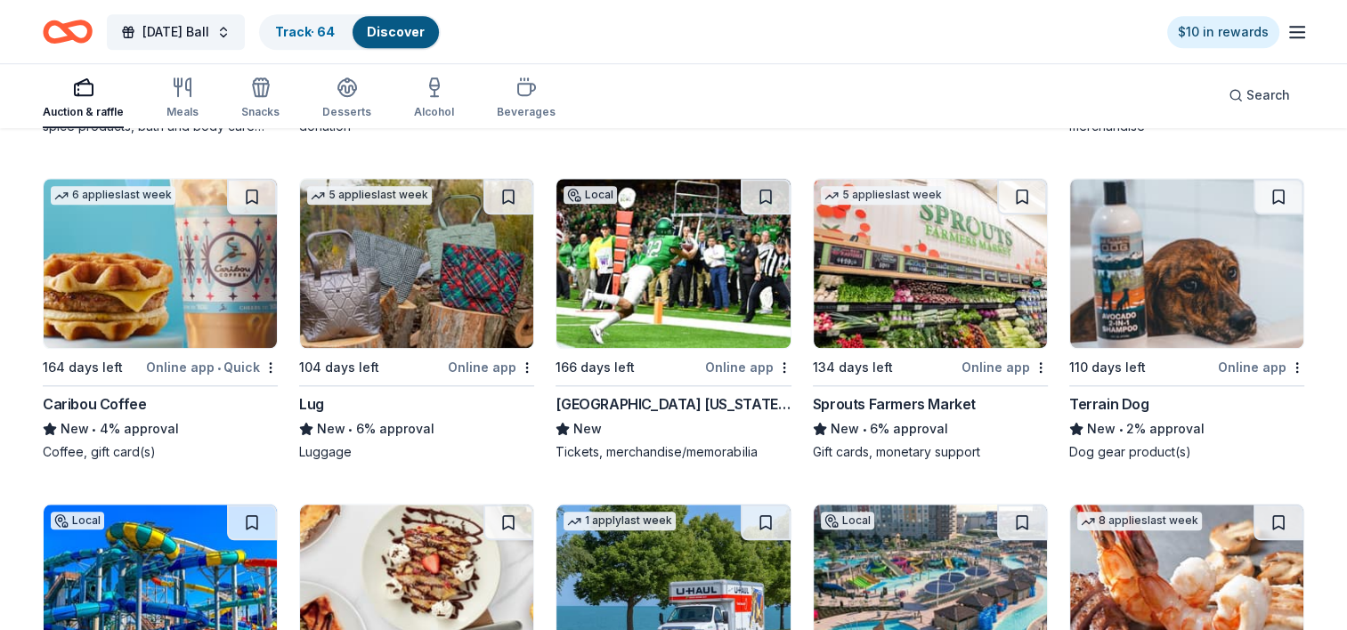
scroll to position [8367, 0]
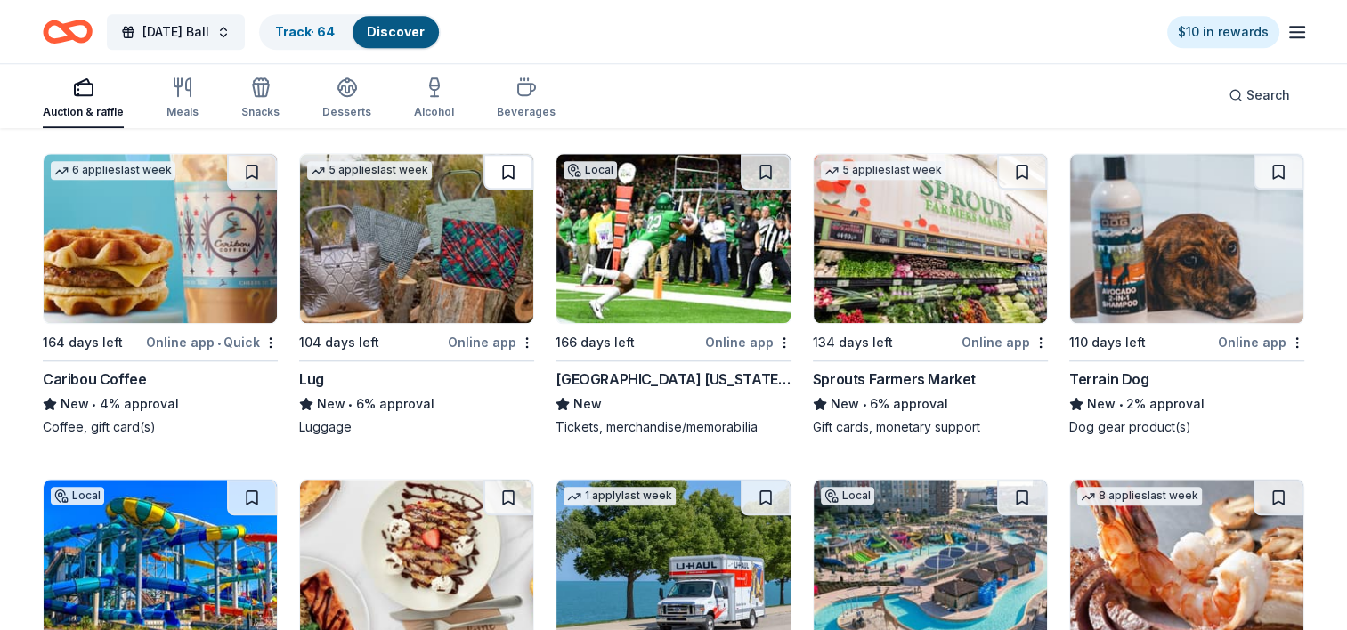
click at [509, 167] on button at bounding box center [508, 172] width 50 height 36
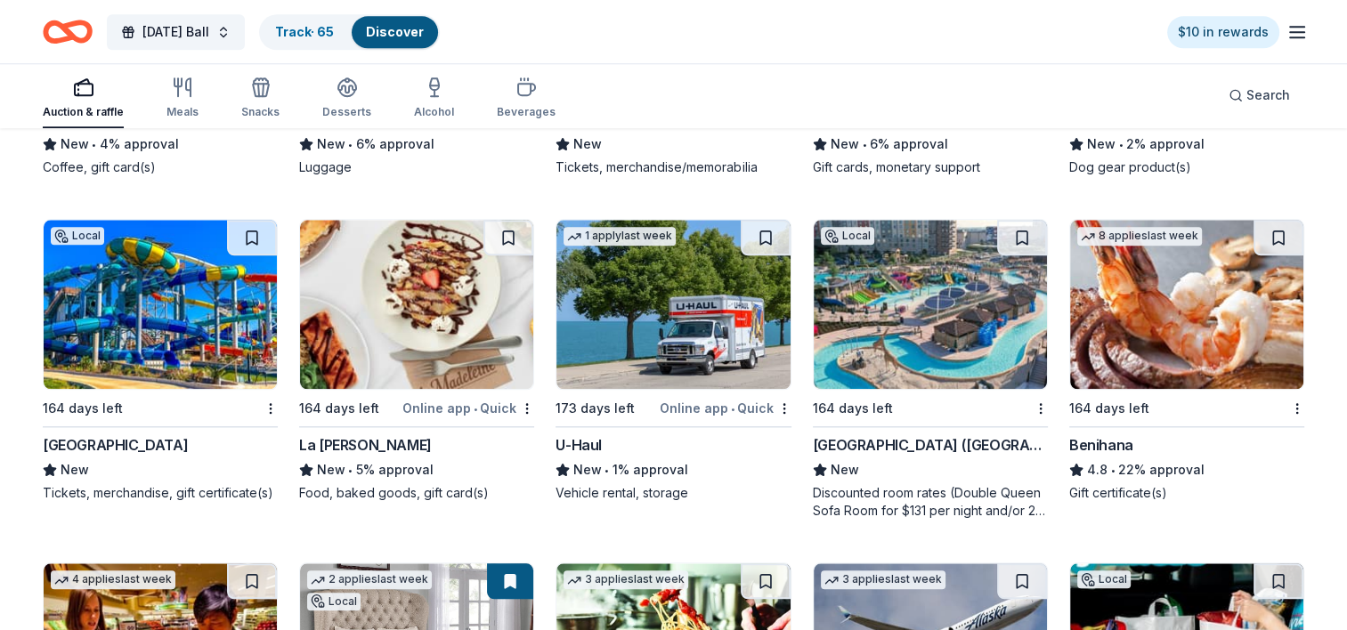
scroll to position [8634, 0]
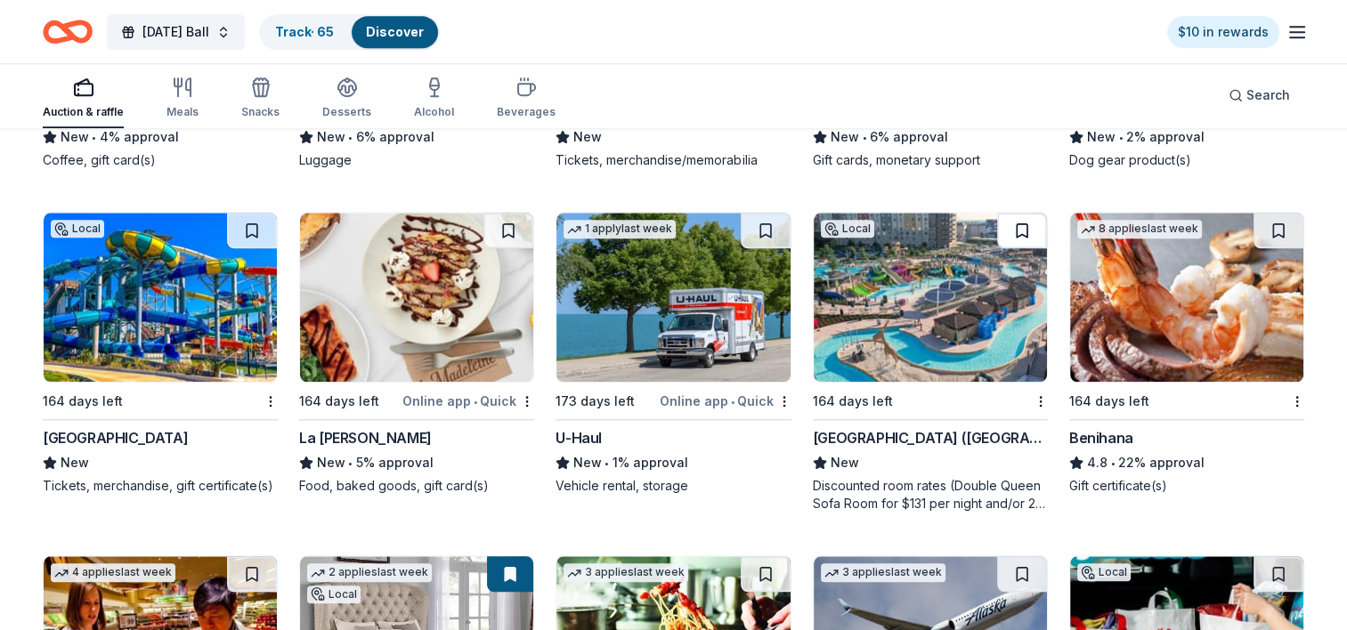
click at [1020, 225] on button at bounding box center [1022, 231] width 50 height 36
click at [769, 223] on button at bounding box center [766, 231] width 50 height 36
click at [508, 220] on button at bounding box center [508, 231] width 50 height 36
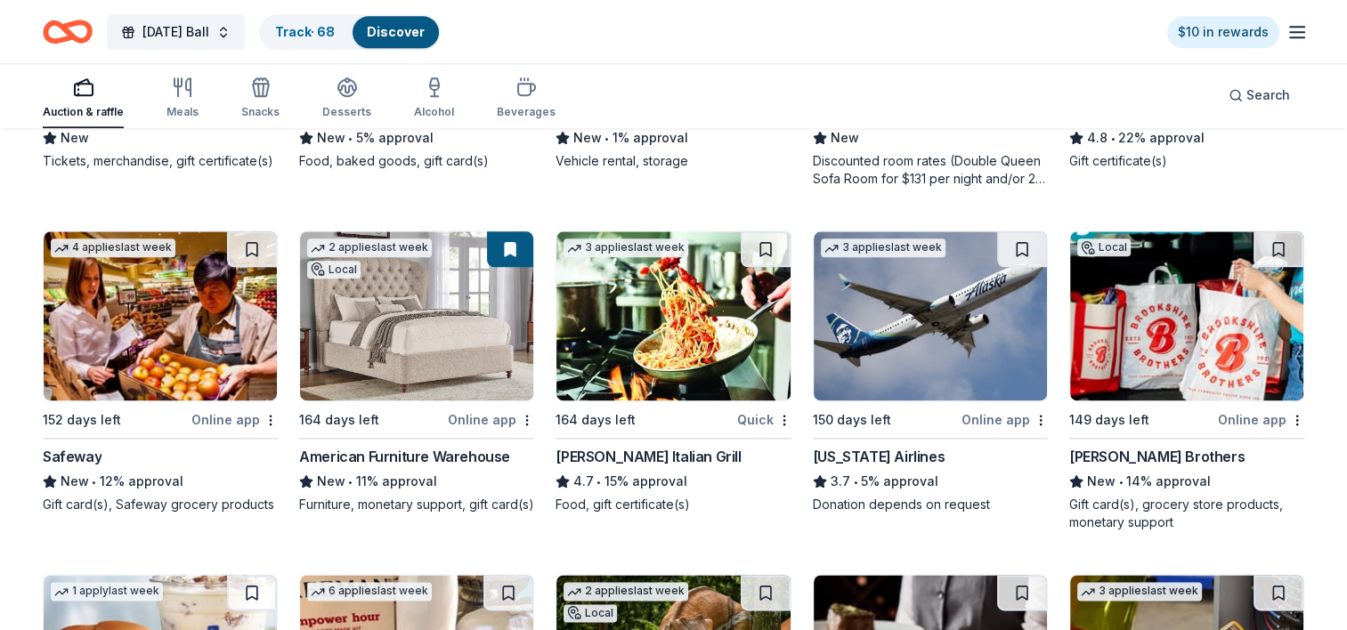
scroll to position [8990, 0]
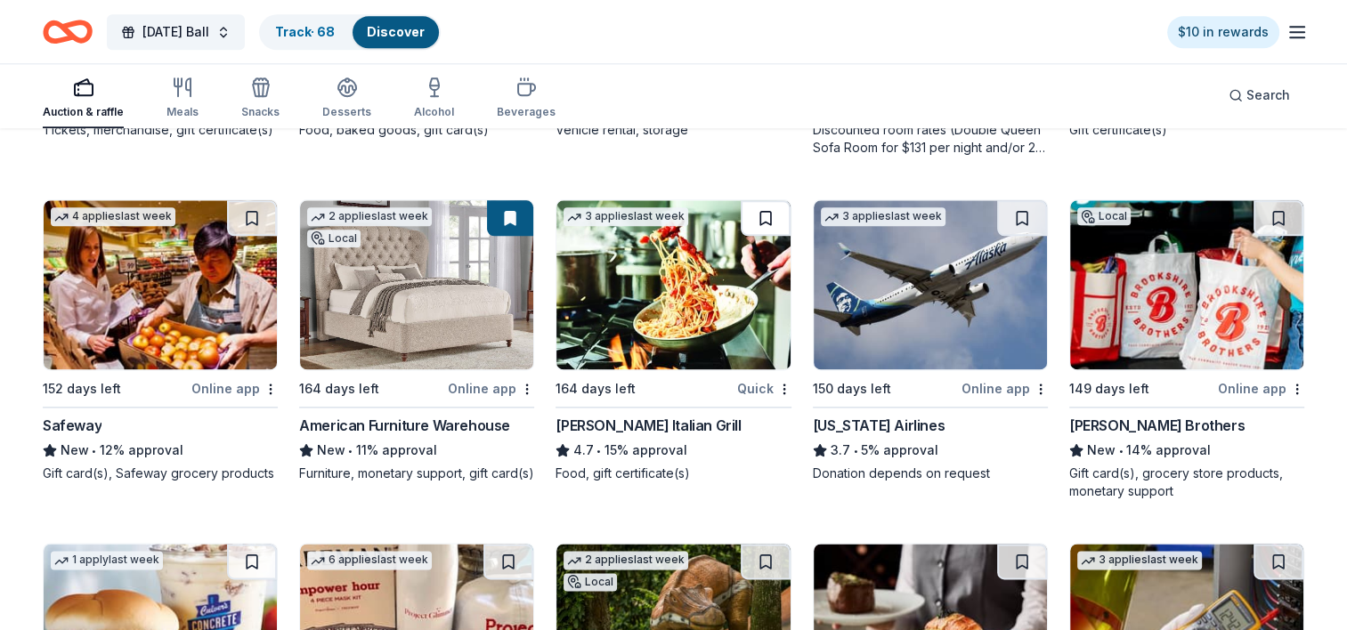
click at [769, 209] on button at bounding box center [766, 218] width 50 height 36
drag, startPoint x: 1019, startPoint y: 208, endPoint x: 1162, endPoint y: 215, distance: 142.6
click at [1020, 208] on button at bounding box center [1022, 218] width 50 height 36
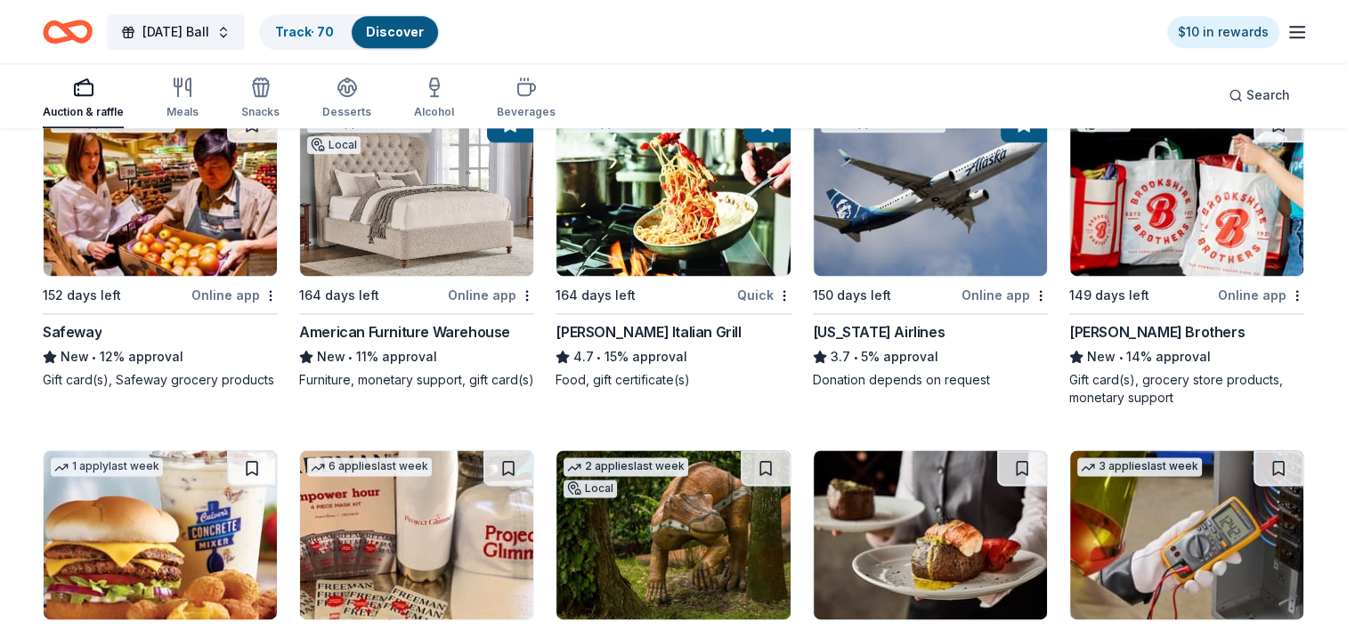
scroll to position [9257, 0]
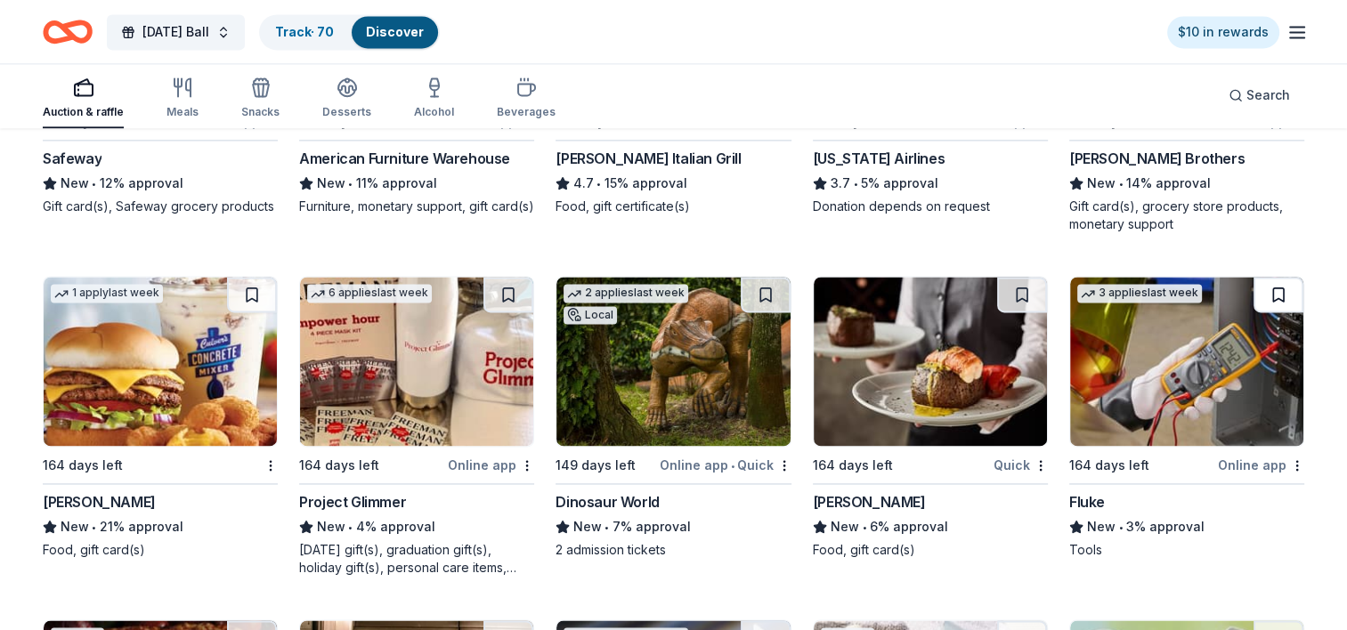
click at [1277, 284] on button at bounding box center [1278, 295] width 50 height 36
click at [507, 288] on button at bounding box center [508, 295] width 50 height 36
click at [251, 287] on button at bounding box center [252, 295] width 50 height 36
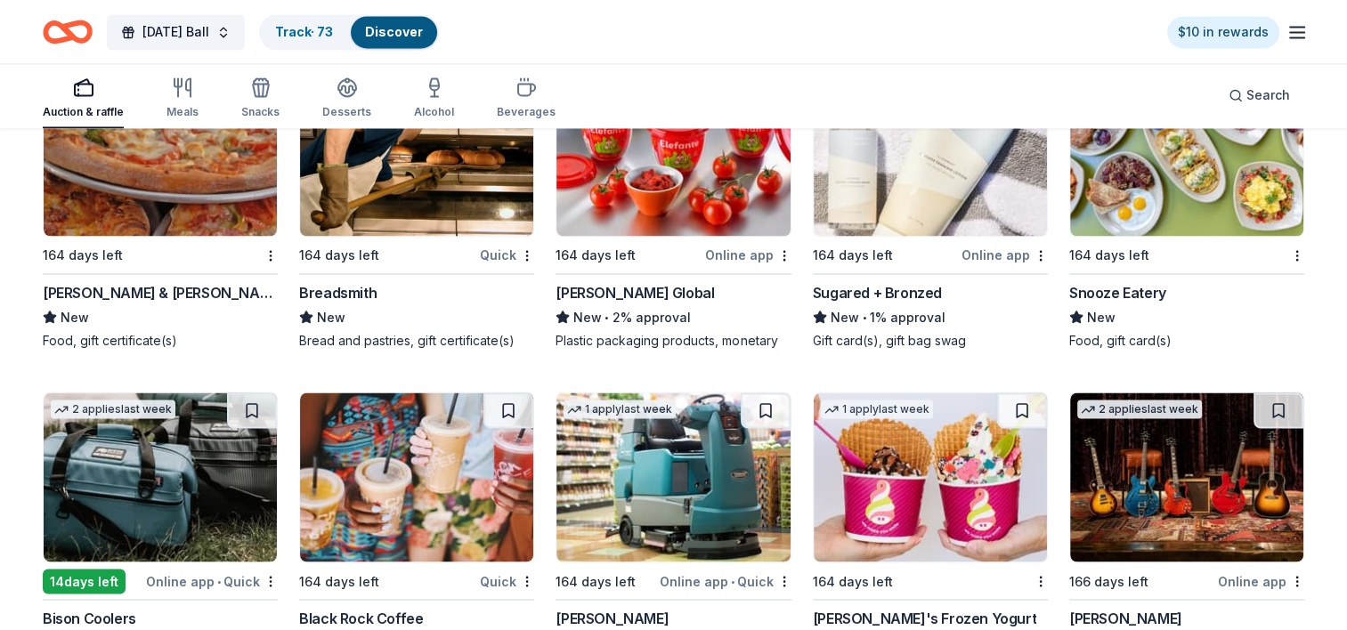
scroll to position [9970, 0]
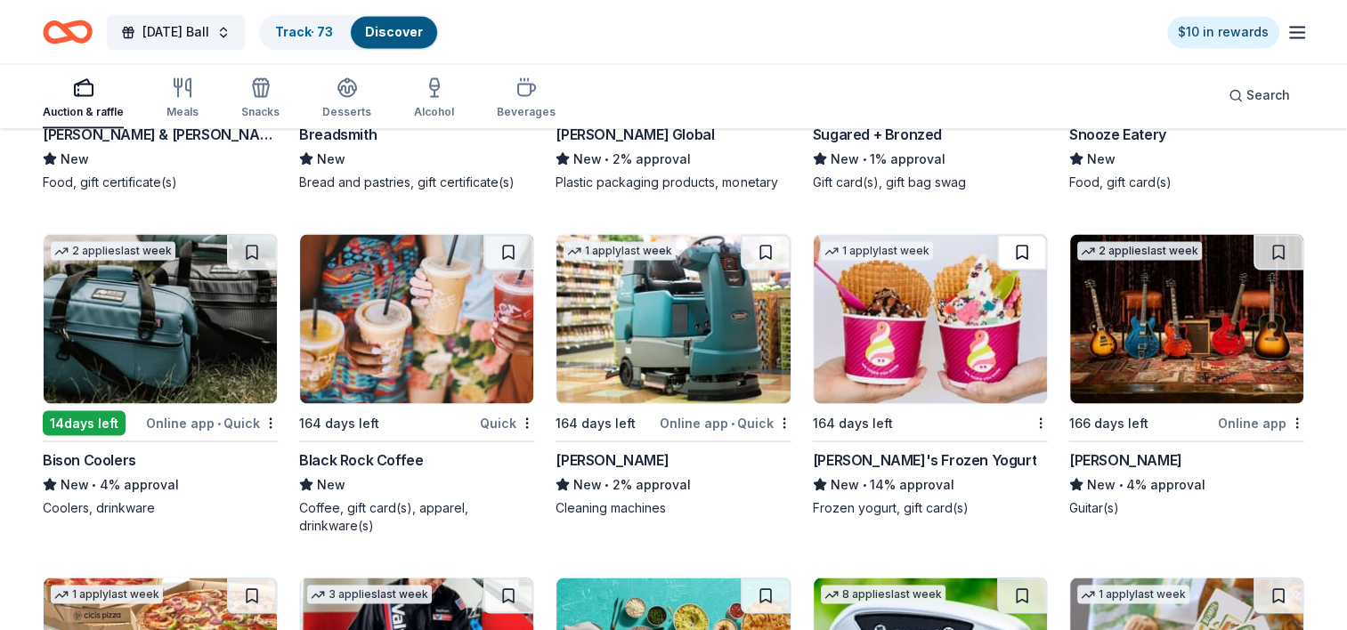
click at [1023, 246] on button at bounding box center [1022, 252] width 50 height 36
click at [246, 247] on button at bounding box center [252, 252] width 50 height 36
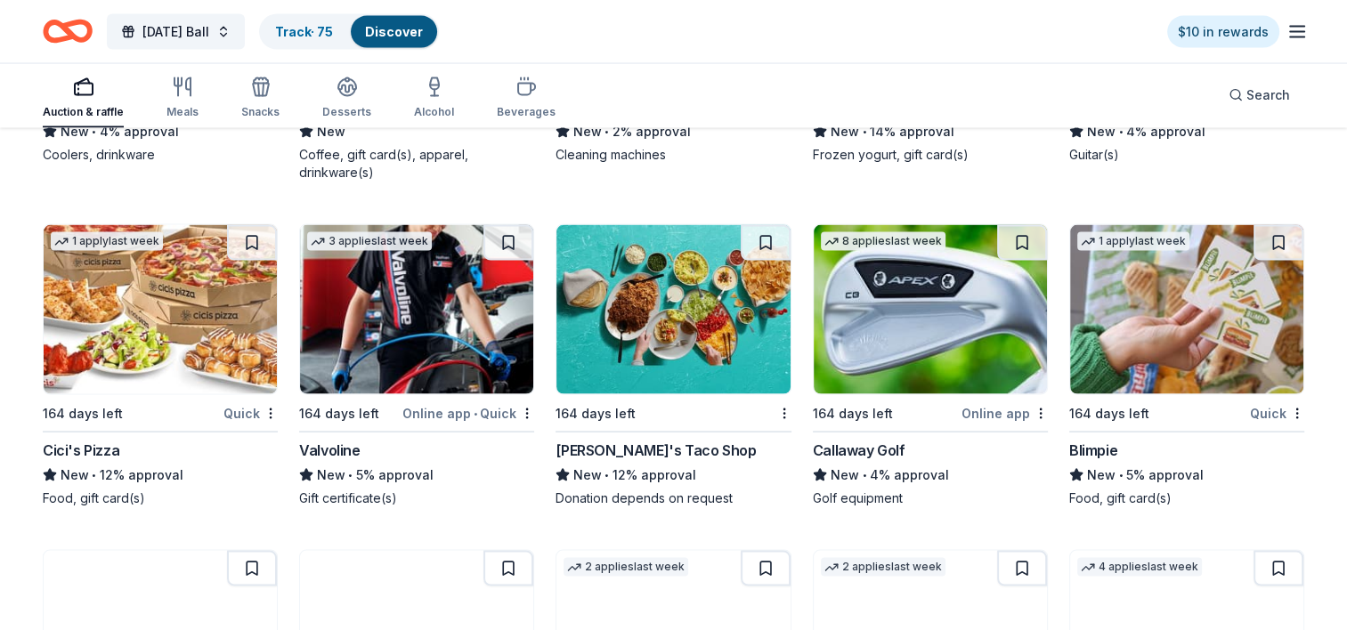
scroll to position [10326, 0]
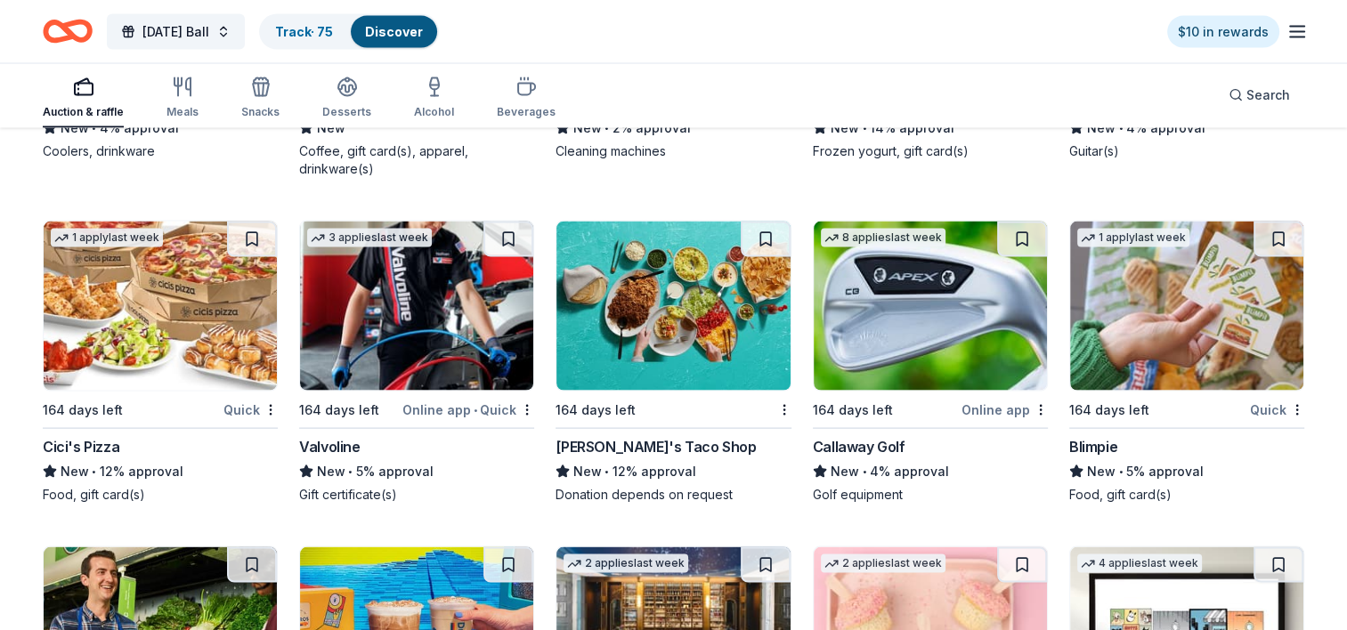
click at [250, 232] on button at bounding box center [252, 240] width 50 height 36
click at [504, 228] on button at bounding box center [508, 240] width 50 height 36
click at [764, 232] on button at bounding box center [766, 240] width 50 height 36
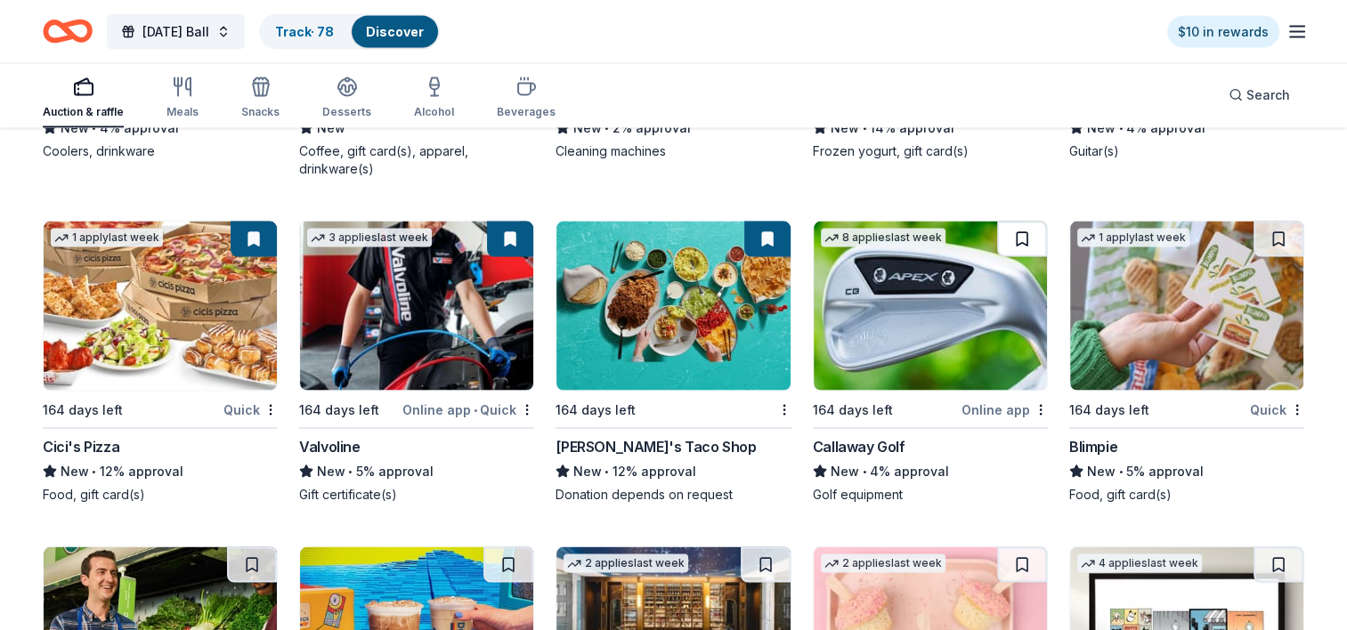
click at [1022, 229] on button at bounding box center [1022, 240] width 50 height 36
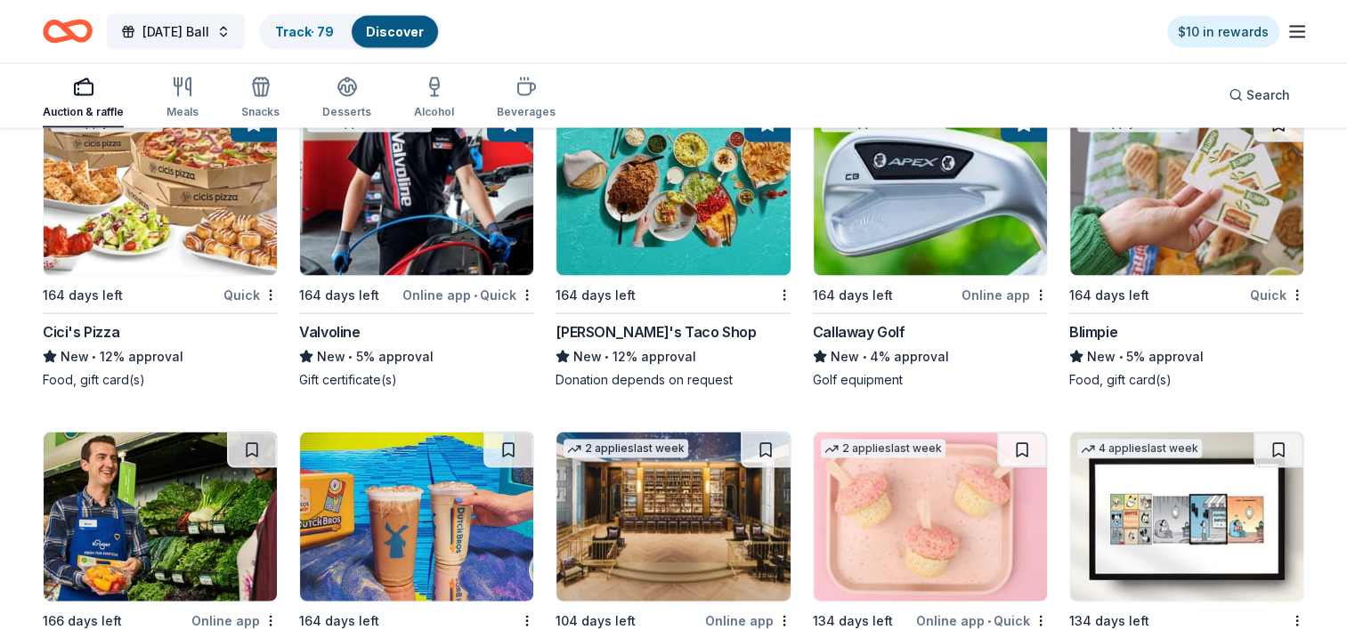
scroll to position [10593, 0]
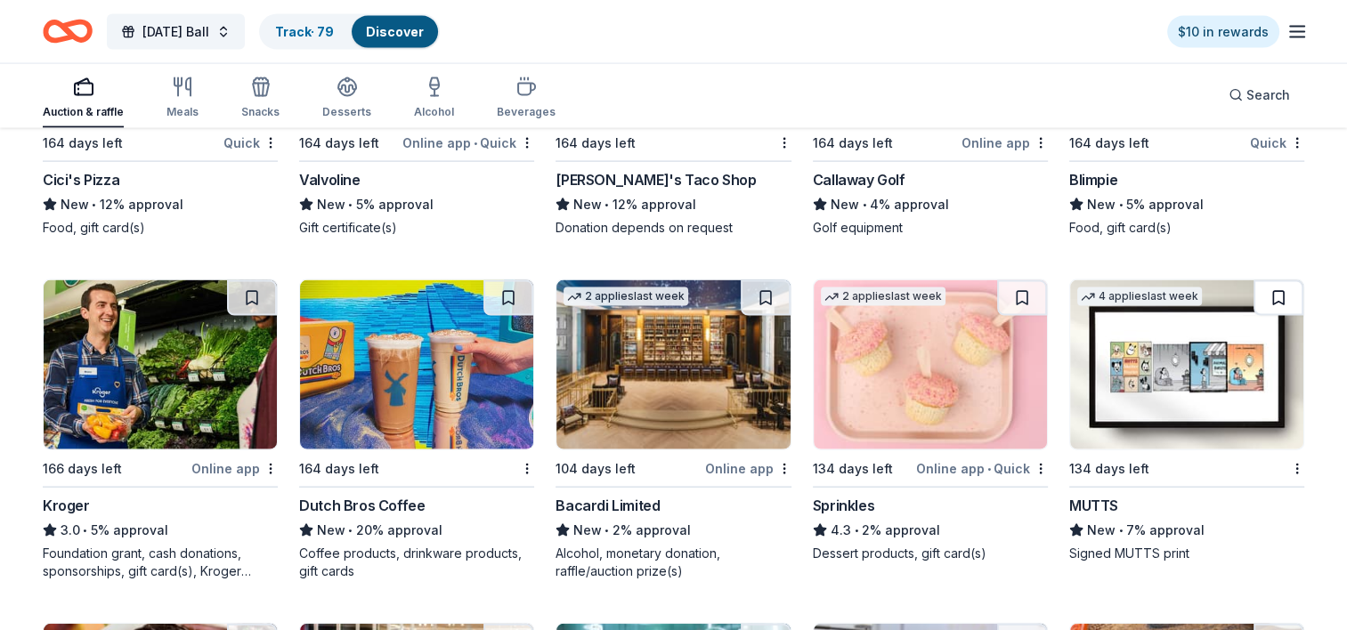
click at [1276, 288] on button at bounding box center [1278, 298] width 50 height 36
click at [1017, 288] on button at bounding box center [1022, 298] width 50 height 36
click at [765, 287] on button at bounding box center [766, 298] width 50 height 36
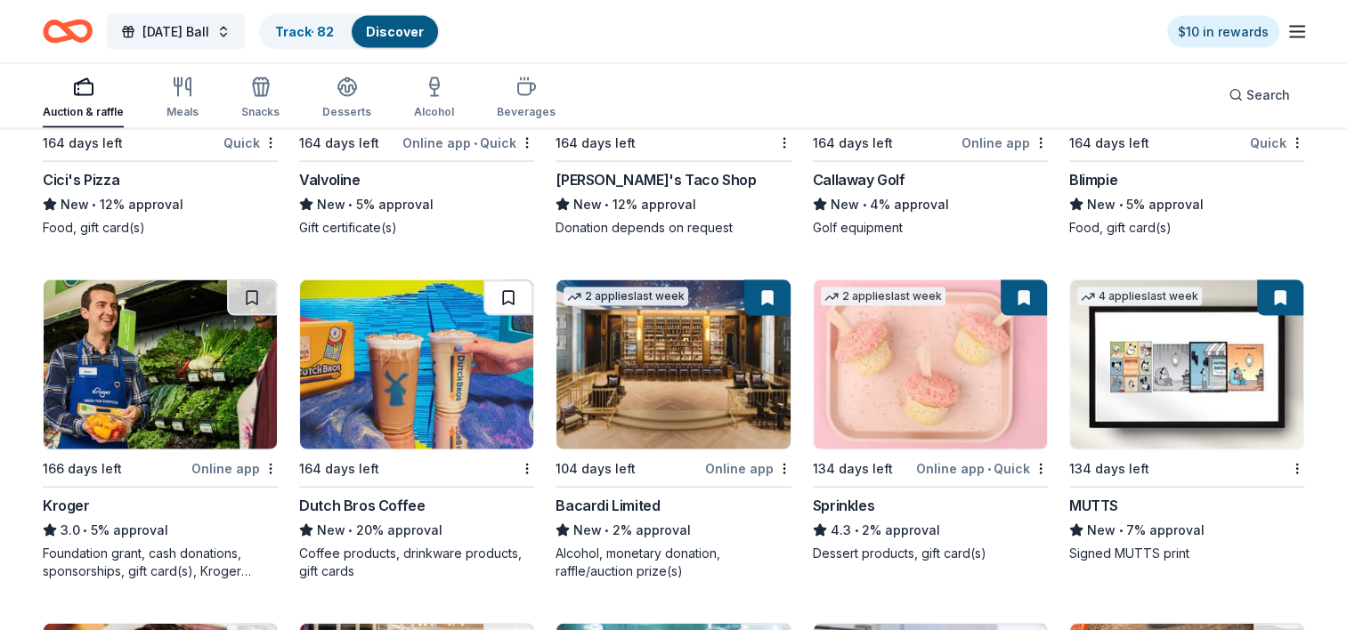
click at [506, 288] on button at bounding box center [508, 298] width 50 height 36
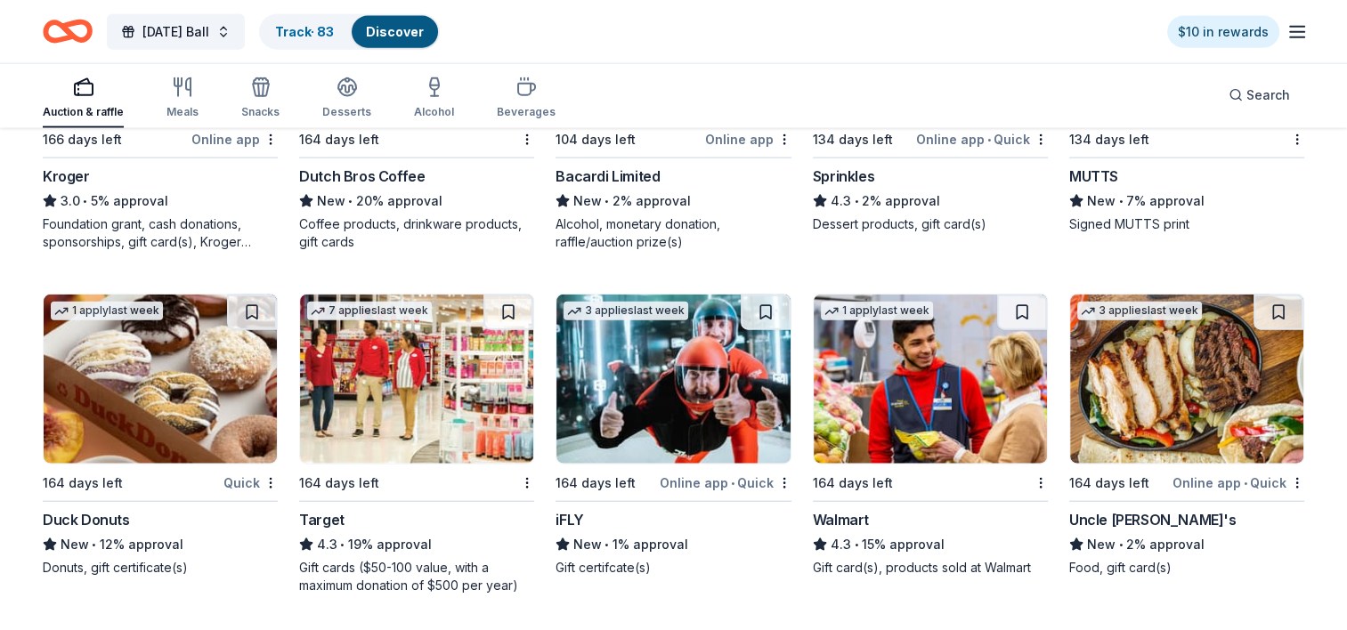
scroll to position [10949, 0]
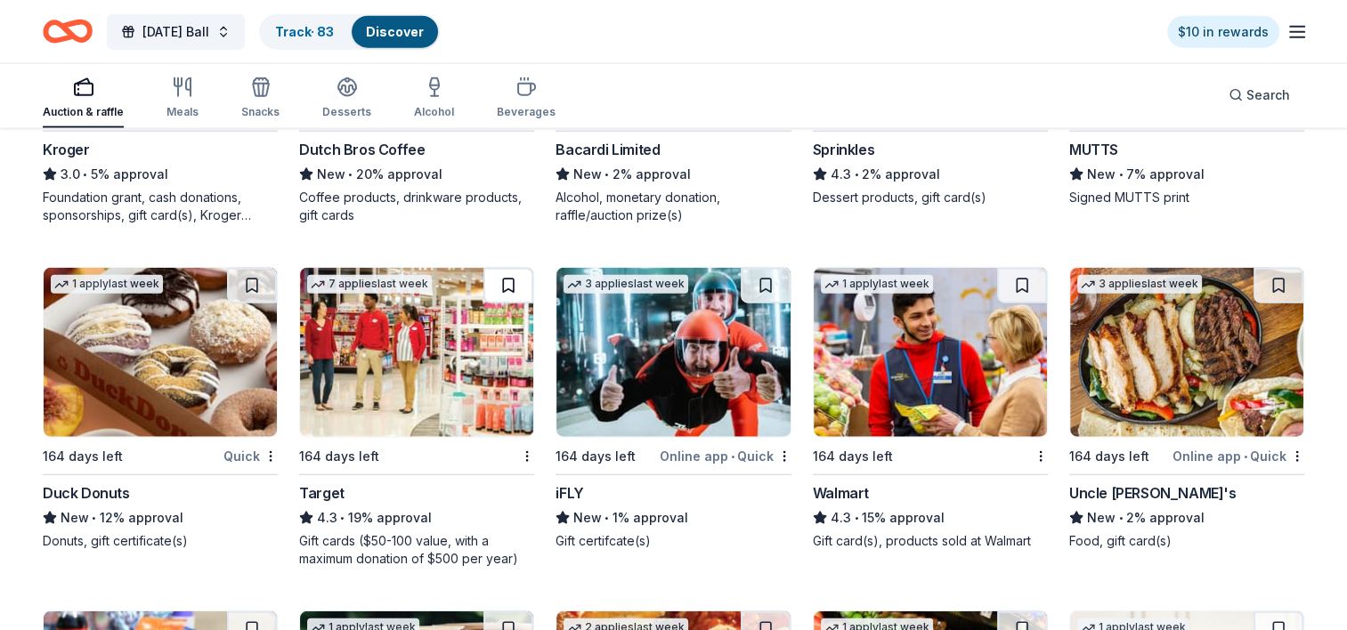
click at [508, 274] on button at bounding box center [508, 286] width 50 height 36
click at [757, 277] on button at bounding box center [766, 286] width 50 height 36
drag, startPoint x: 1015, startPoint y: 275, endPoint x: 1155, endPoint y: 268, distance: 140.8
click at [1015, 275] on button at bounding box center [1022, 286] width 50 height 36
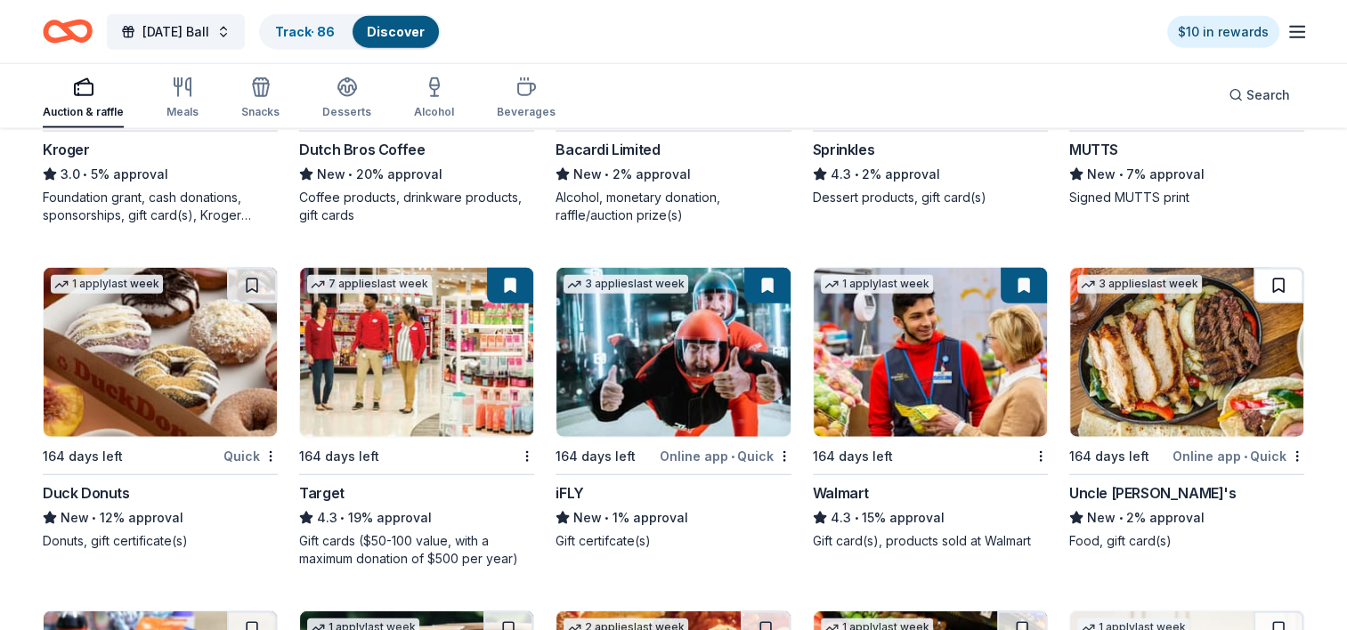
click at [1275, 272] on button at bounding box center [1278, 286] width 50 height 36
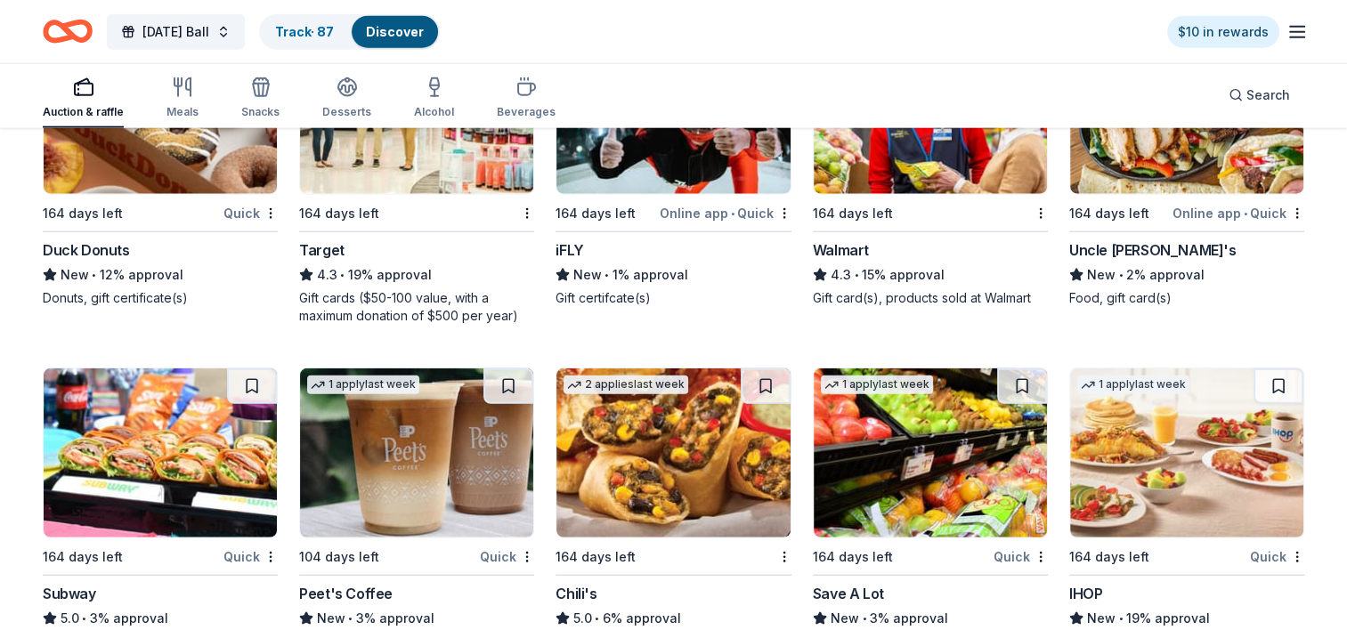
scroll to position [11365, 0]
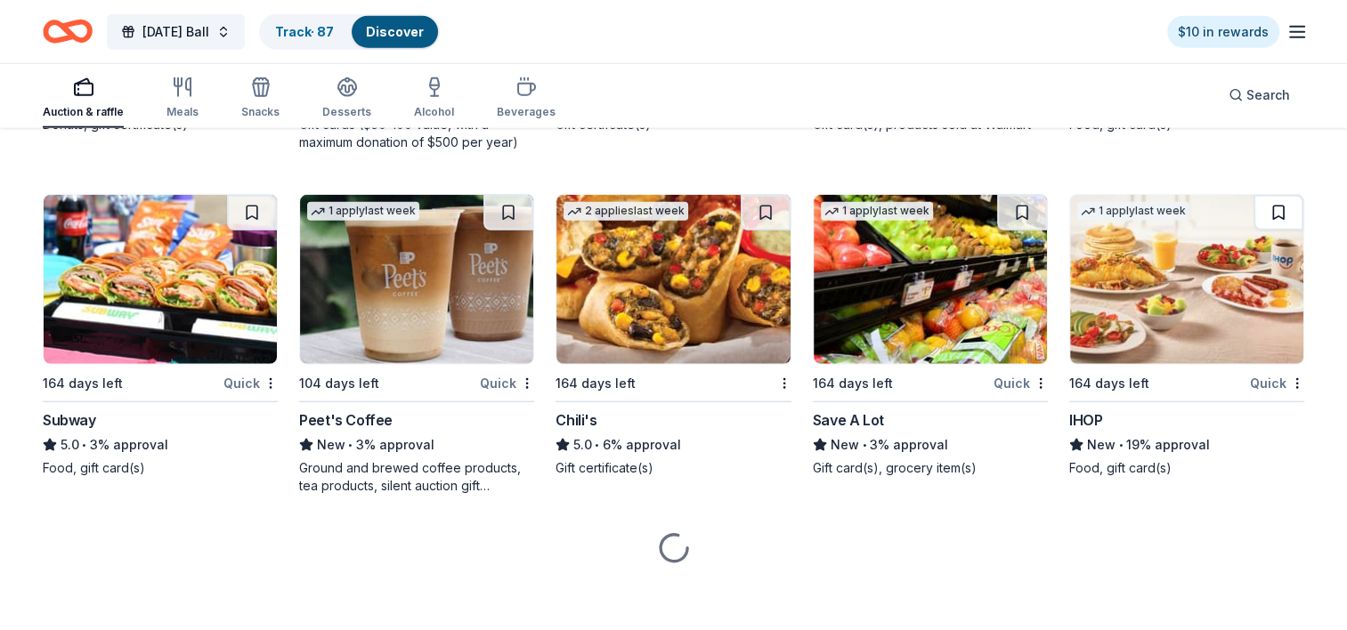
click at [1275, 208] on button at bounding box center [1278, 213] width 50 height 36
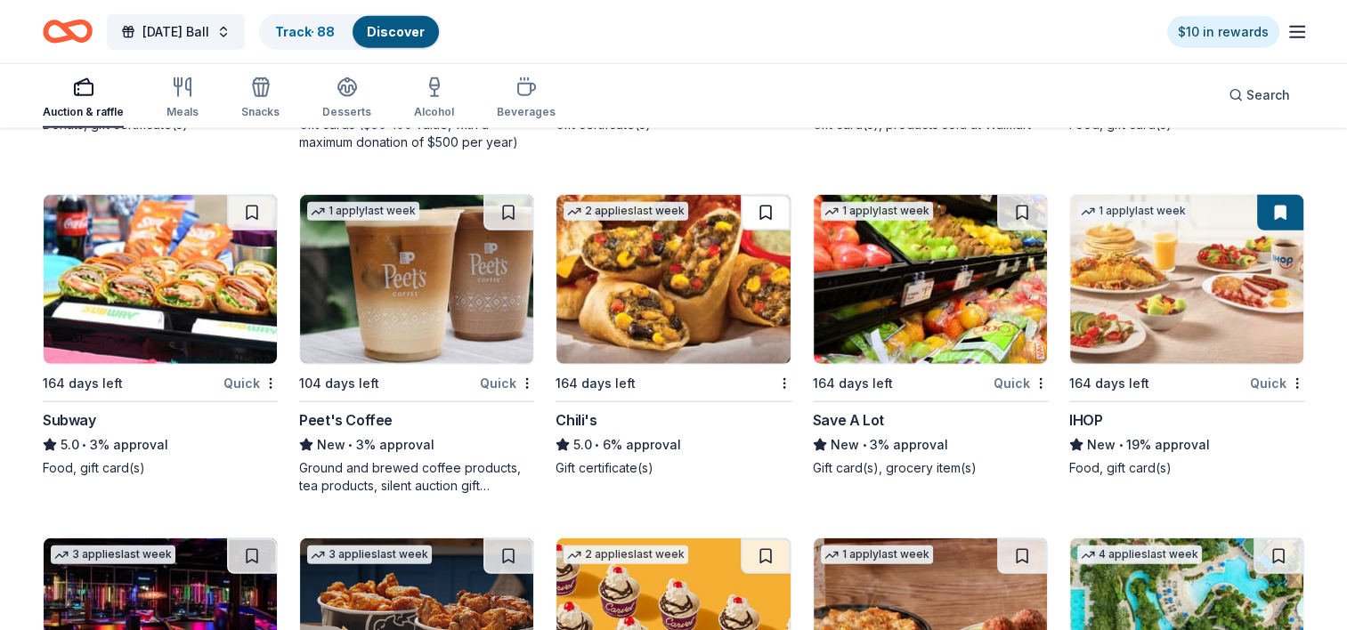
click at [761, 207] on button at bounding box center [766, 213] width 50 height 36
click at [505, 205] on button at bounding box center [508, 213] width 50 height 36
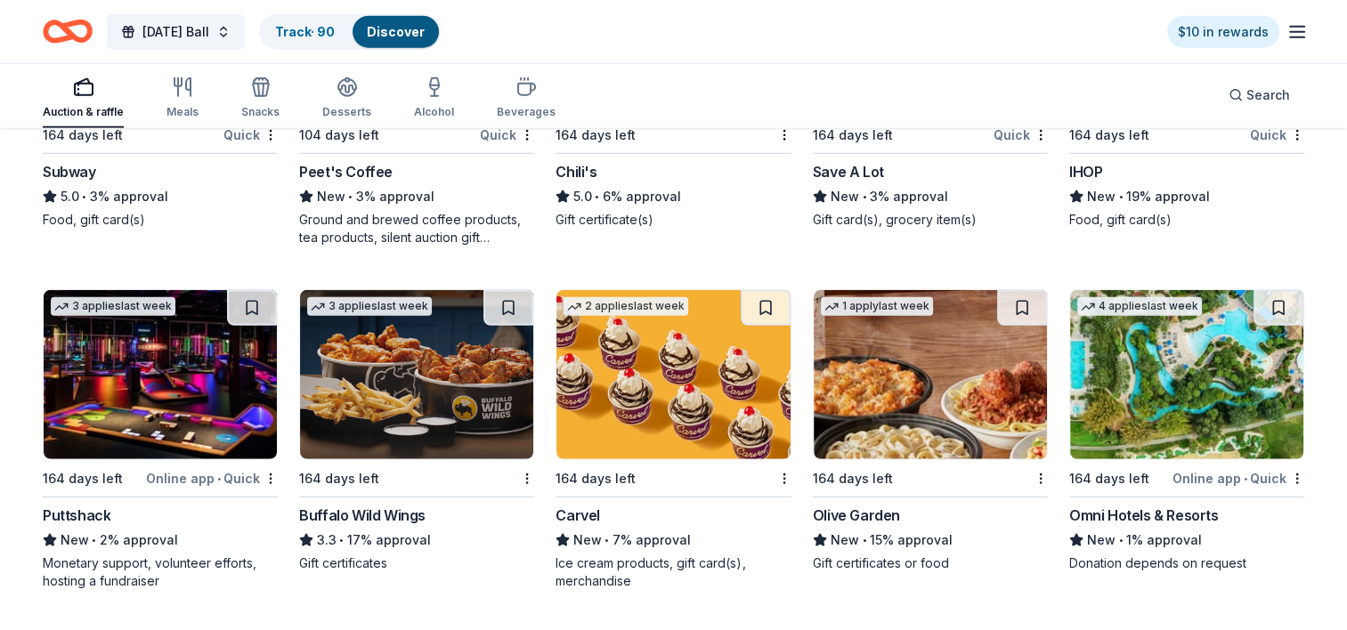
scroll to position [11632, 0]
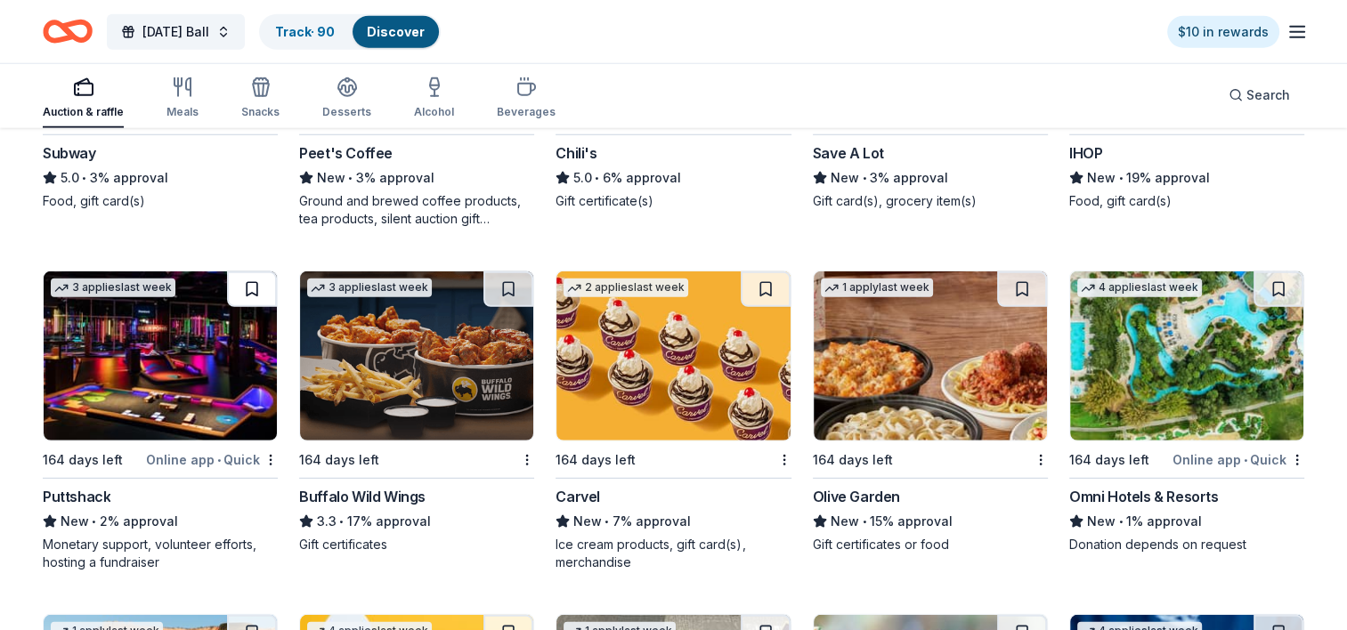
click at [249, 283] on button at bounding box center [252, 289] width 50 height 36
click at [508, 279] on button at bounding box center [508, 289] width 50 height 36
click at [1014, 281] on button at bounding box center [1022, 289] width 50 height 36
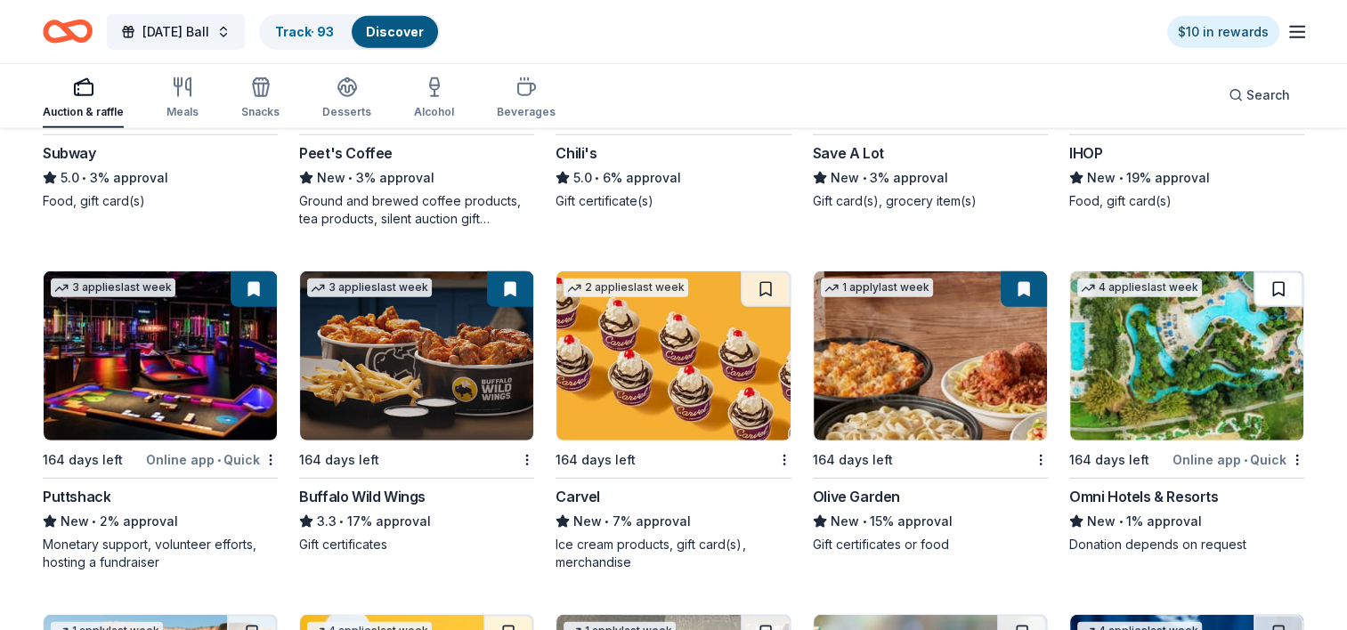
click at [1276, 281] on button at bounding box center [1278, 289] width 50 height 36
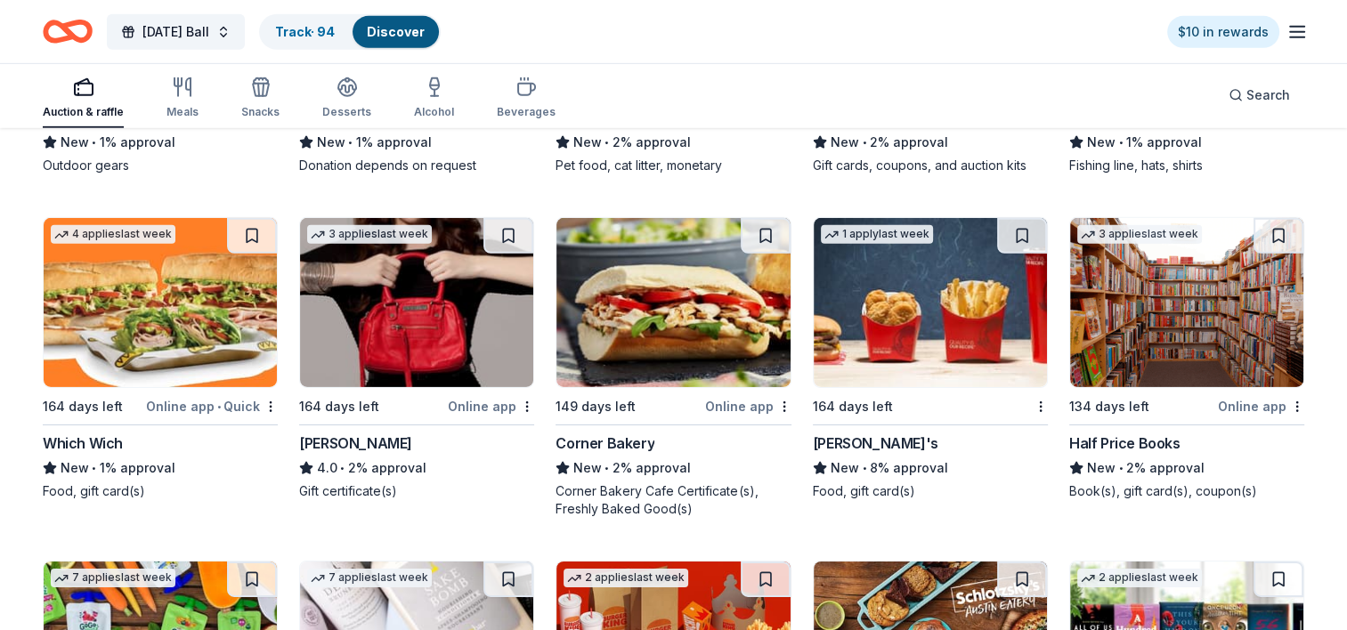
scroll to position [12433, 0]
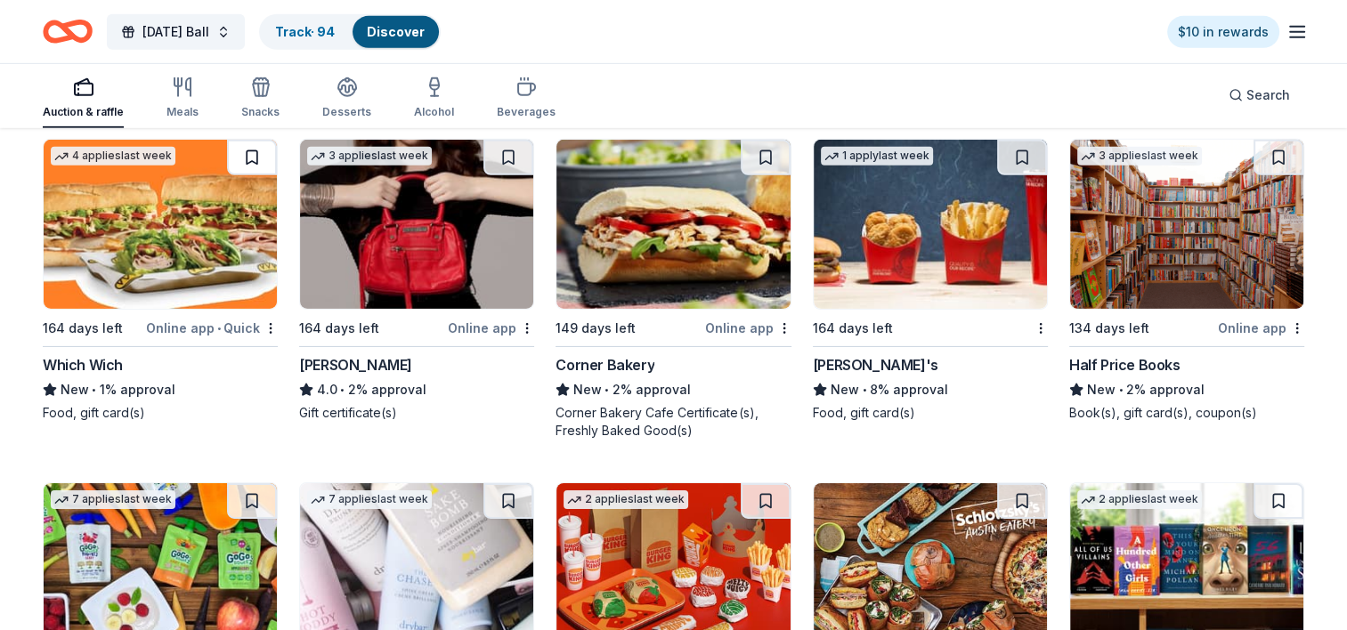
click at [251, 150] on button at bounding box center [252, 158] width 50 height 36
click at [764, 151] on button at bounding box center [766, 158] width 50 height 36
click at [1022, 145] on button at bounding box center [1022, 158] width 50 height 36
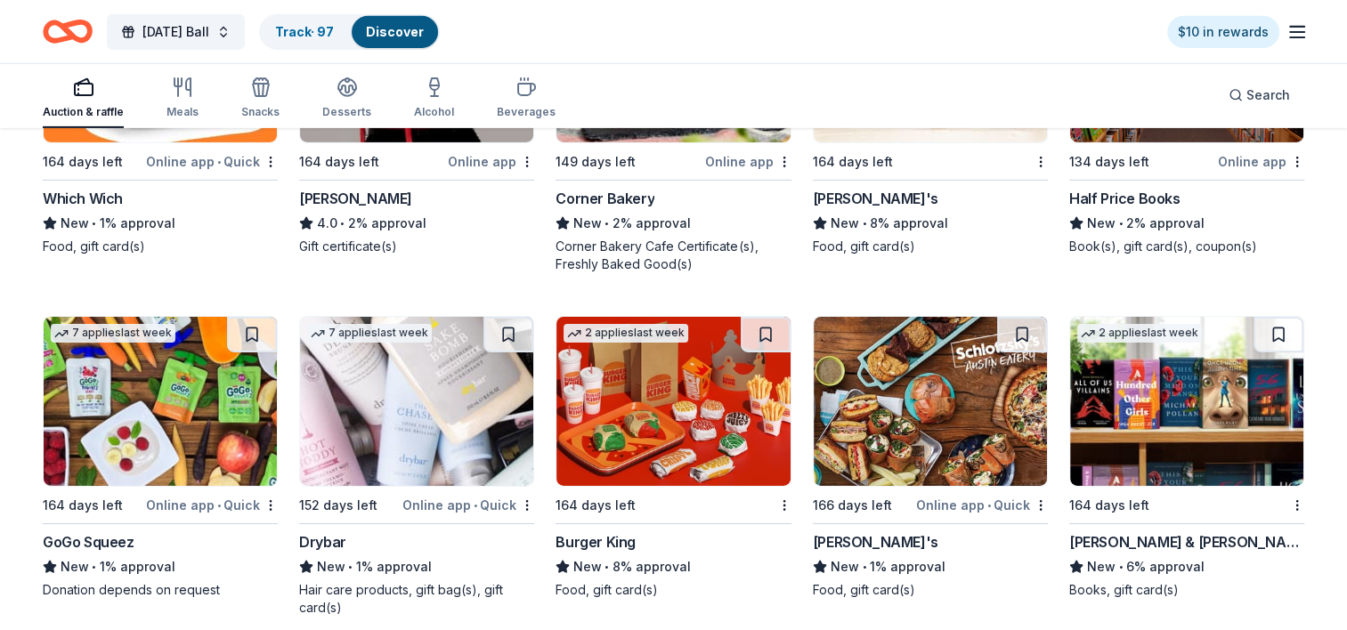
scroll to position [12700, 0]
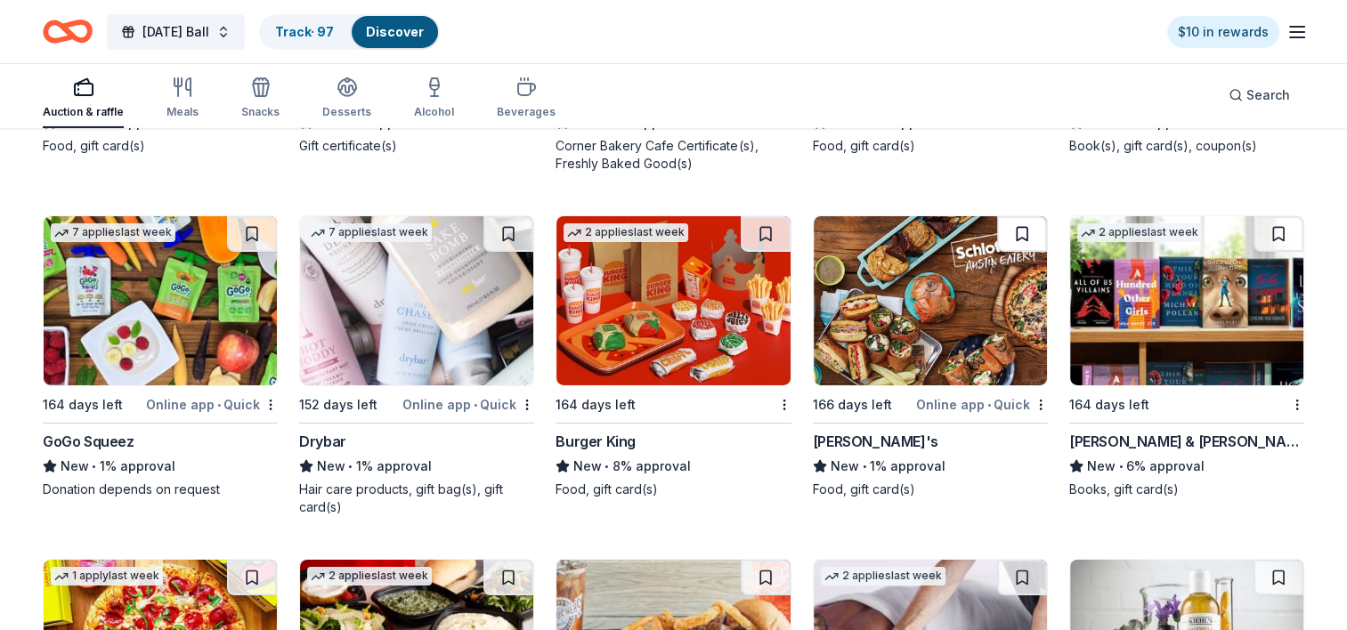
click at [1022, 228] on button at bounding box center [1022, 234] width 50 height 36
click at [762, 227] on button at bounding box center [766, 234] width 50 height 36
click at [518, 224] on button at bounding box center [508, 234] width 50 height 36
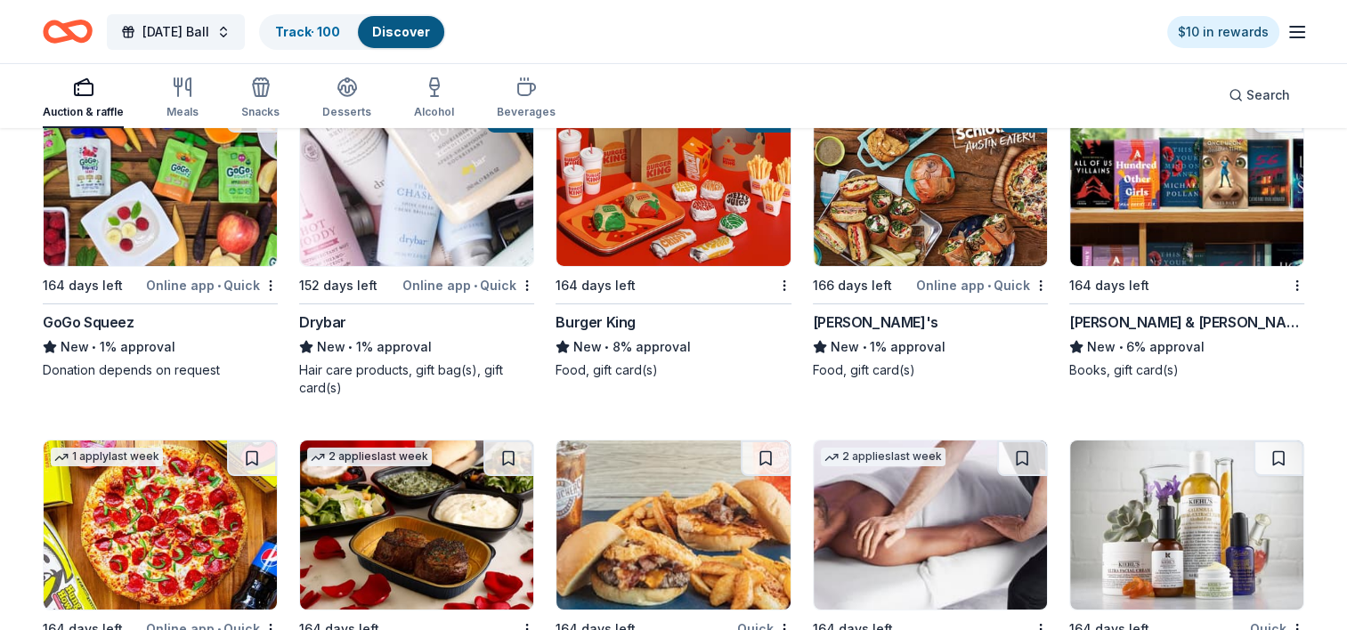
scroll to position [12789, 0]
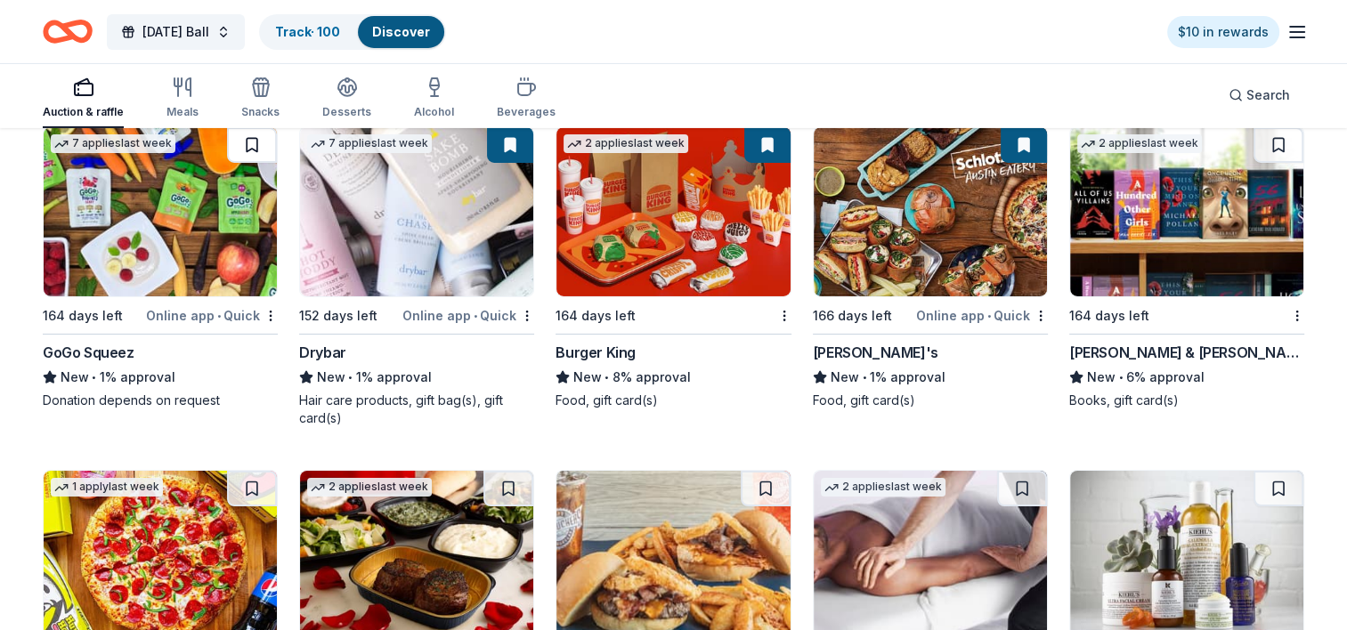
click at [250, 137] on button at bounding box center [252, 145] width 50 height 36
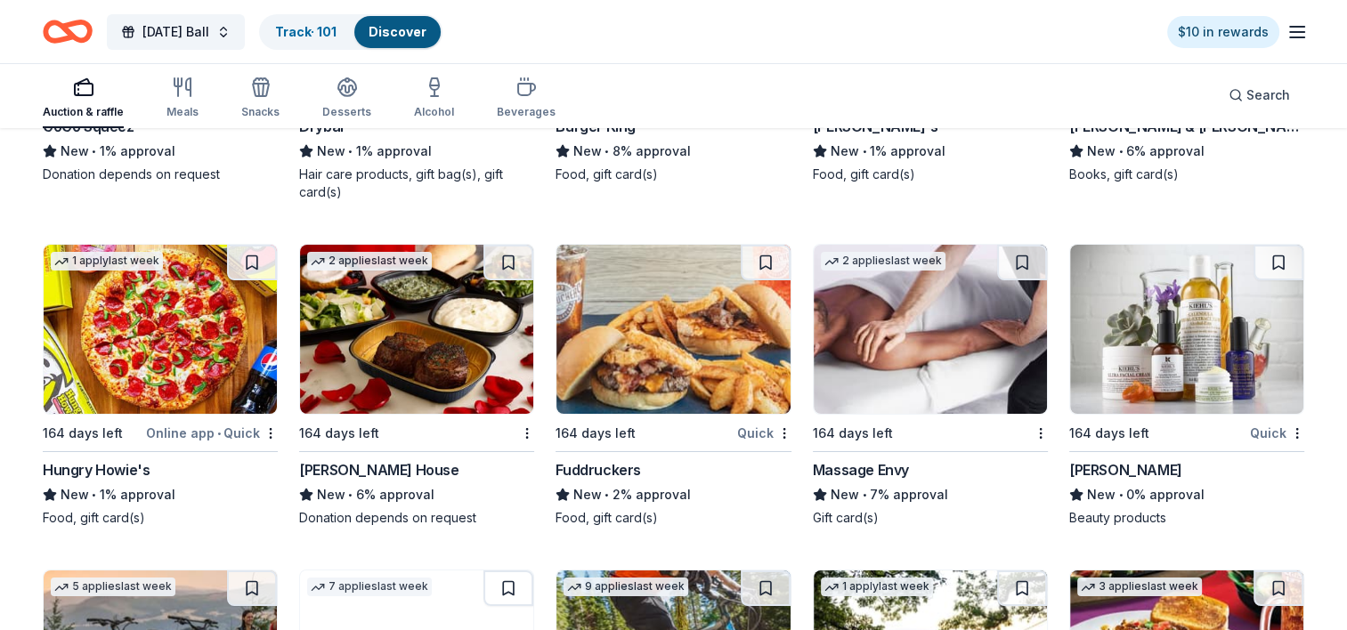
scroll to position [13057, 0]
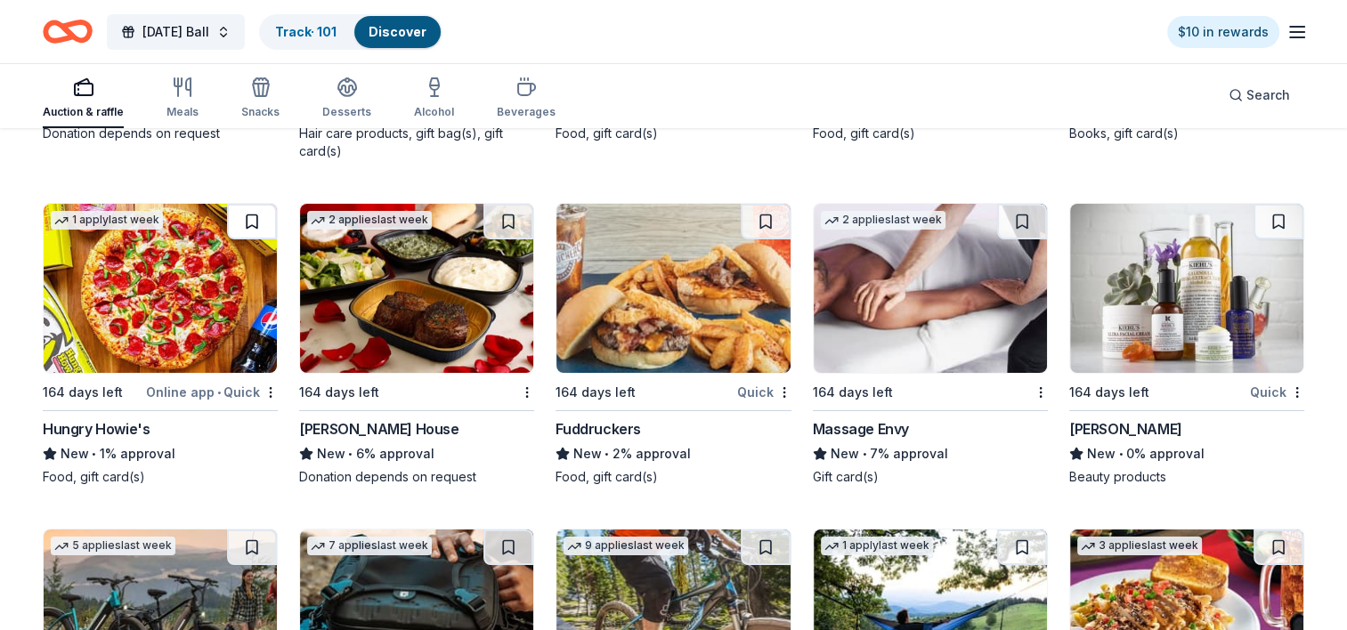
click at [246, 214] on button at bounding box center [252, 222] width 50 height 36
click at [1018, 211] on button at bounding box center [1022, 222] width 50 height 36
click at [1276, 210] on button at bounding box center [1278, 222] width 50 height 36
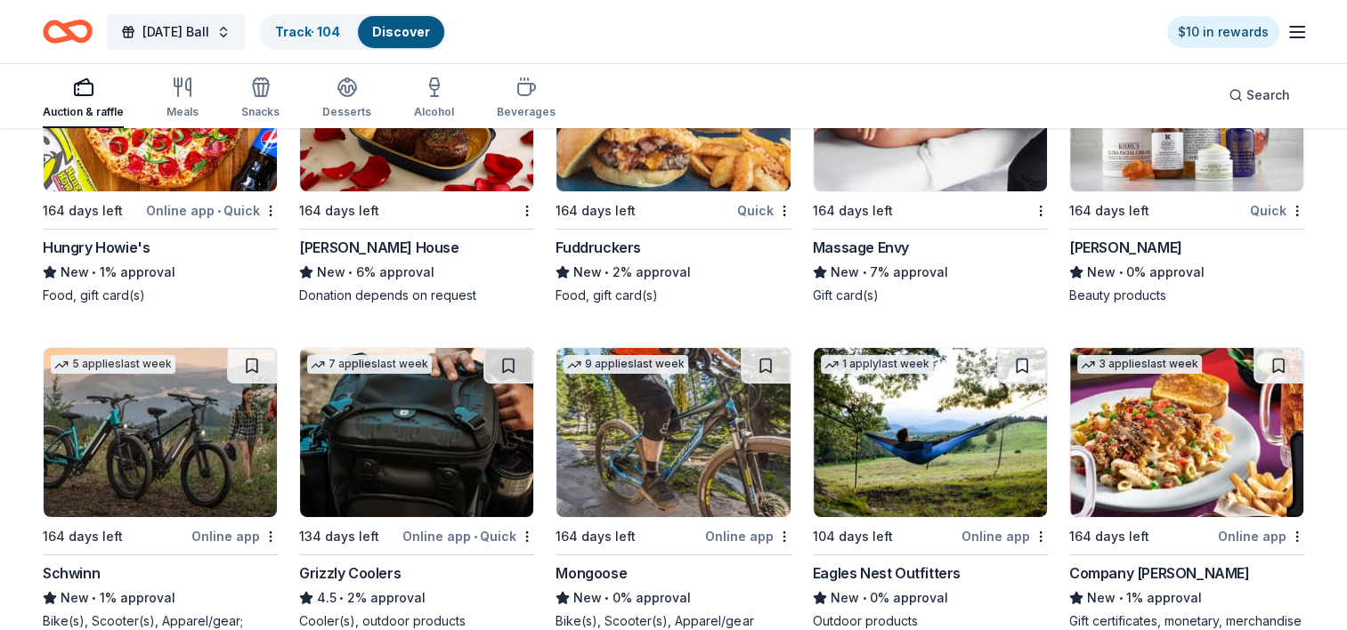
scroll to position [13390, 0]
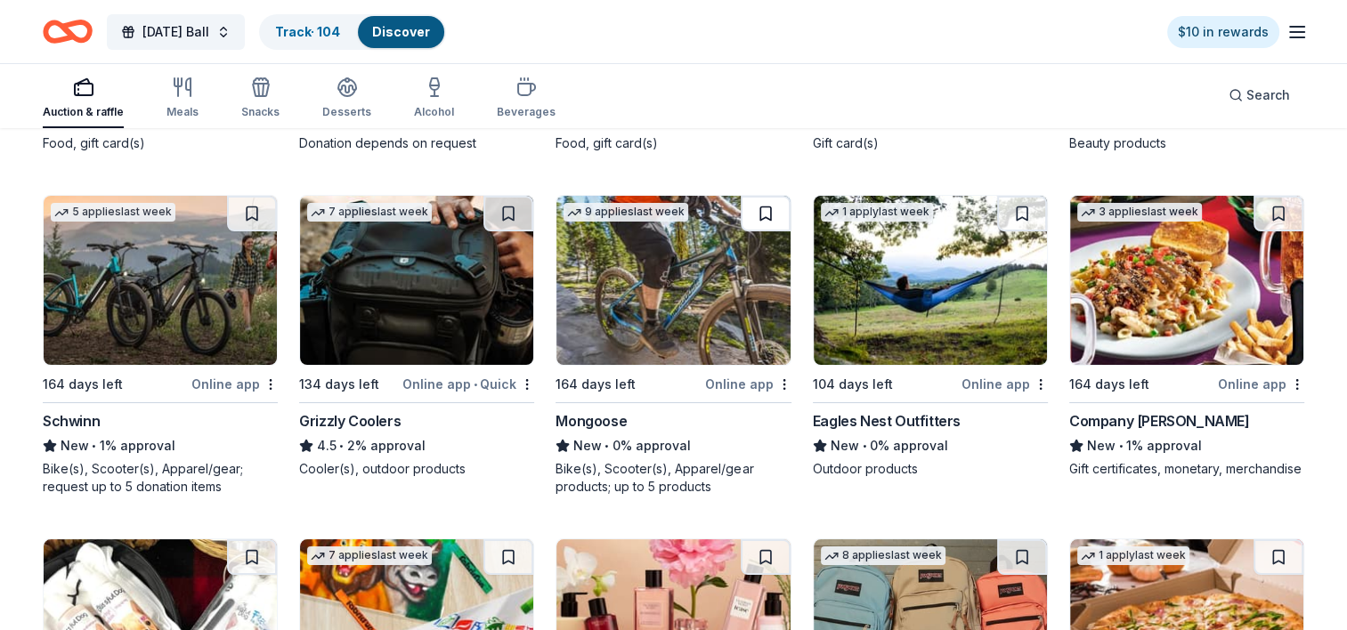
click at [767, 203] on button at bounding box center [766, 214] width 50 height 36
click at [506, 198] on button at bounding box center [508, 214] width 50 height 36
click at [251, 208] on button at bounding box center [252, 214] width 50 height 36
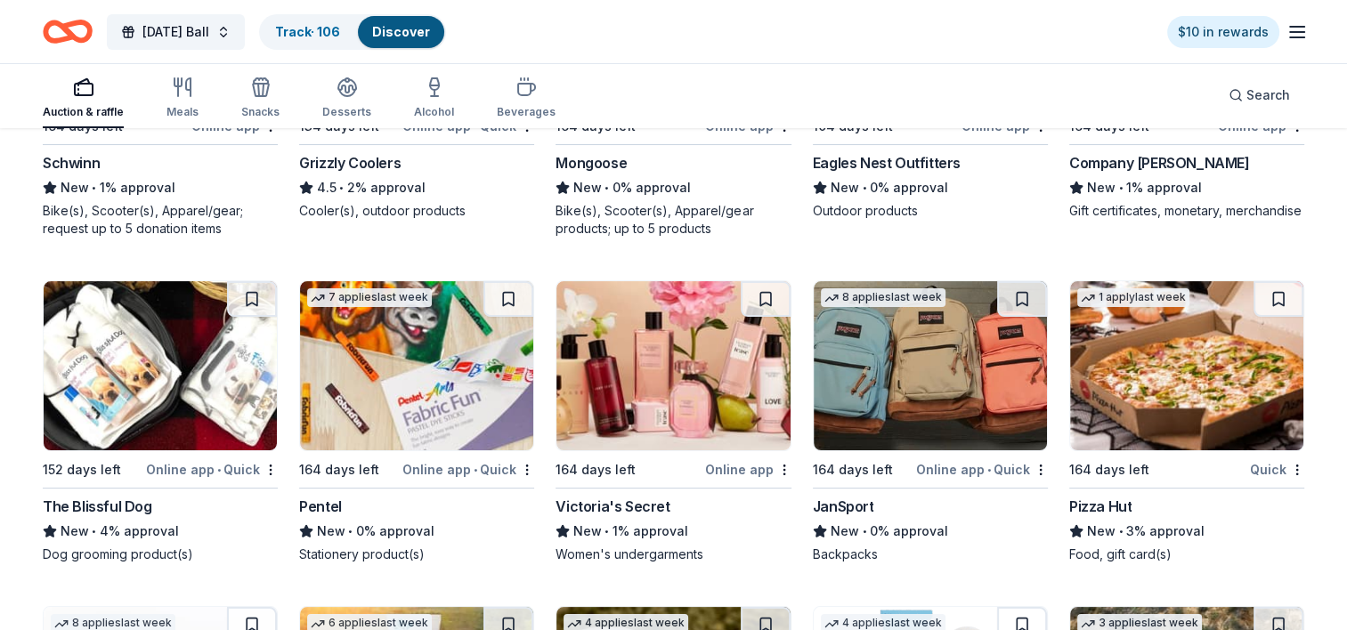
scroll to position [13657, 0]
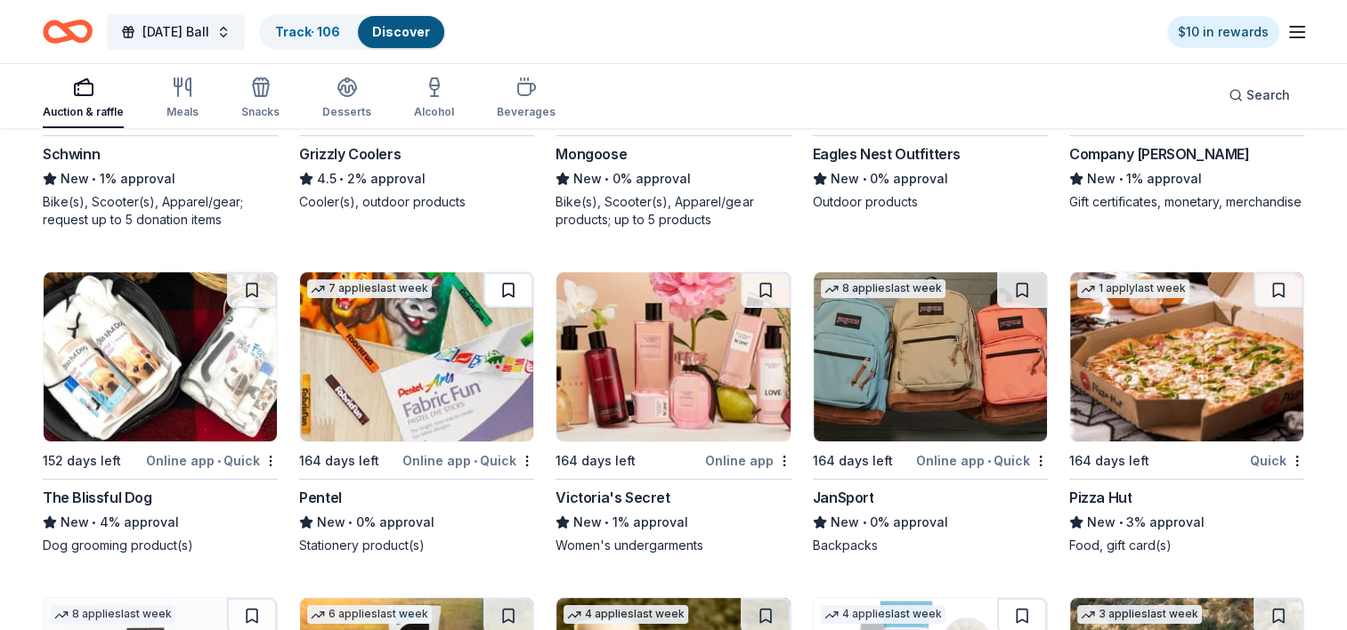
click at [507, 278] on button at bounding box center [508, 290] width 50 height 36
click at [762, 282] on button at bounding box center [766, 290] width 50 height 36
click at [1276, 282] on button at bounding box center [1278, 290] width 50 height 36
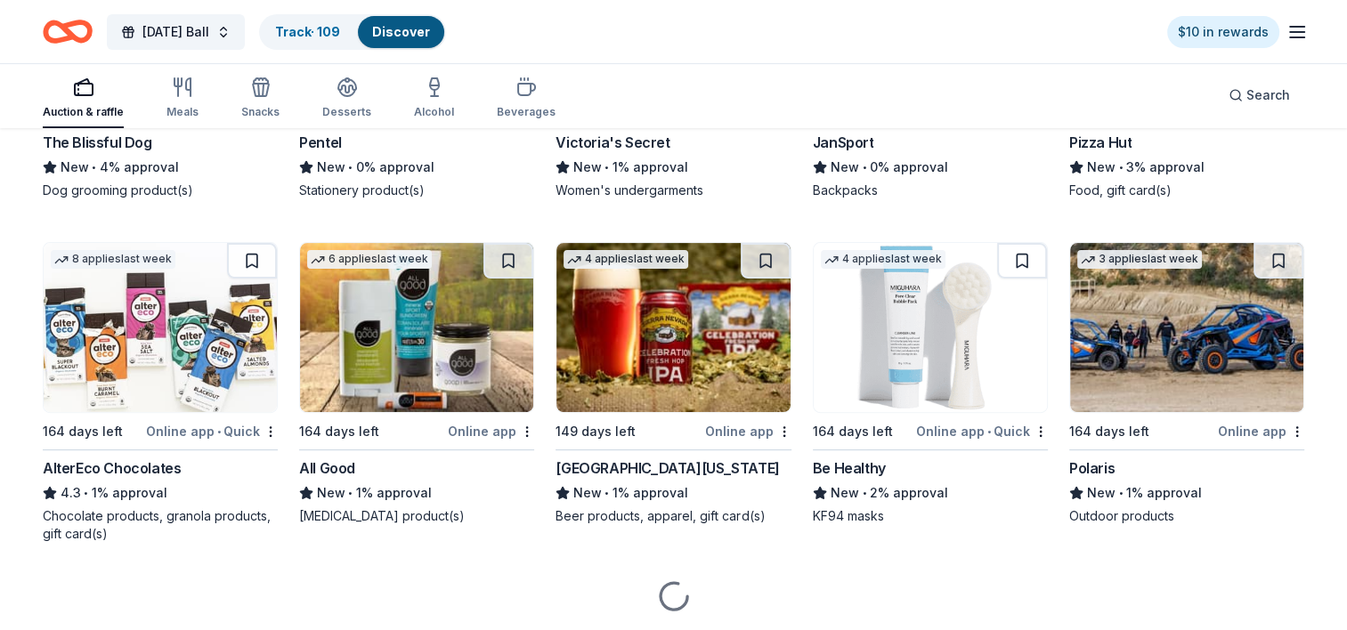
scroll to position [14013, 0]
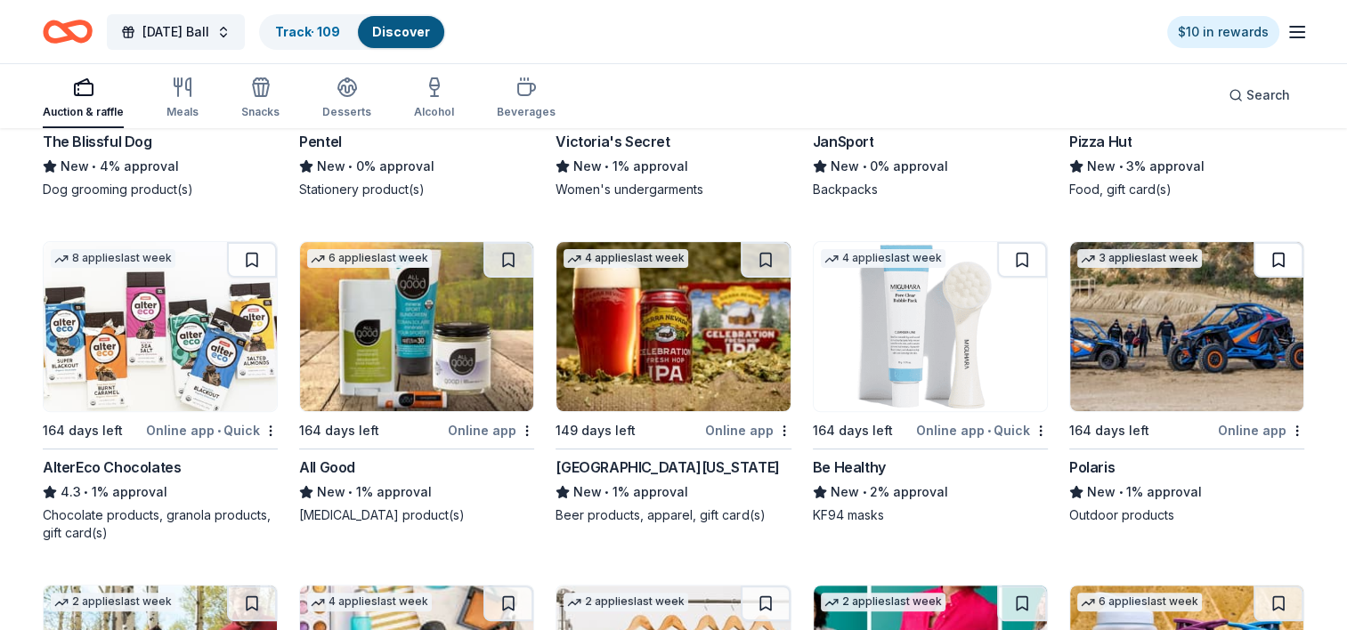
click at [1271, 253] on button at bounding box center [1278, 260] width 50 height 36
click at [1024, 248] on button at bounding box center [1022, 260] width 50 height 36
click at [766, 253] on button at bounding box center [766, 260] width 50 height 36
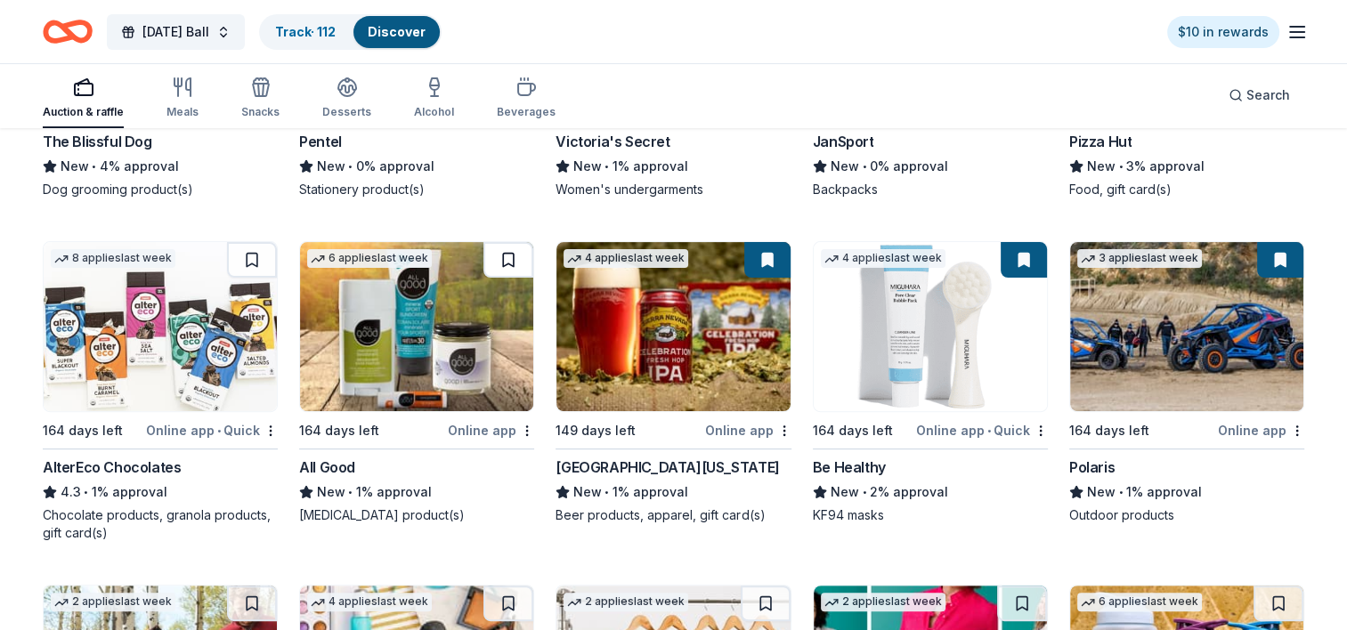
click at [507, 255] on button at bounding box center [508, 260] width 50 height 36
click at [253, 250] on button at bounding box center [252, 260] width 50 height 36
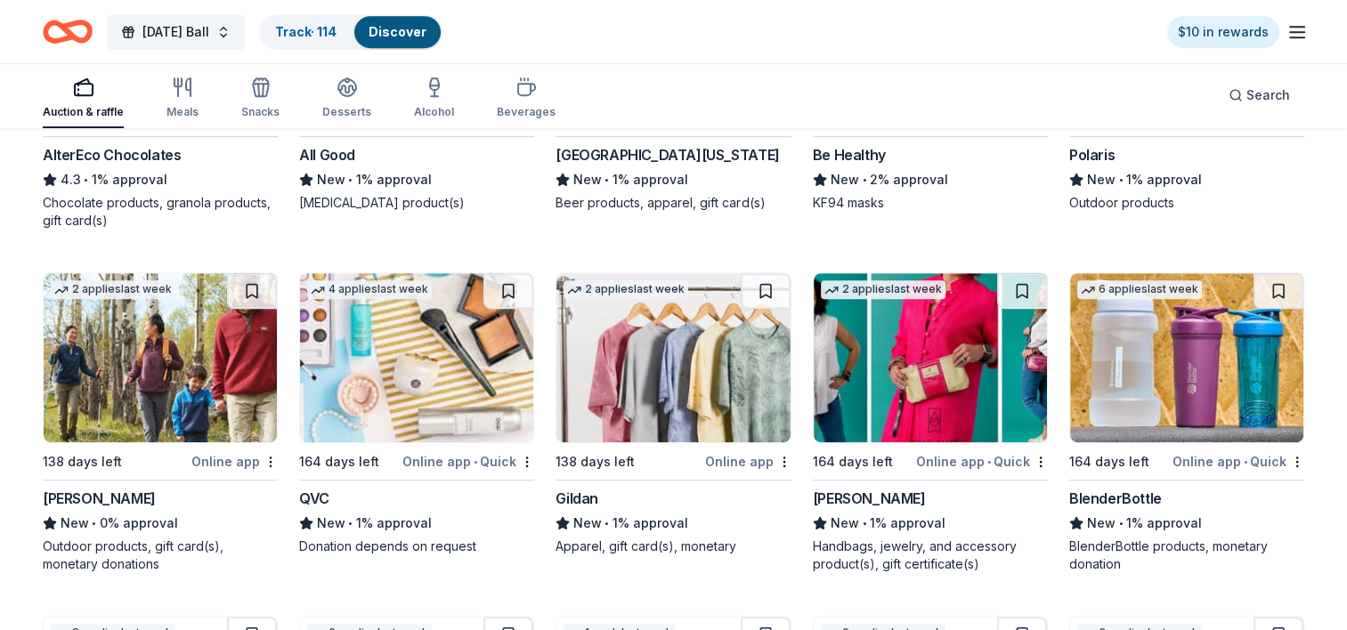
scroll to position [14369, 0]
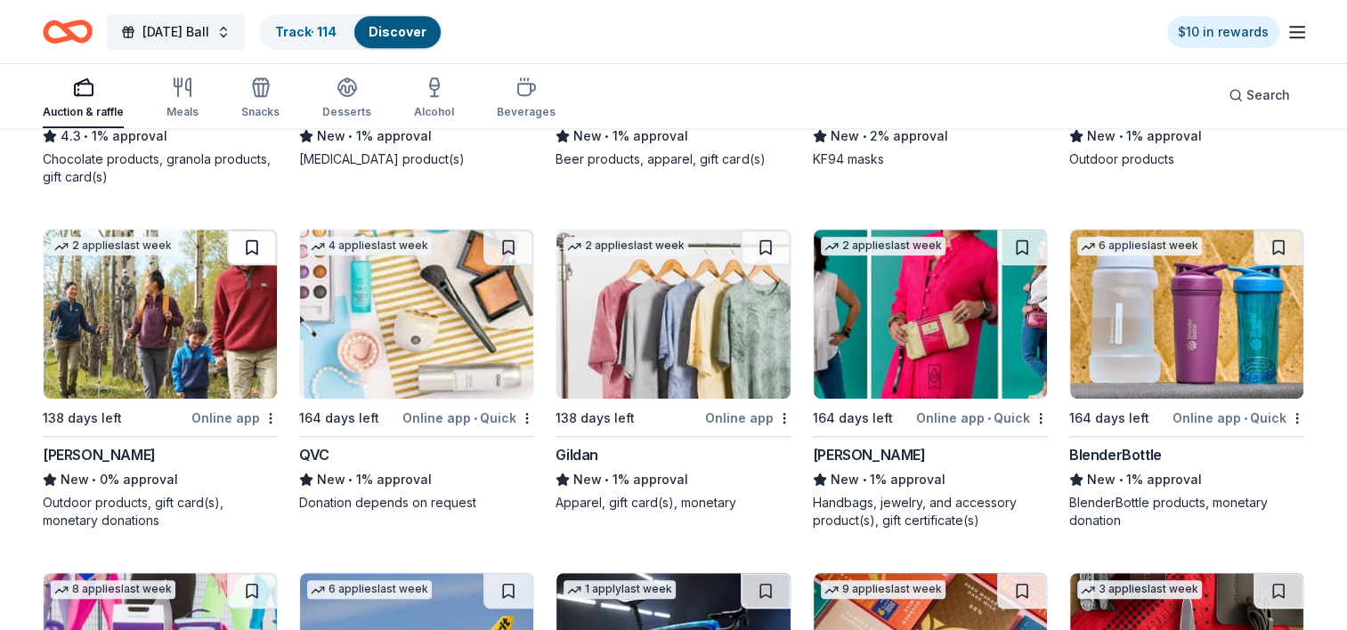
click at [248, 235] on button at bounding box center [252, 248] width 50 height 36
click at [506, 237] on button at bounding box center [508, 248] width 50 height 36
click at [1271, 238] on button at bounding box center [1278, 248] width 50 height 36
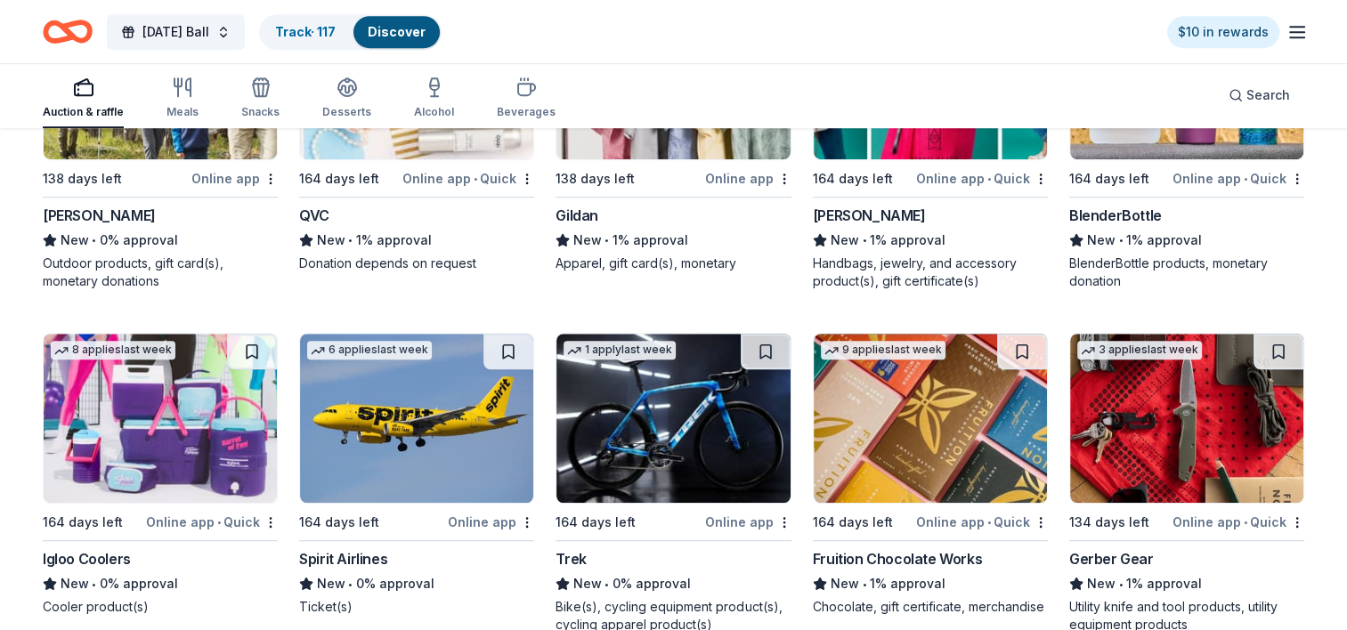
scroll to position [14726, 0]
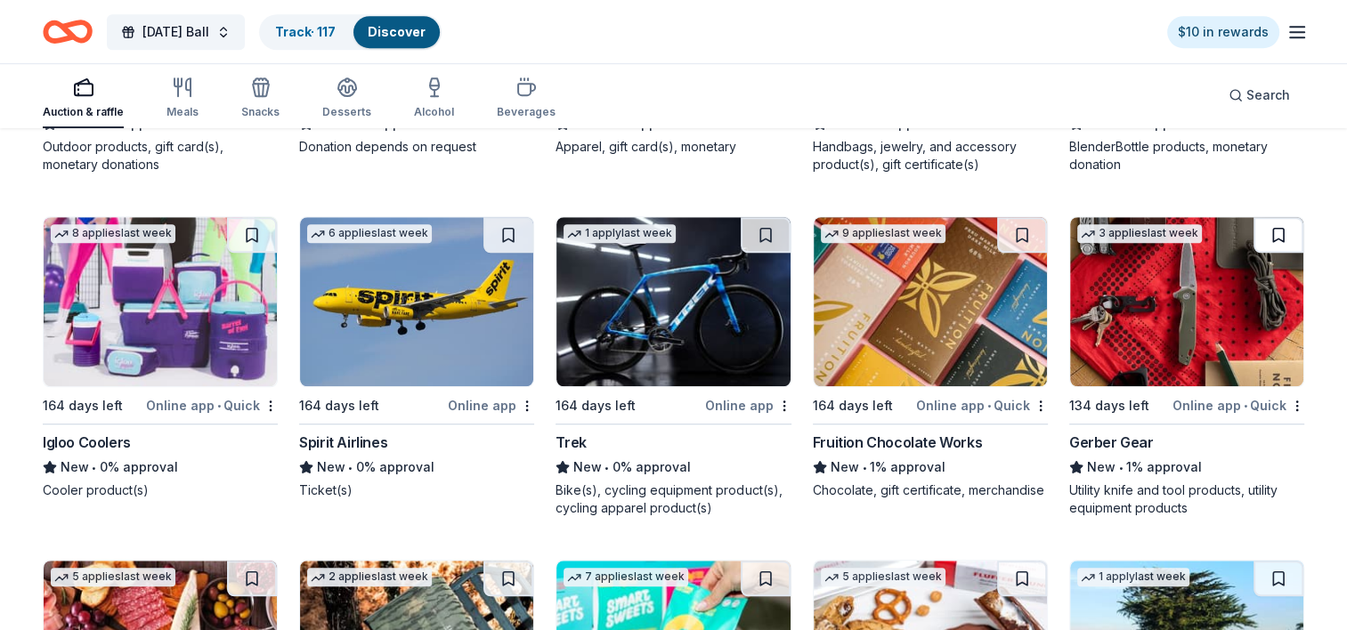
click at [1273, 227] on button at bounding box center [1278, 235] width 50 height 36
click at [1021, 228] on button at bounding box center [1022, 235] width 50 height 36
click at [762, 228] on button at bounding box center [766, 235] width 50 height 36
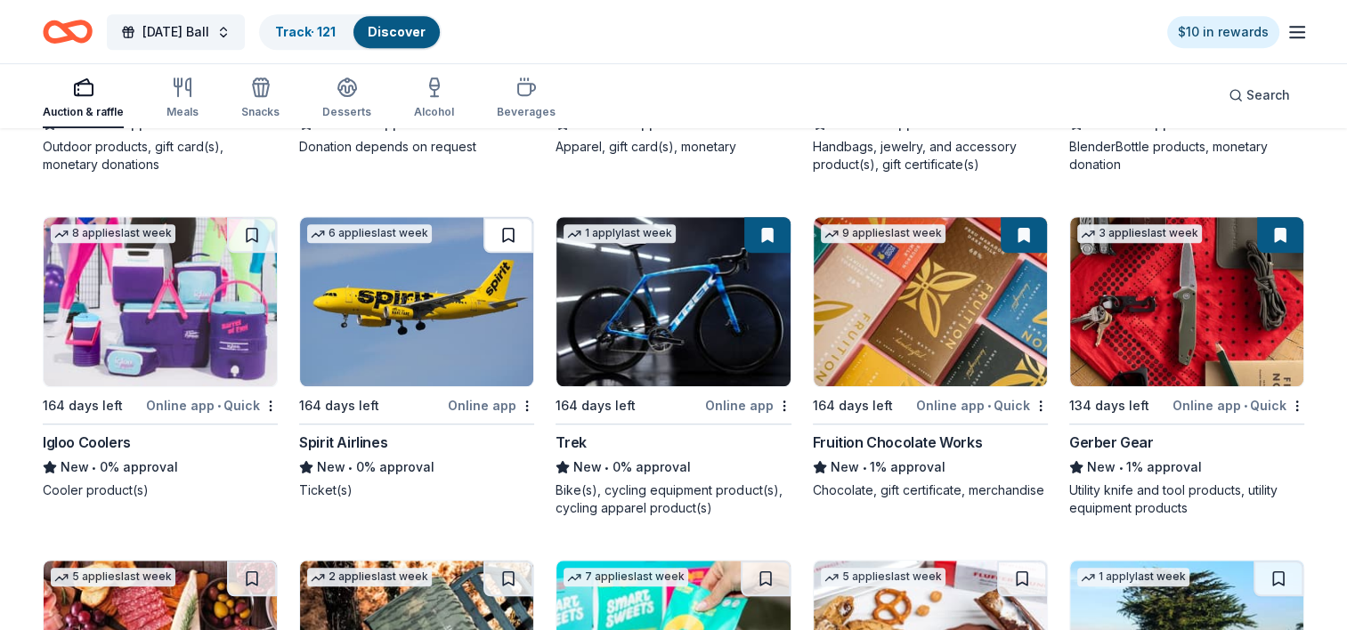
click at [506, 225] on button at bounding box center [508, 235] width 50 height 36
click at [248, 226] on button at bounding box center [252, 235] width 50 height 36
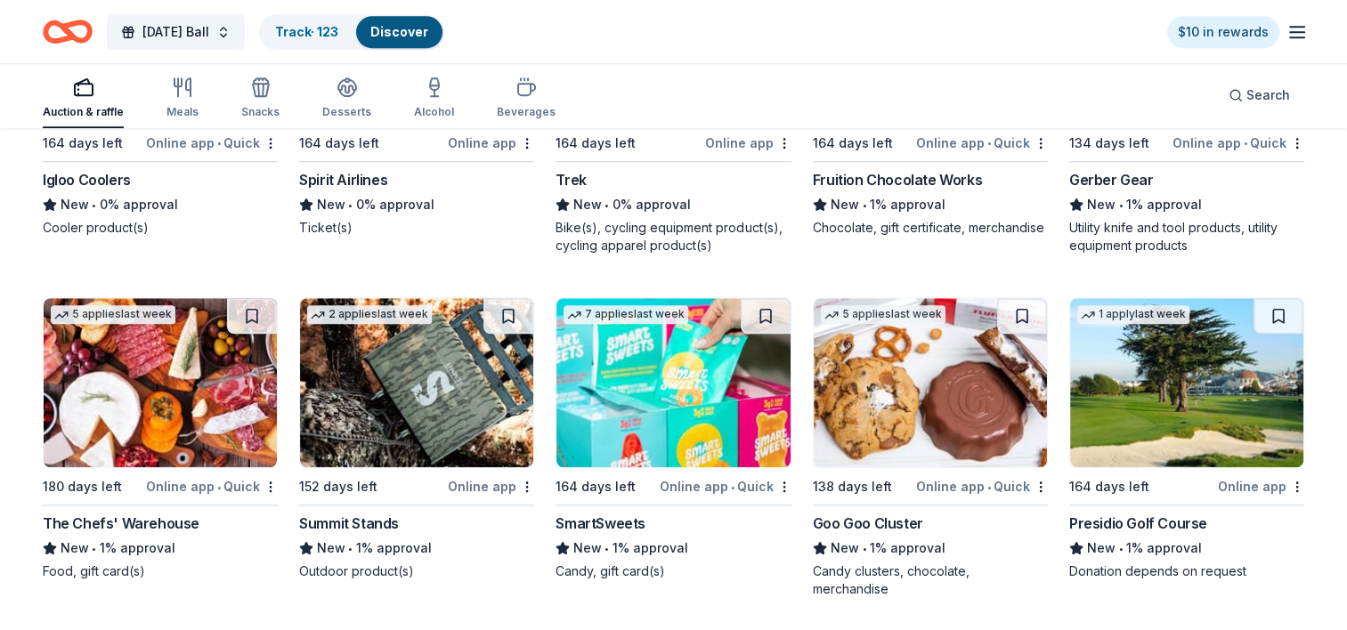
scroll to position [14993, 0]
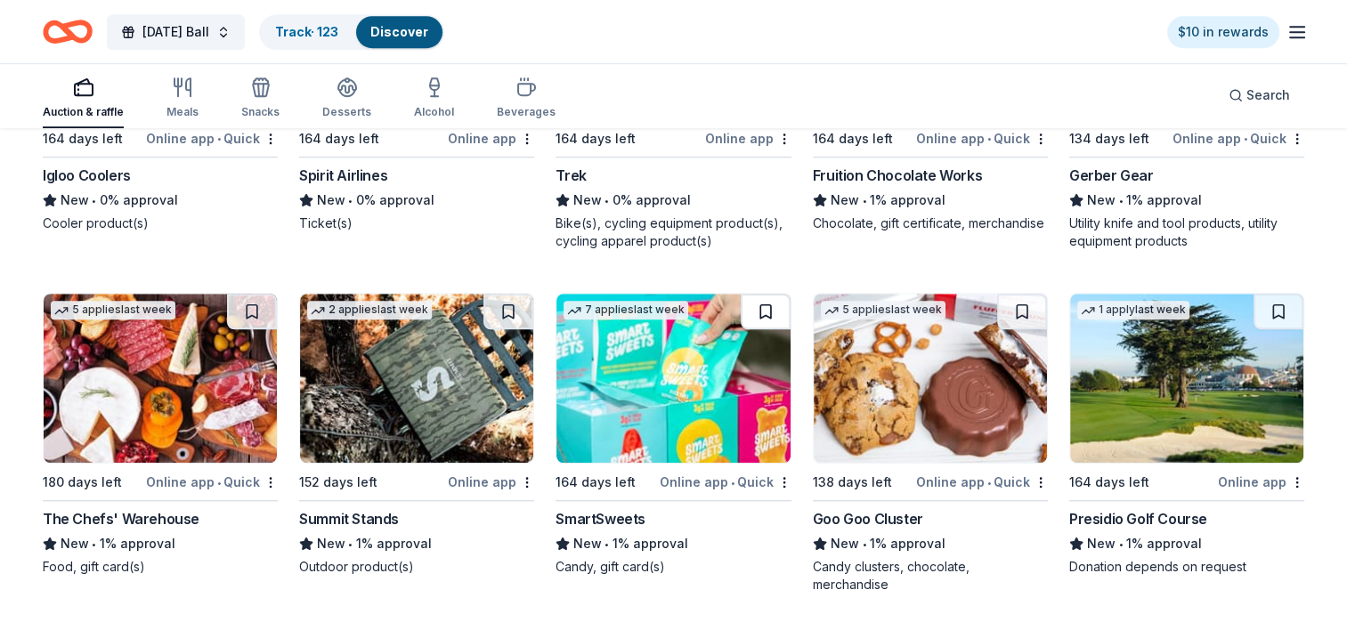
click at [763, 300] on button at bounding box center [766, 312] width 50 height 36
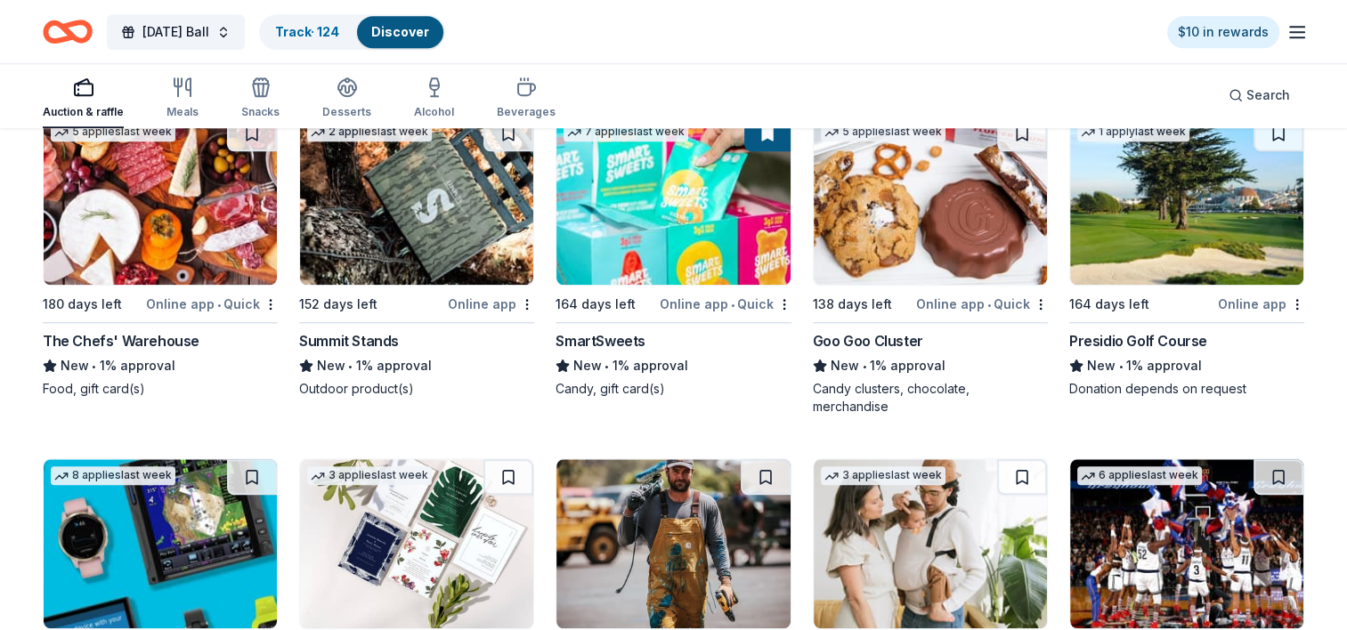
scroll to position [15082, 0]
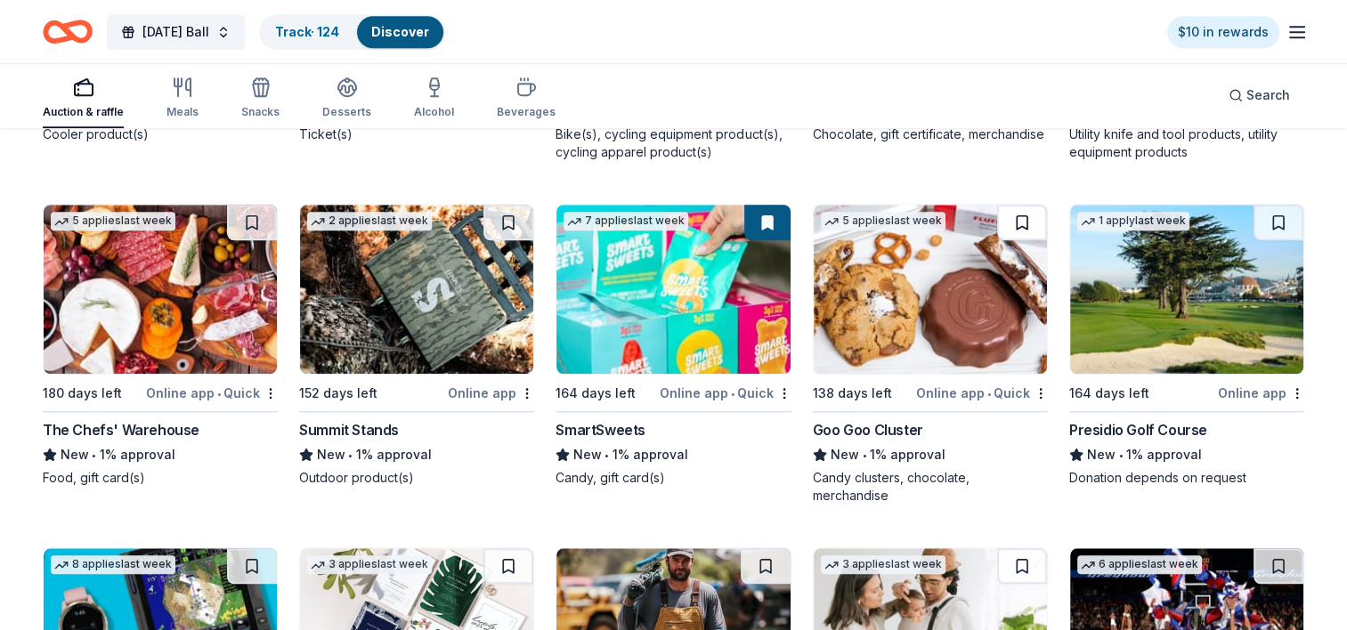
click at [1022, 211] on button at bounding box center [1022, 223] width 50 height 36
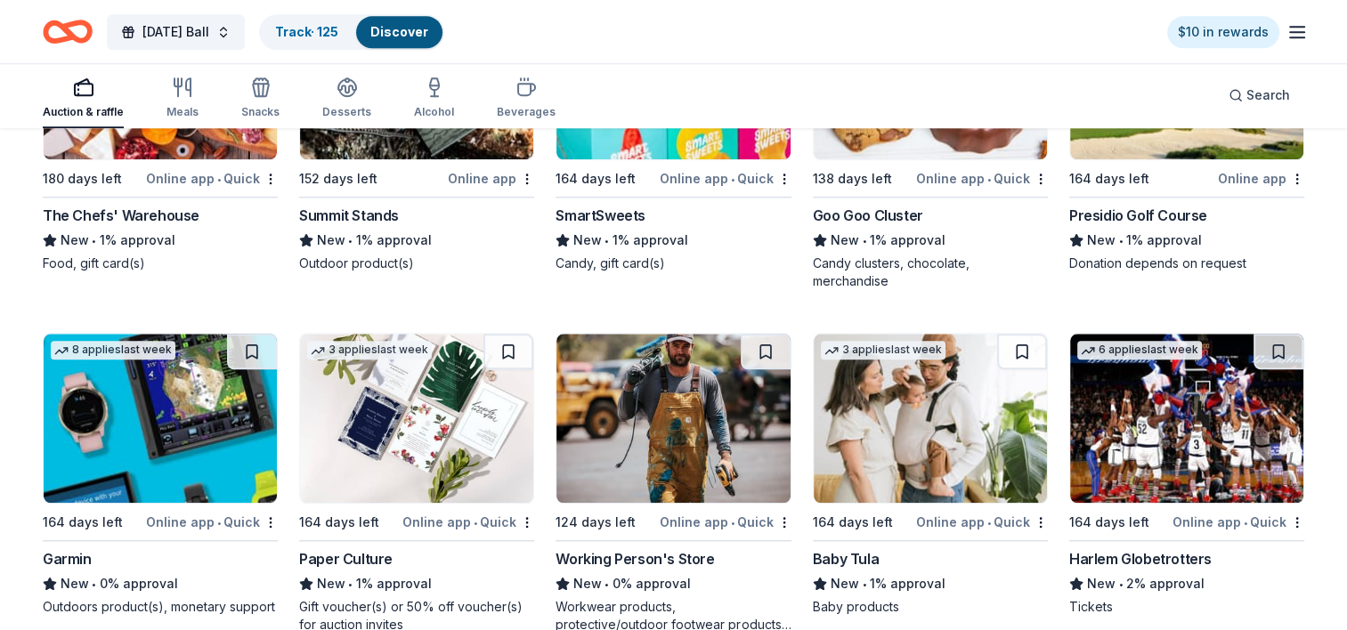
scroll to position [15349, 0]
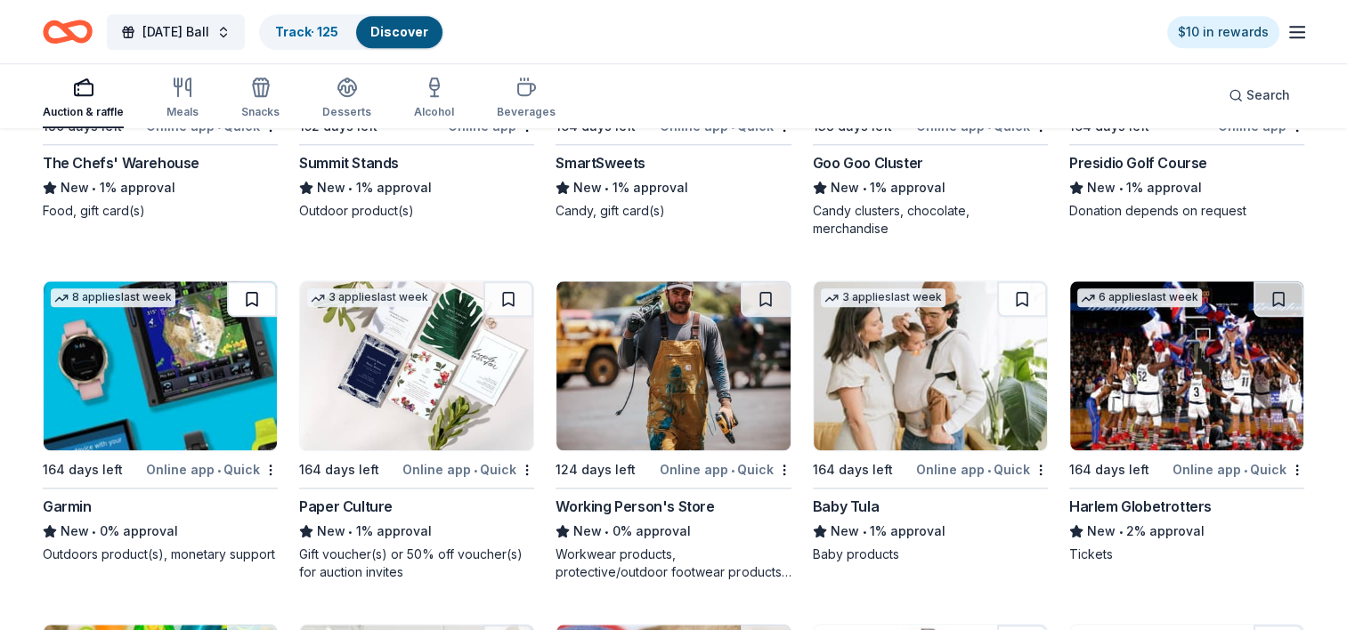
click at [250, 289] on button at bounding box center [252, 299] width 50 height 36
click at [1276, 285] on button at bounding box center [1278, 299] width 50 height 36
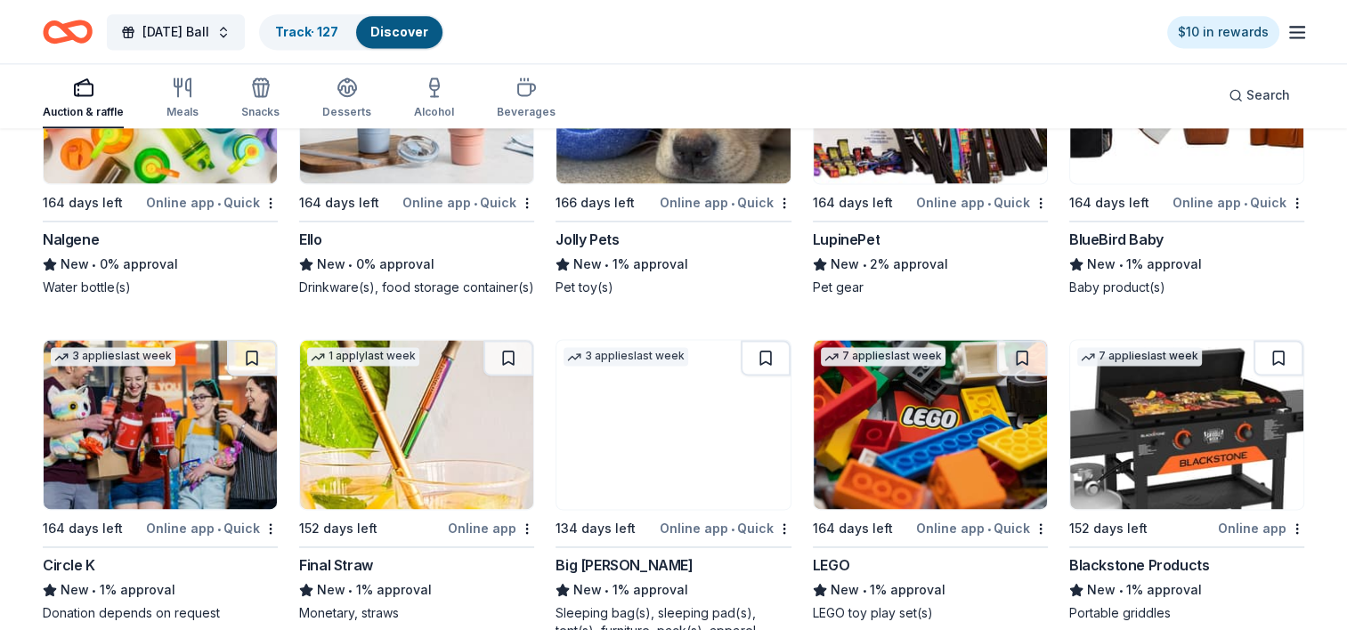
scroll to position [16061, 0]
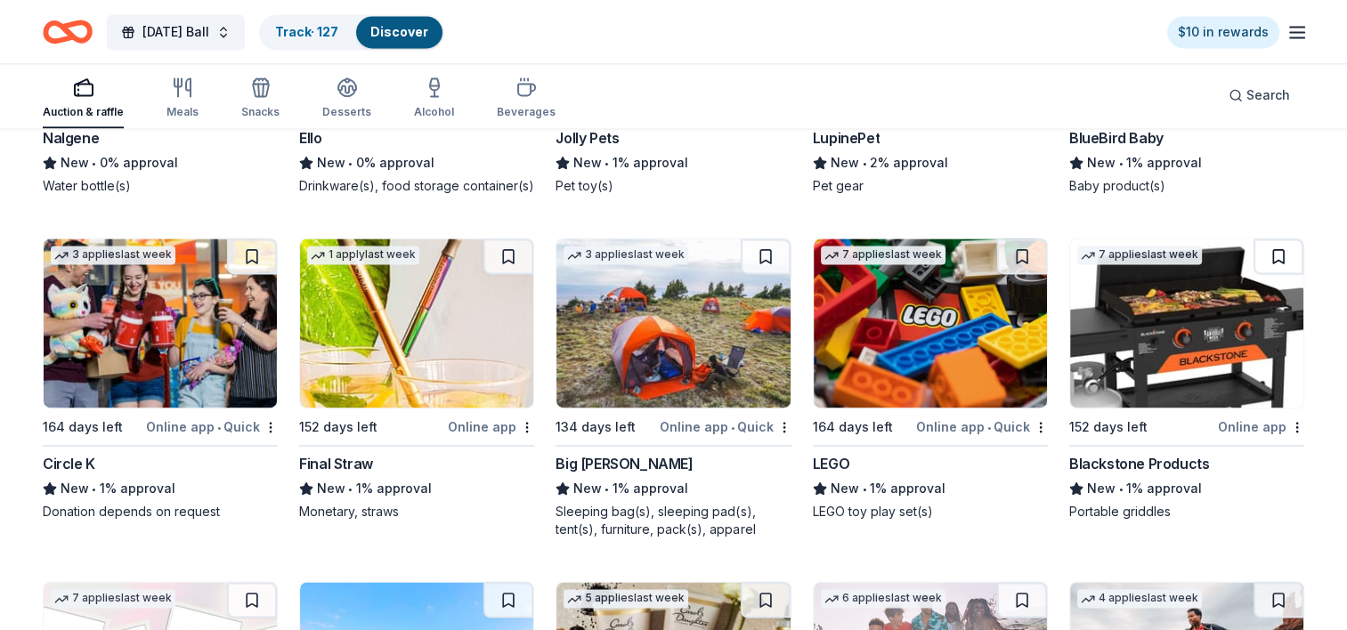
click at [1273, 246] on button at bounding box center [1278, 257] width 50 height 36
click at [1018, 242] on button at bounding box center [1022, 257] width 50 height 36
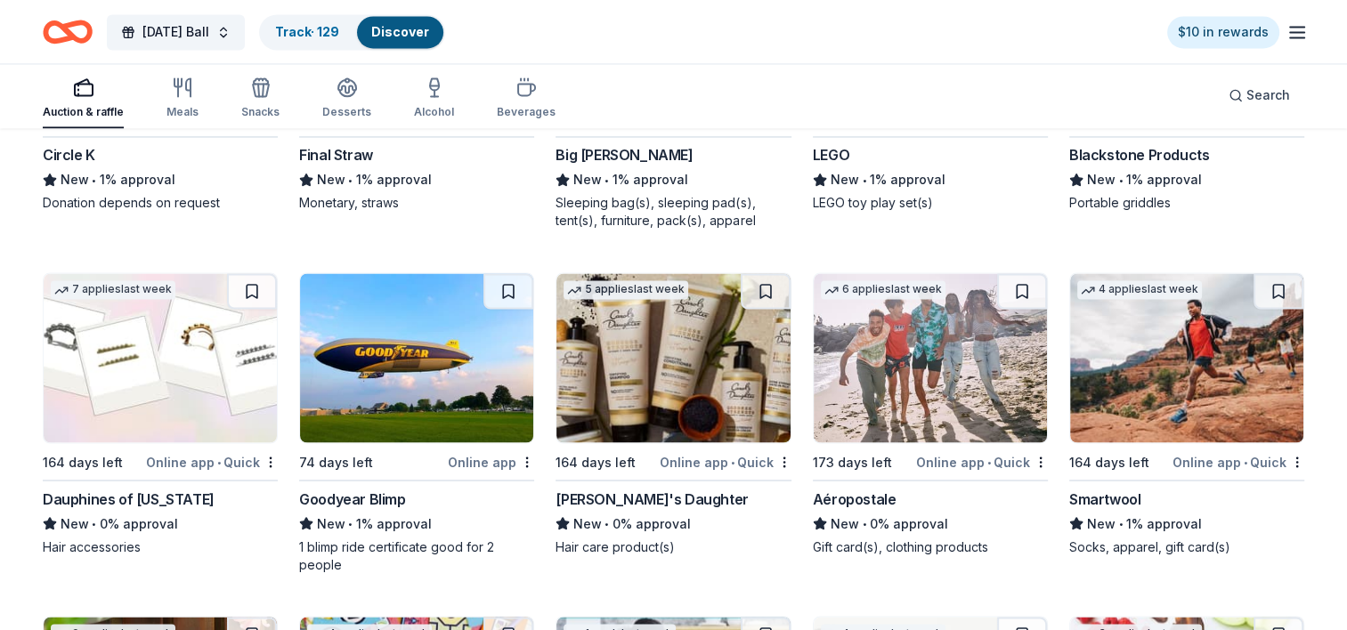
scroll to position [16417, 0]
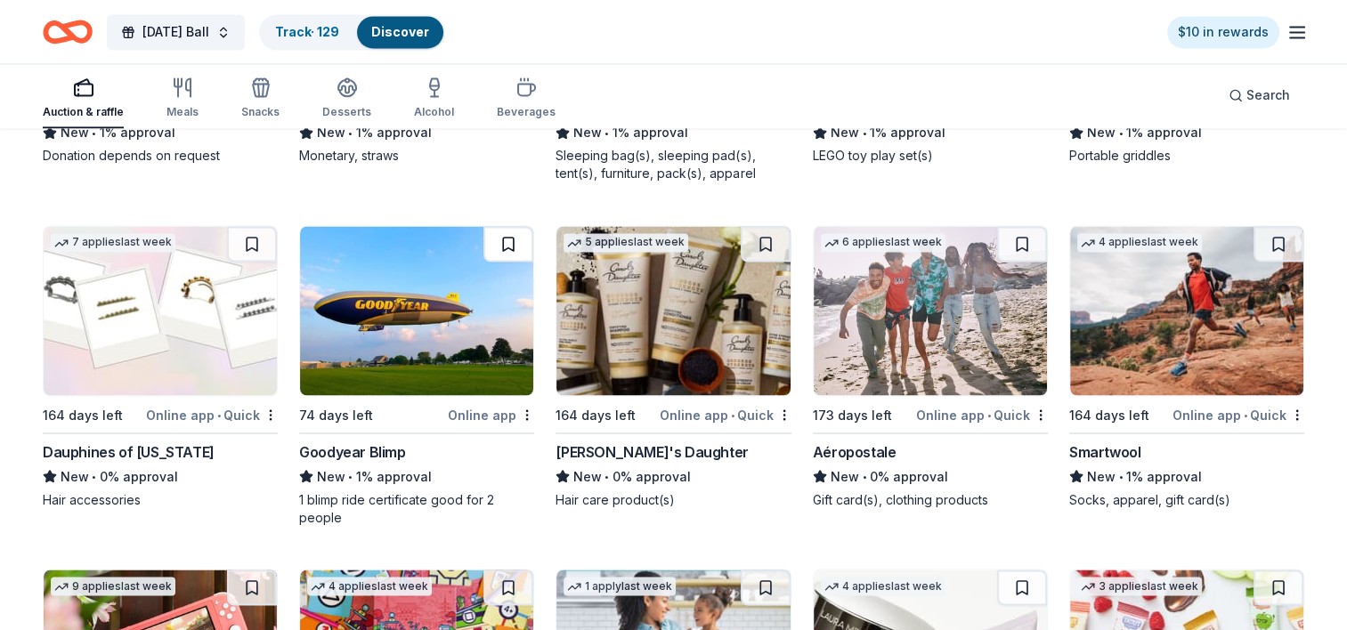
click at [509, 231] on button at bounding box center [508, 244] width 50 height 36
click at [765, 231] on button at bounding box center [766, 244] width 50 height 36
click at [1017, 239] on button at bounding box center [1022, 244] width 50 height 36
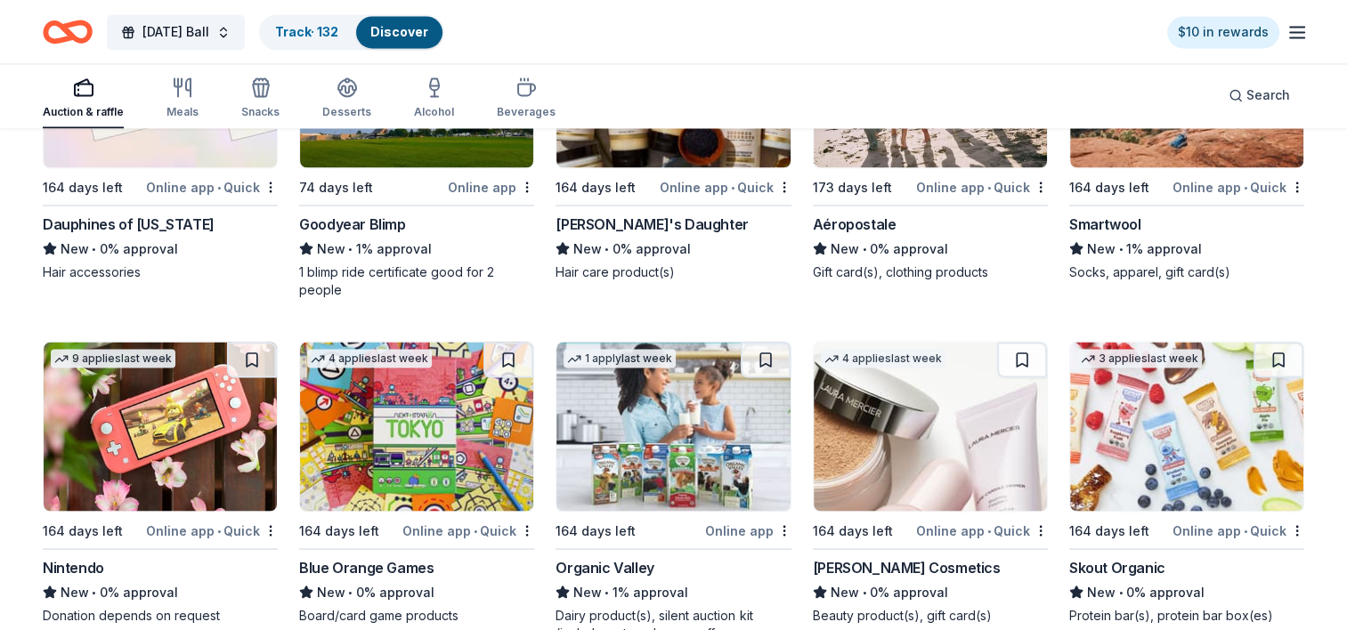
scroll to position [16773, 0]
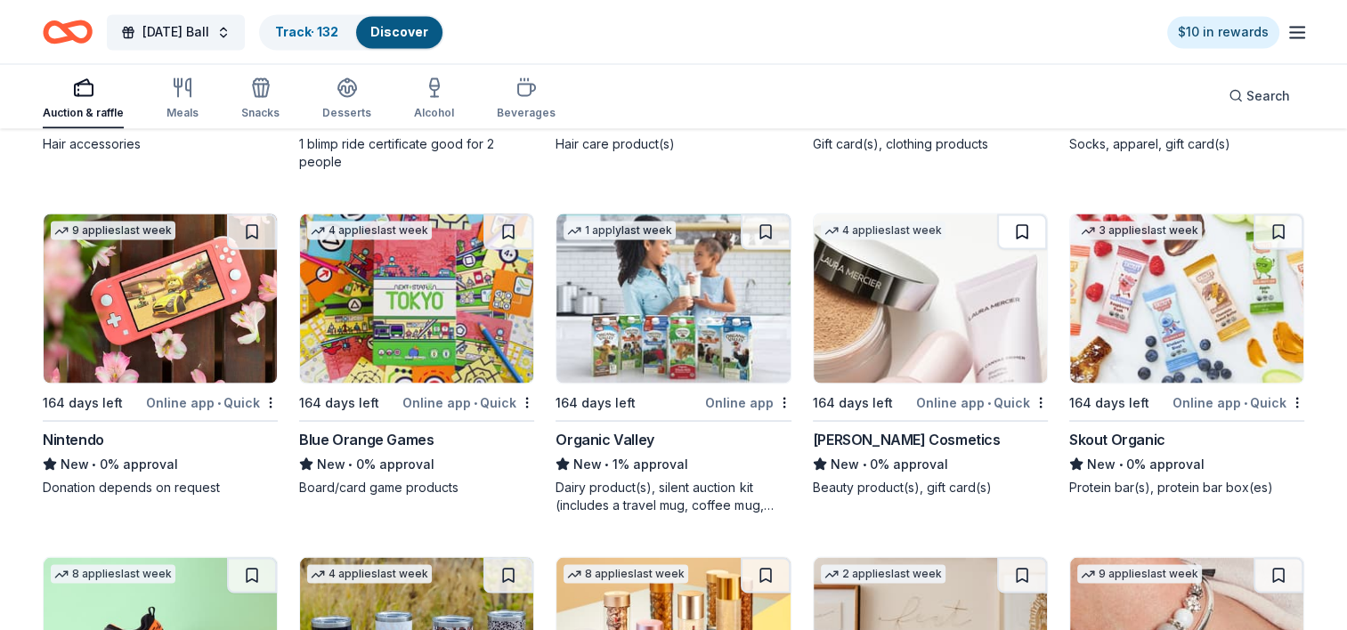
click at [1019, 219] on button at bounding box center [1022, 232] width 50 height 36
click at [762, 224] on button at bounding box center [766, 232] width 50 height 36
click at [249, 218] on button at bounding box center [252, 232] width 50 height 36
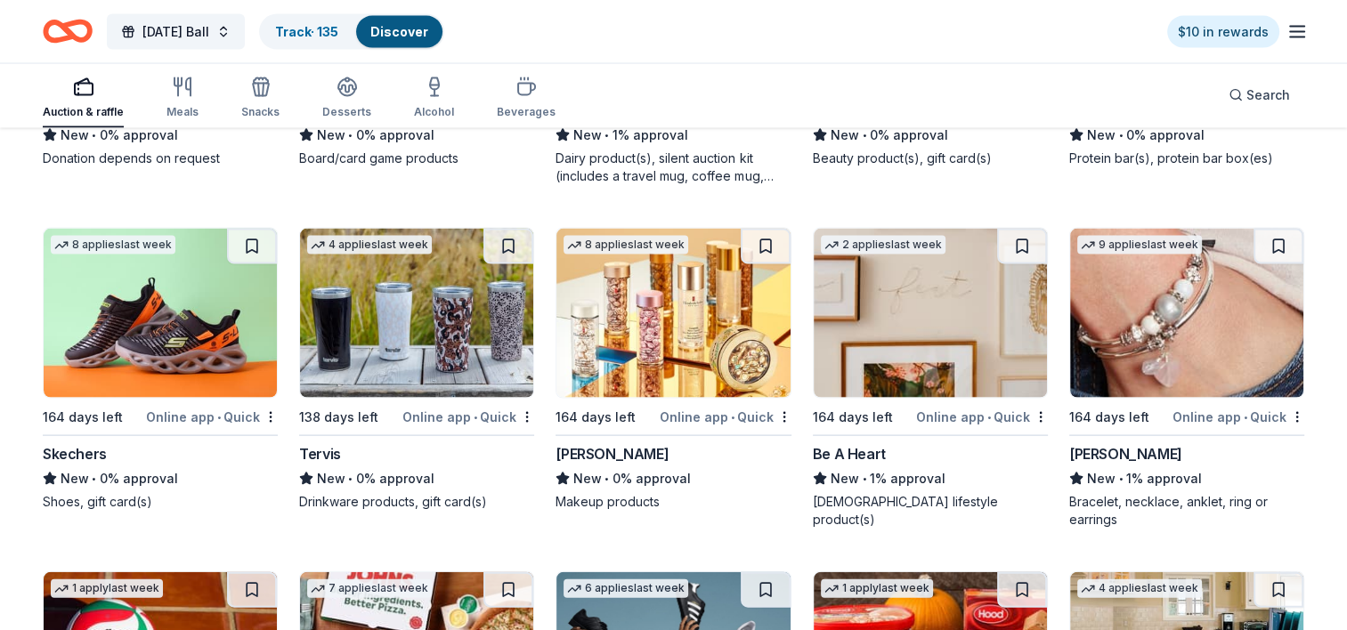
scroll to position [17129, 0]
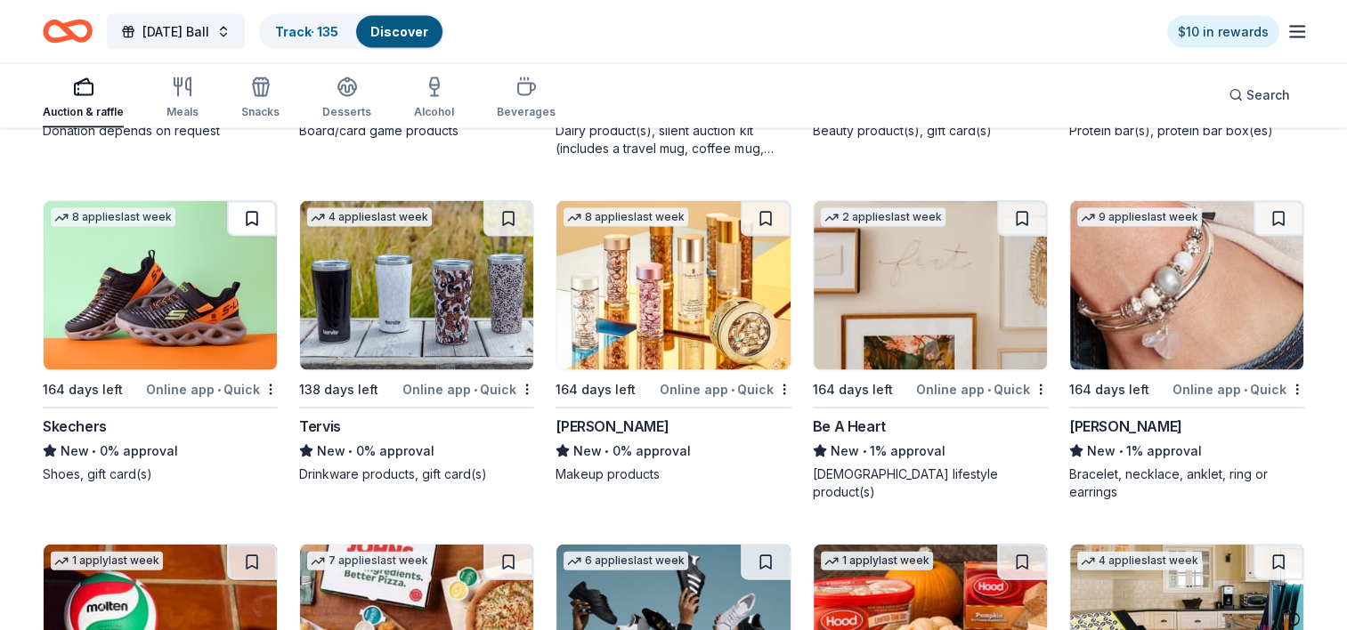
click at [248, 207] on button at bounding box center [252, 219] width 50 height 36
click at [503, 207] on button at bounding box center [508, 219] width 50 height 36
drag, startPoint x: 1276, startPoint y: 204, endPoint x: 1236, endPoint y: 307, distance: 111.1
click at [1276, 203] on button at bounding box center [1278, 219] width 50 height 36
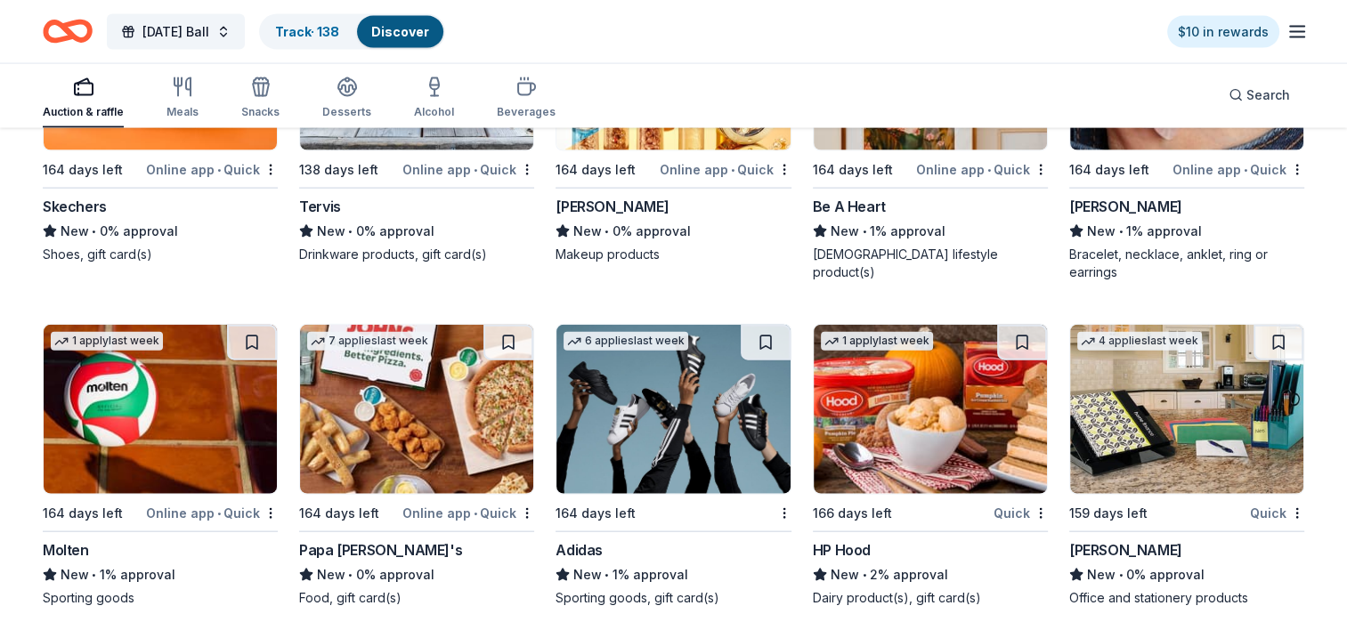
scroll to position [17351, 0]
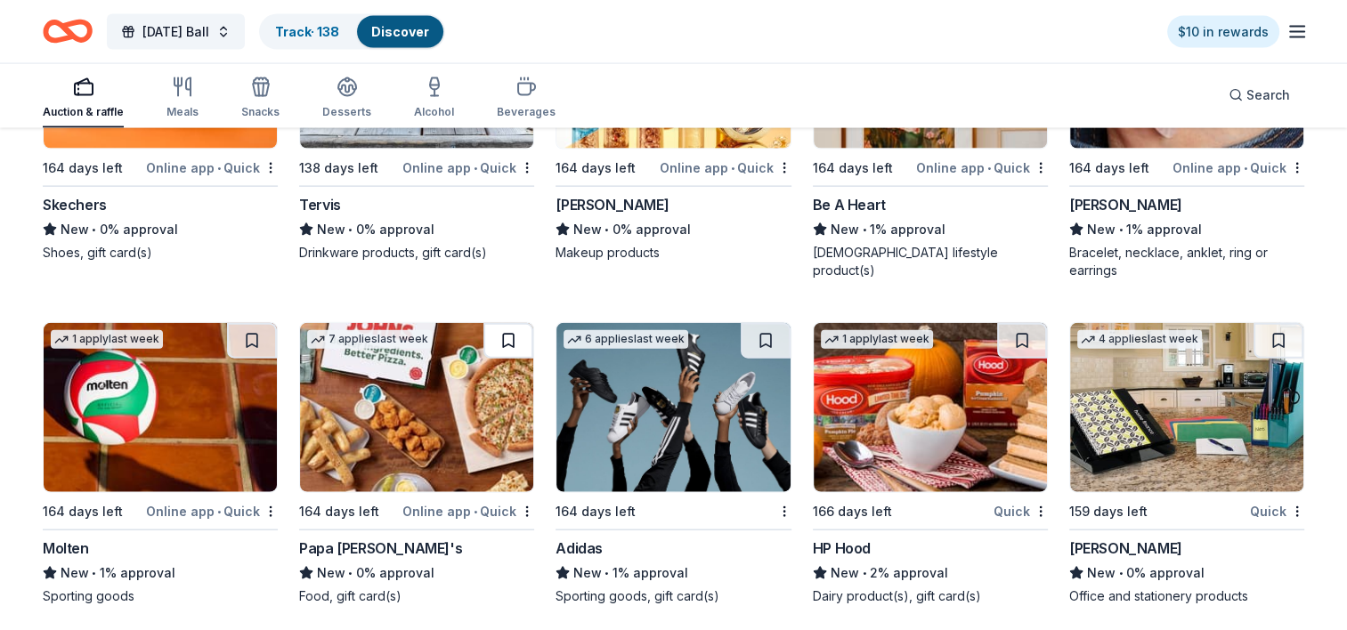
click at [510, 331] on button at bounding box center [508, 341] width 50 height 36
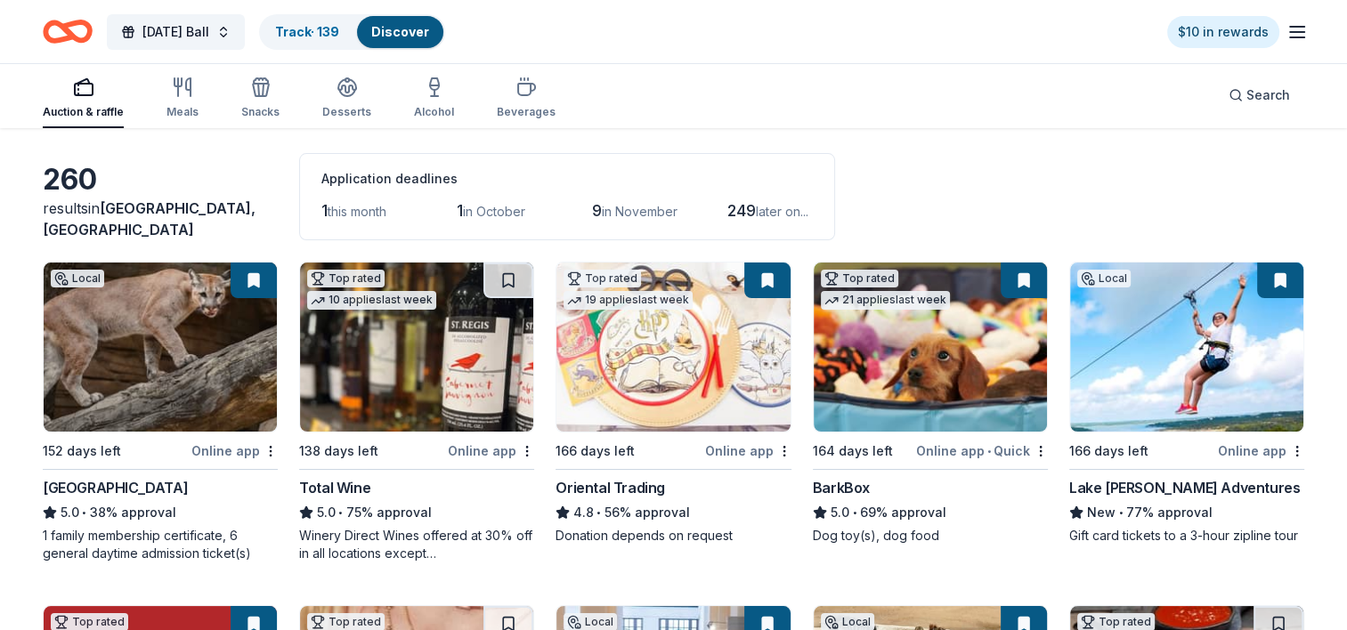
scroll to position [0, 0]
